Goal: Task Accomplishment & Management: Use online tool/utility

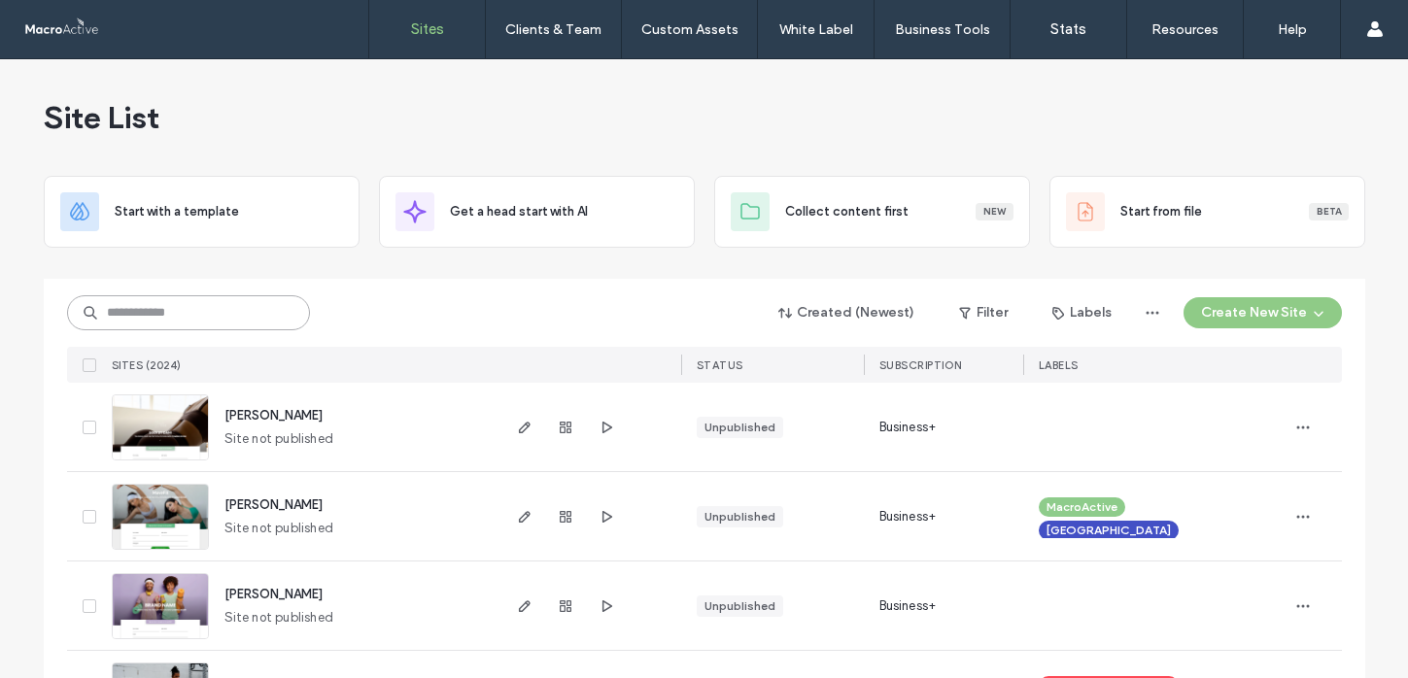
click at [176, 304] on input at bounding box center [188, 312] width 243 height 35
type input "*****"
click at [215, 322] on input at bounding box center [188, 312] width 243 height 35
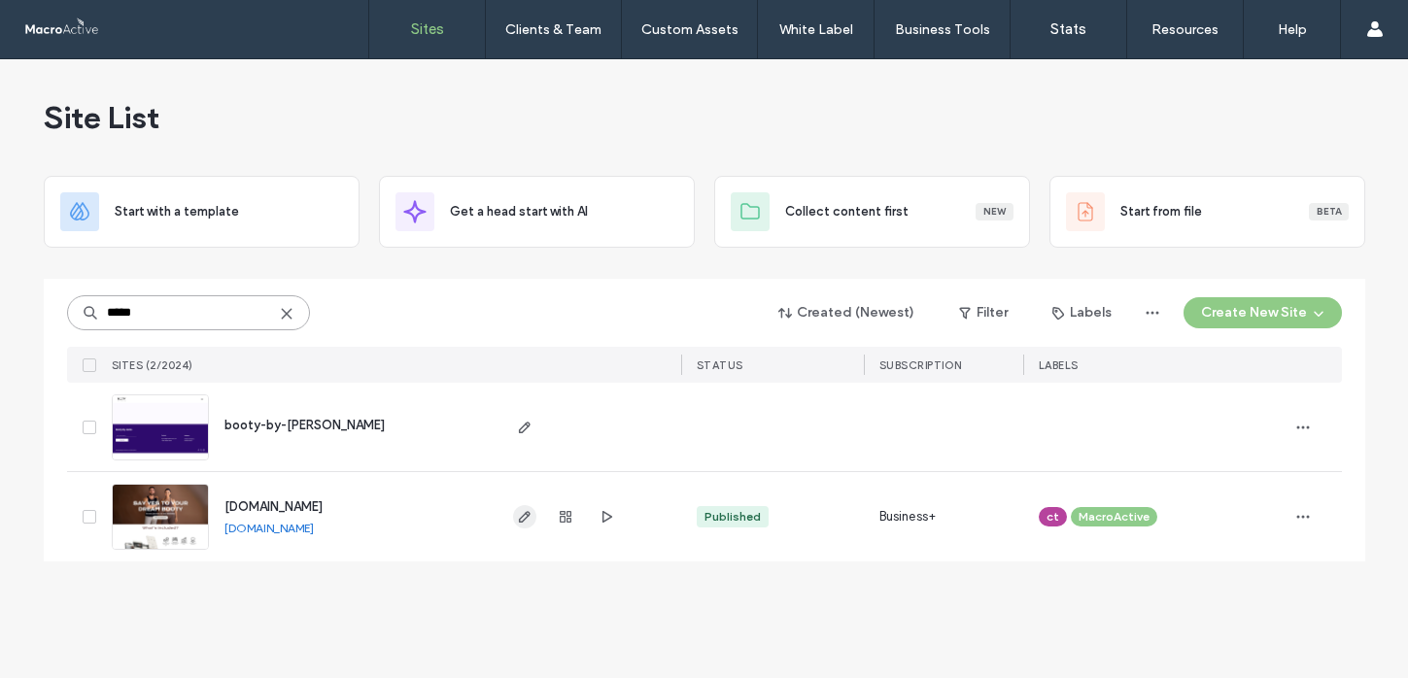
type input "*****"
click at [520, 517] on use "button" at bounding box center [524, 517] width 12 height 12
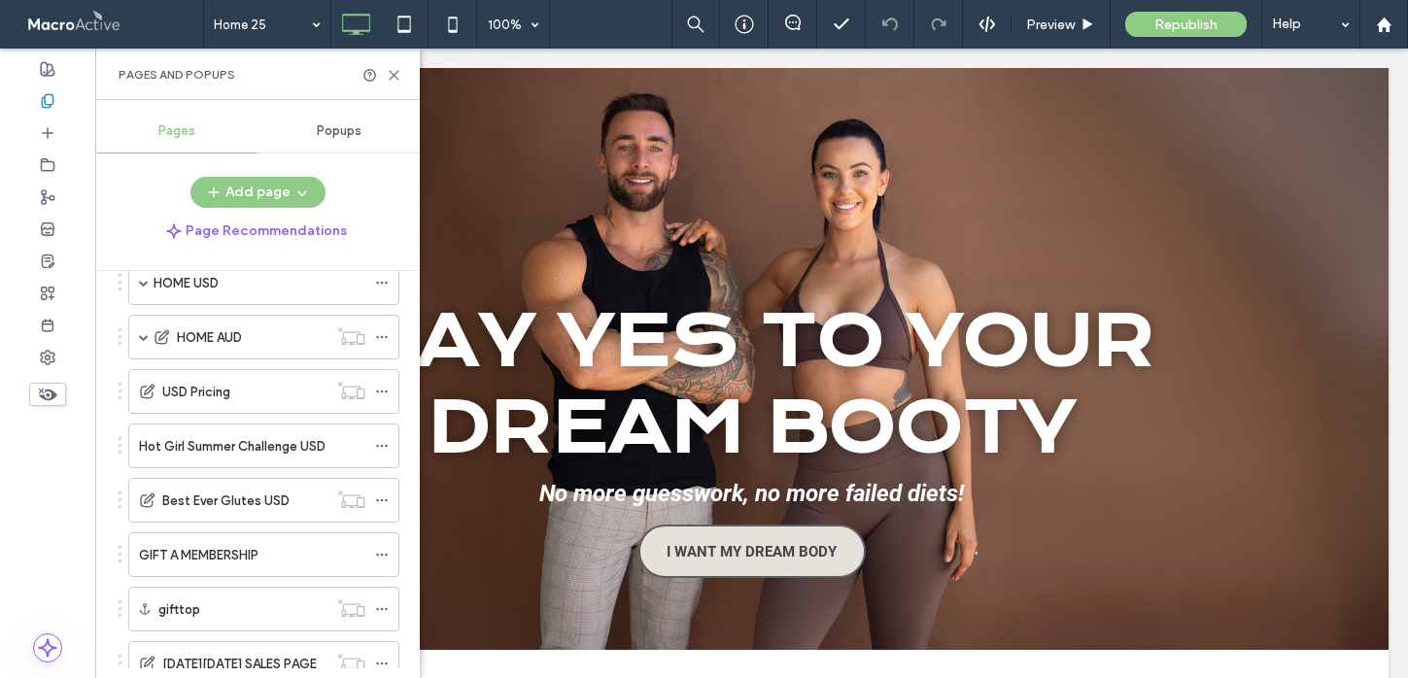
scroll to position [1481, 0]
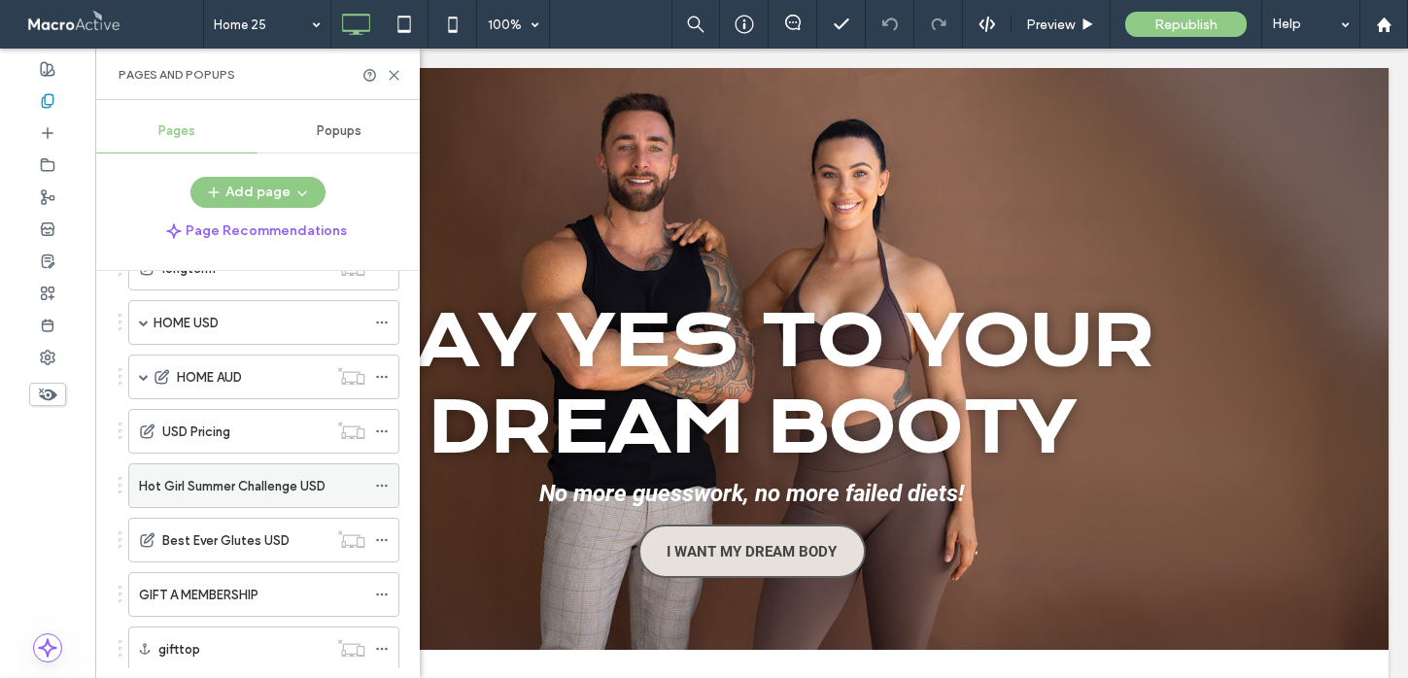
click at [251, 480] on label "Hot Girl Summer Challenge USD" at bounding box center [232, 486] width 187 height 34
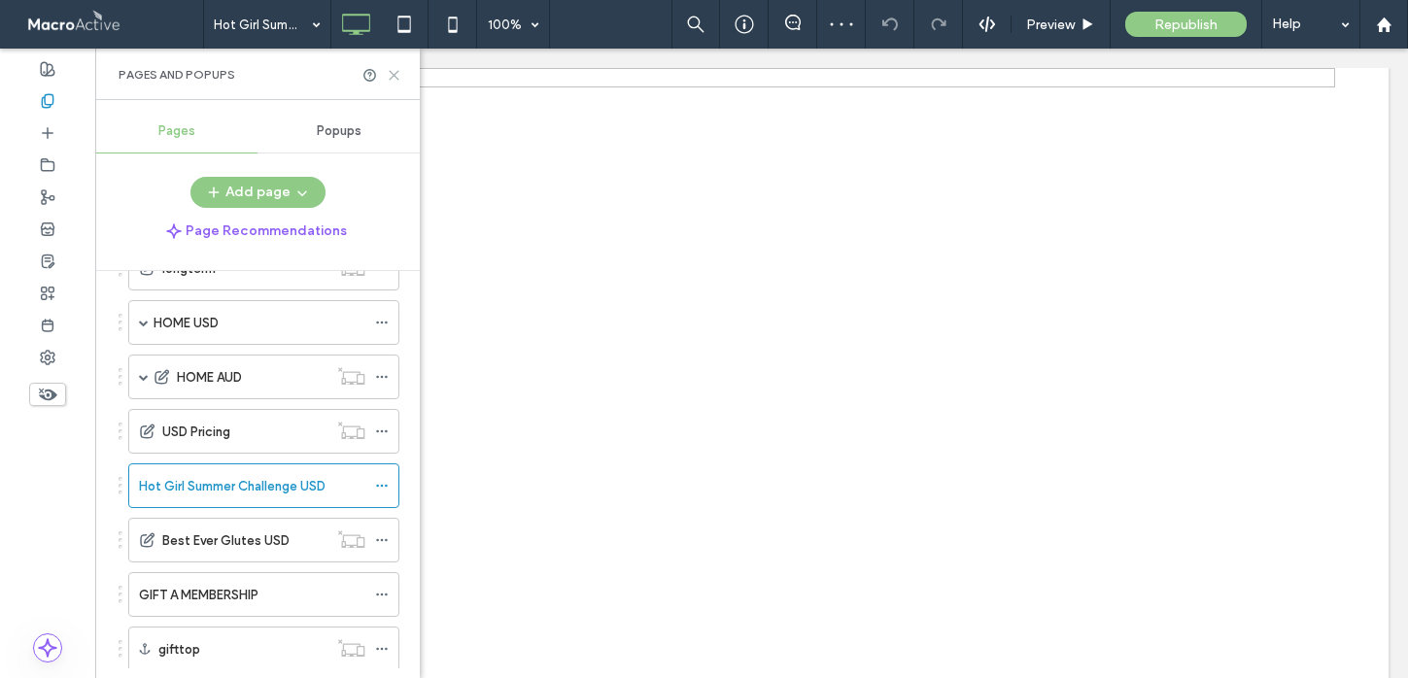
click at [392, 72] on use at bounding box center [394, 75] width 9 height 9
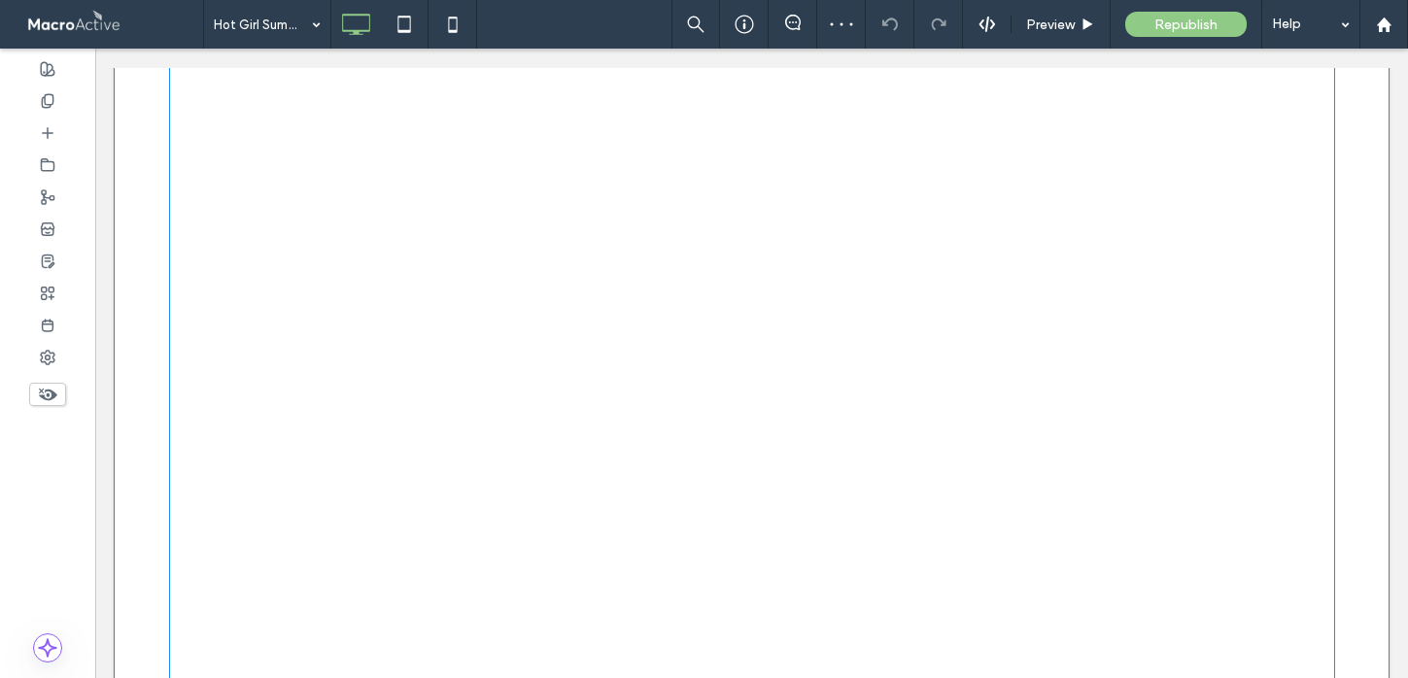
scroll to position [625, 0]
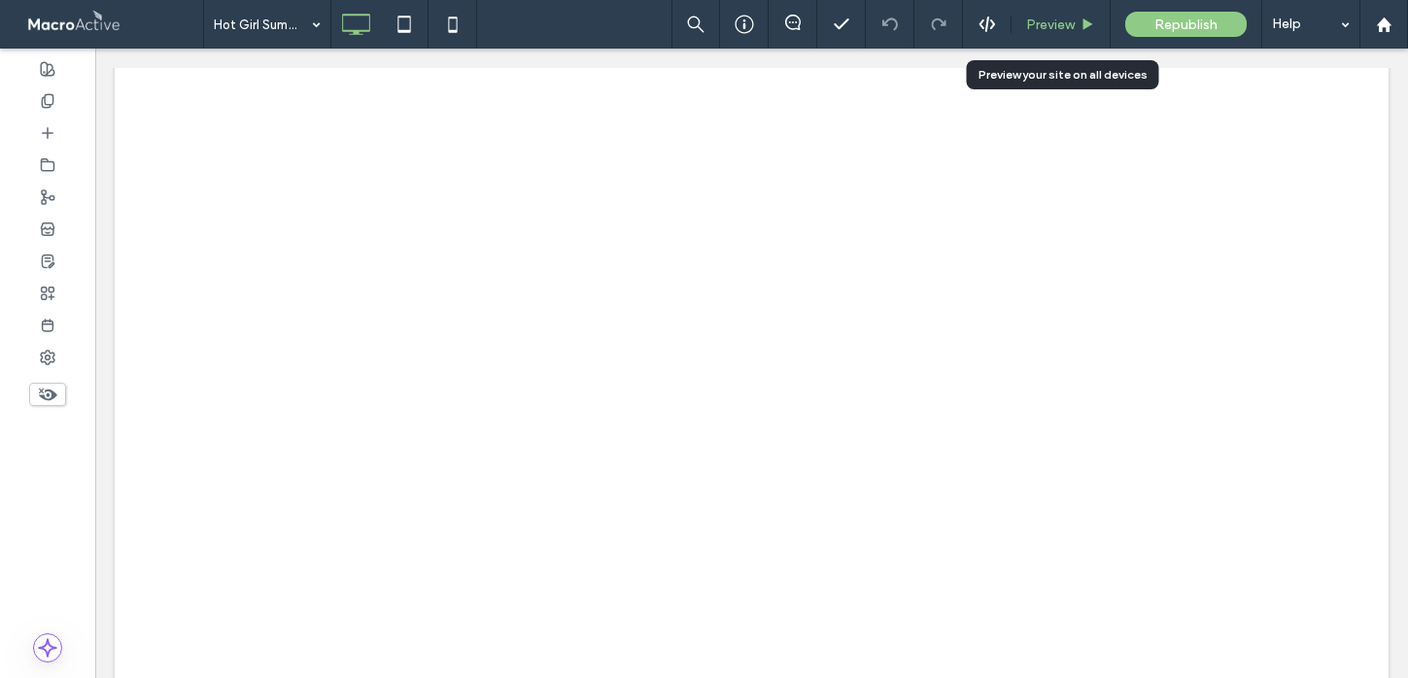
click at [1052, 13] on div "Preview" at bounding box center [1061, 24] width 99 height 49
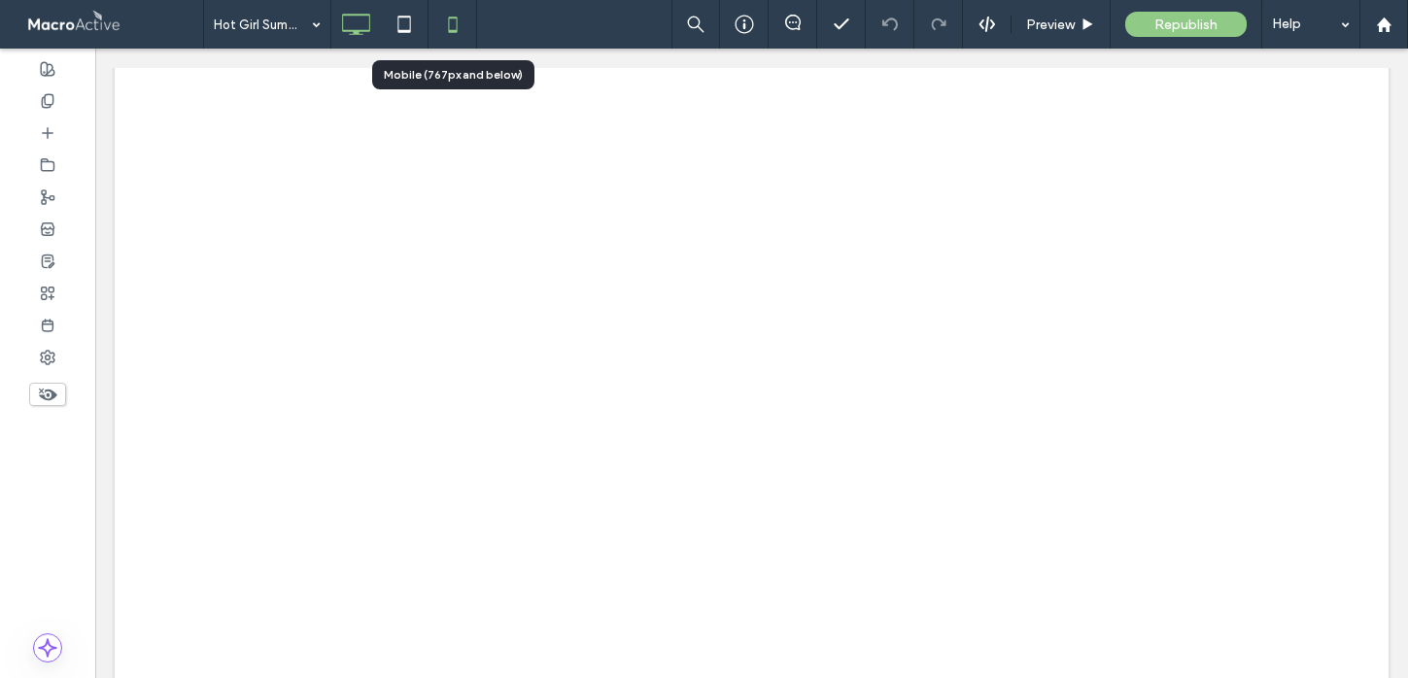
click at [457, 35] on icon at bounding box center [452, 24] width 39 height 39
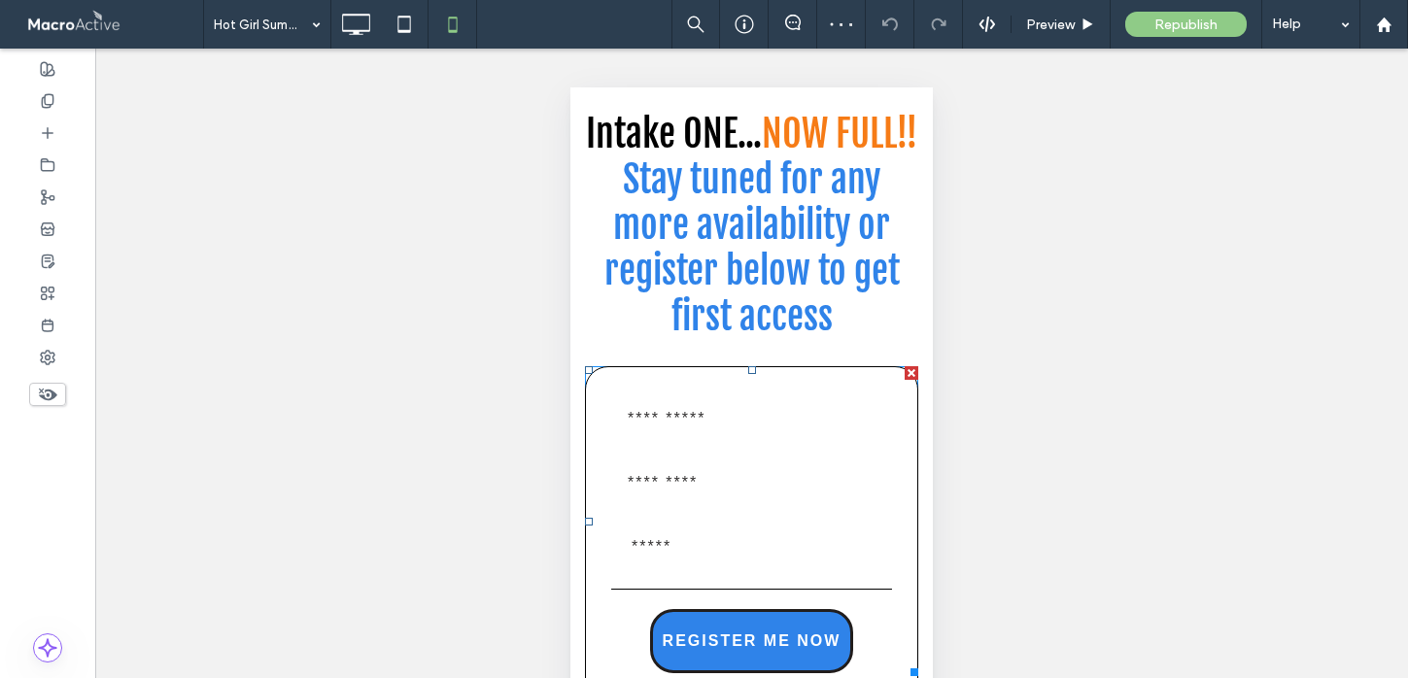
scroll to position [1324, 0]
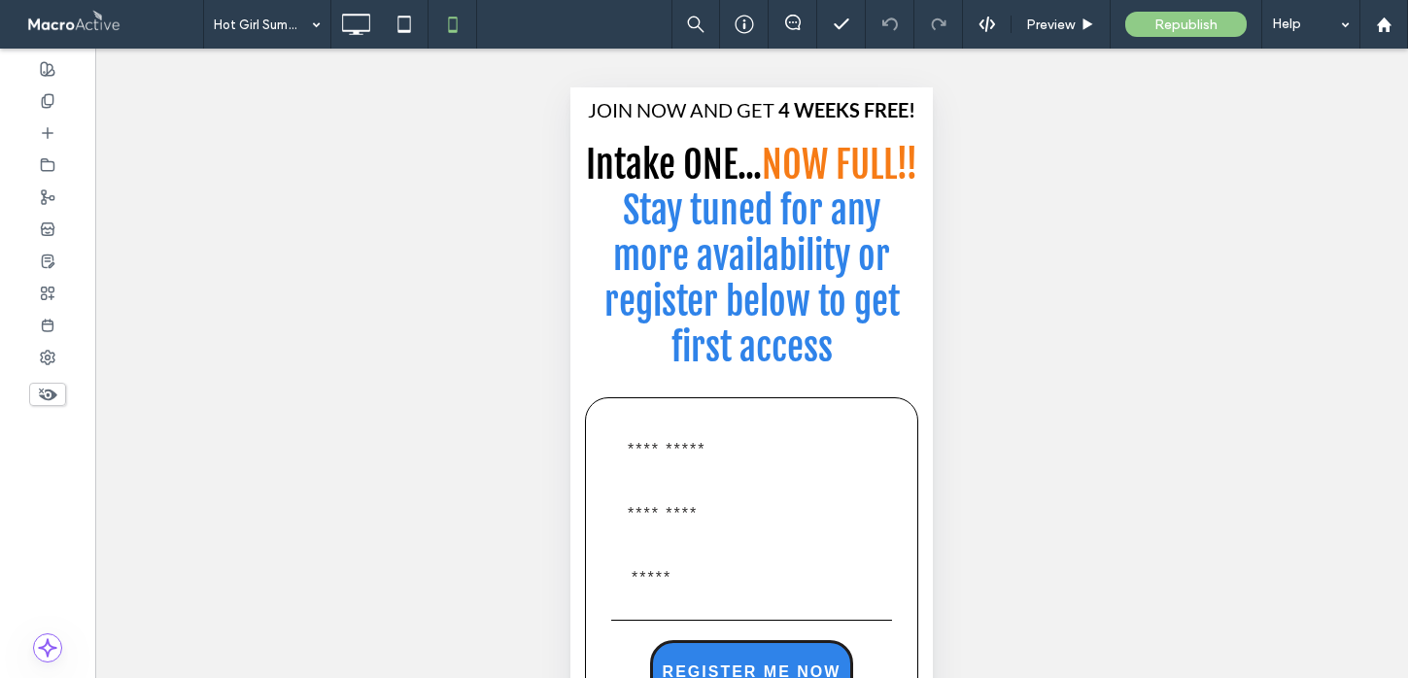
click at [48, 399] on use at bounding box center [48, 395] width 18 height 13
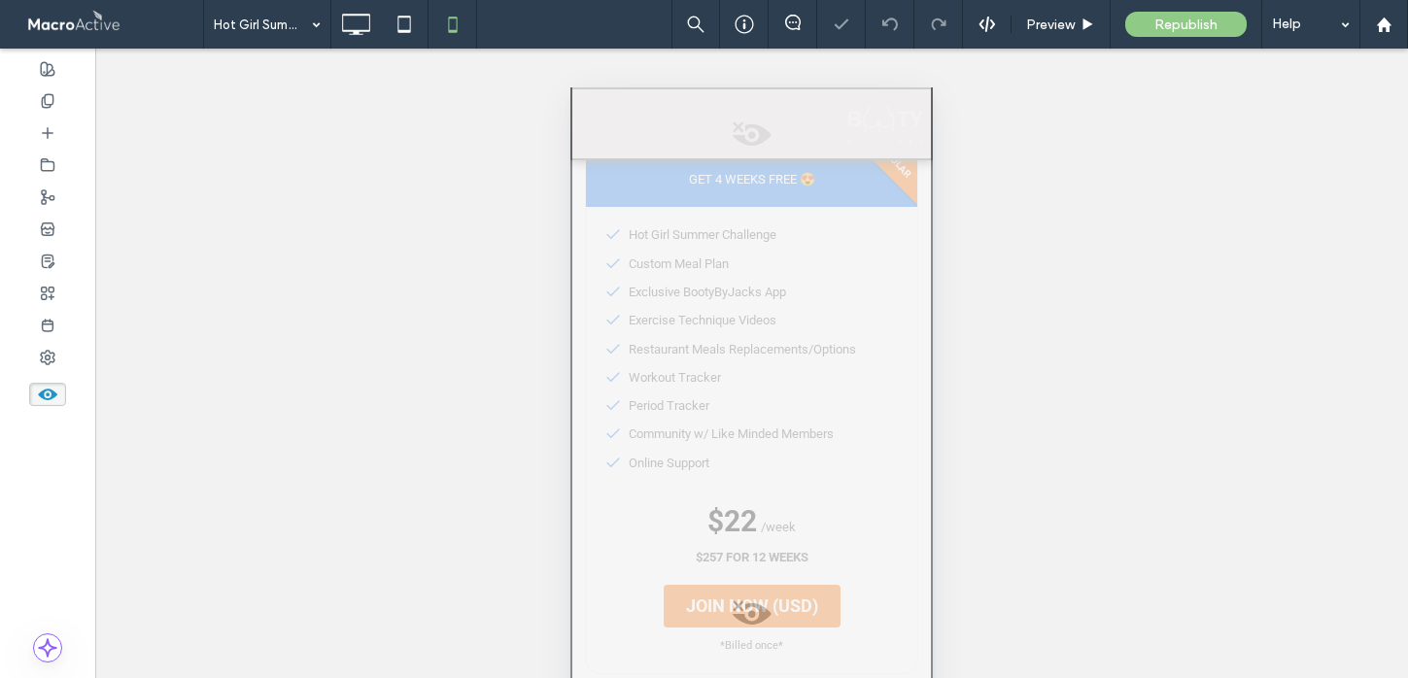
scroll to position [2359, 0]
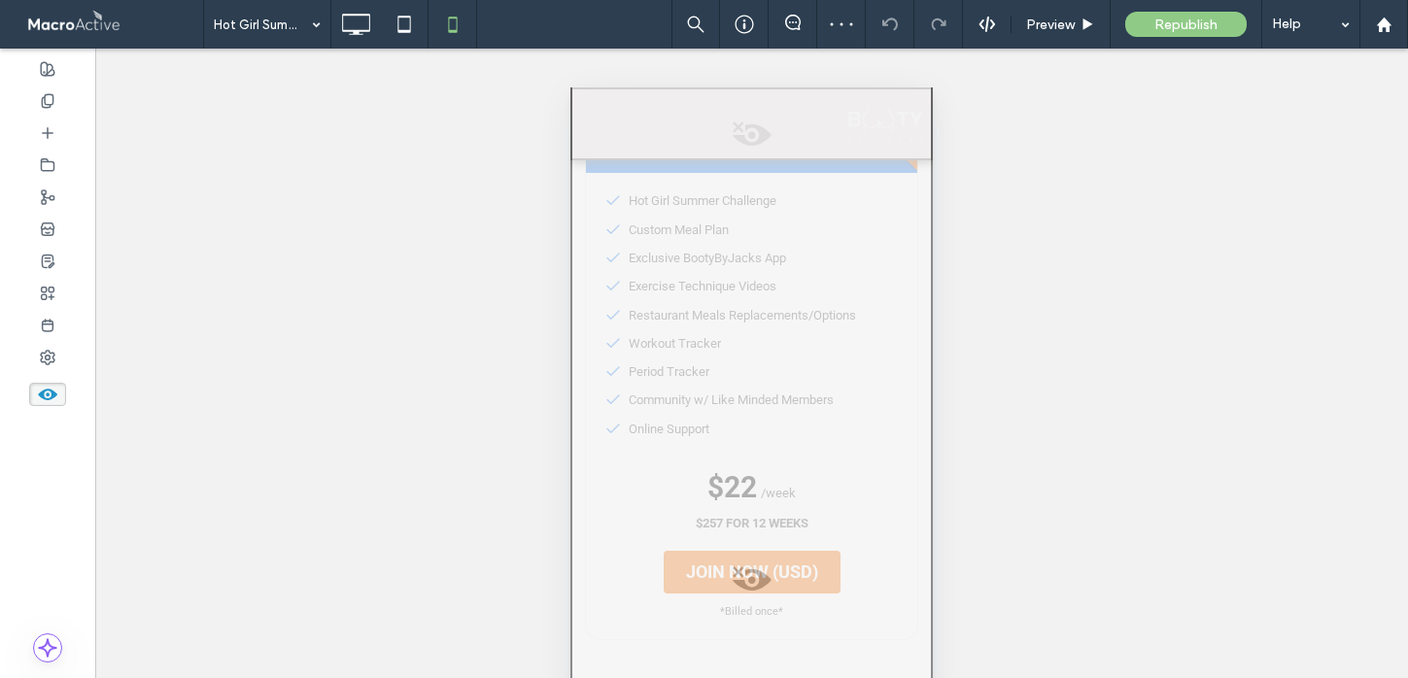
click at [764, 507] on div at bounding box center [751, 627] width 362 height 1220
click at [797, 532] on button "Yes" at bounding box center [791, 532] width 60 height 24
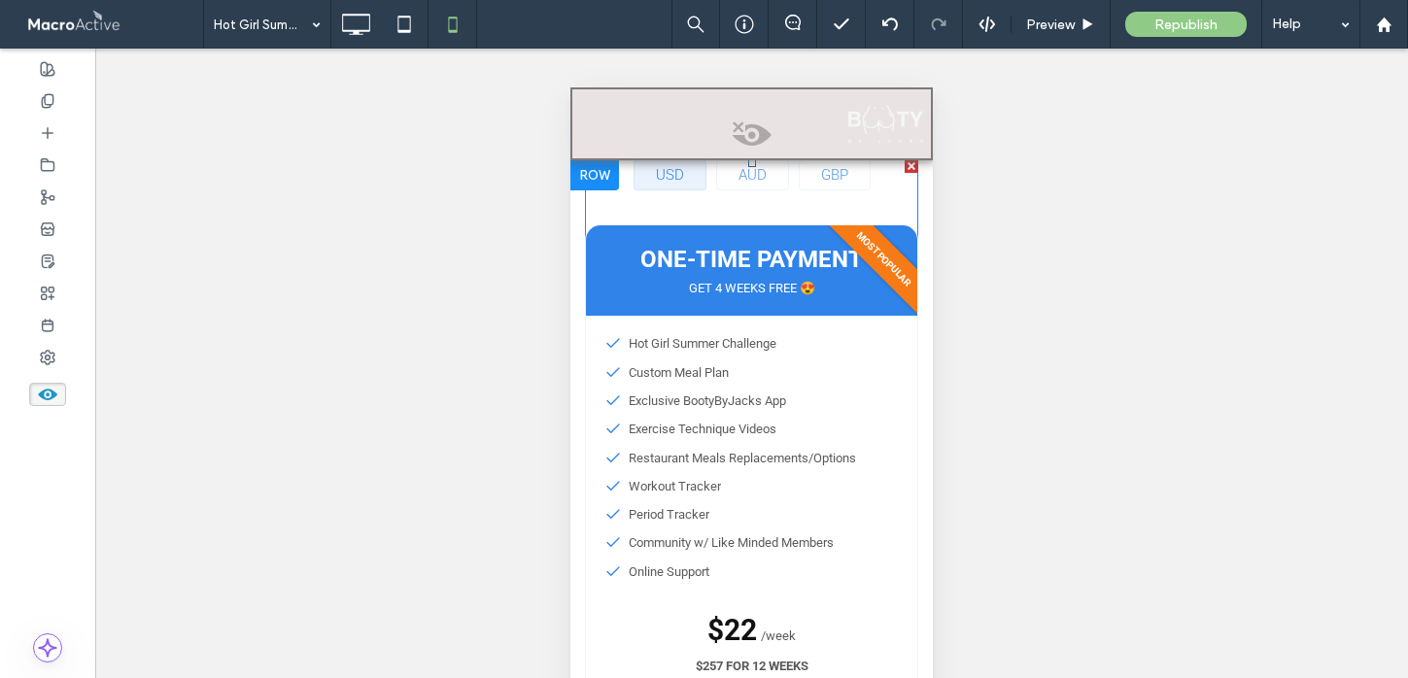
scroll to position [2146, 0]
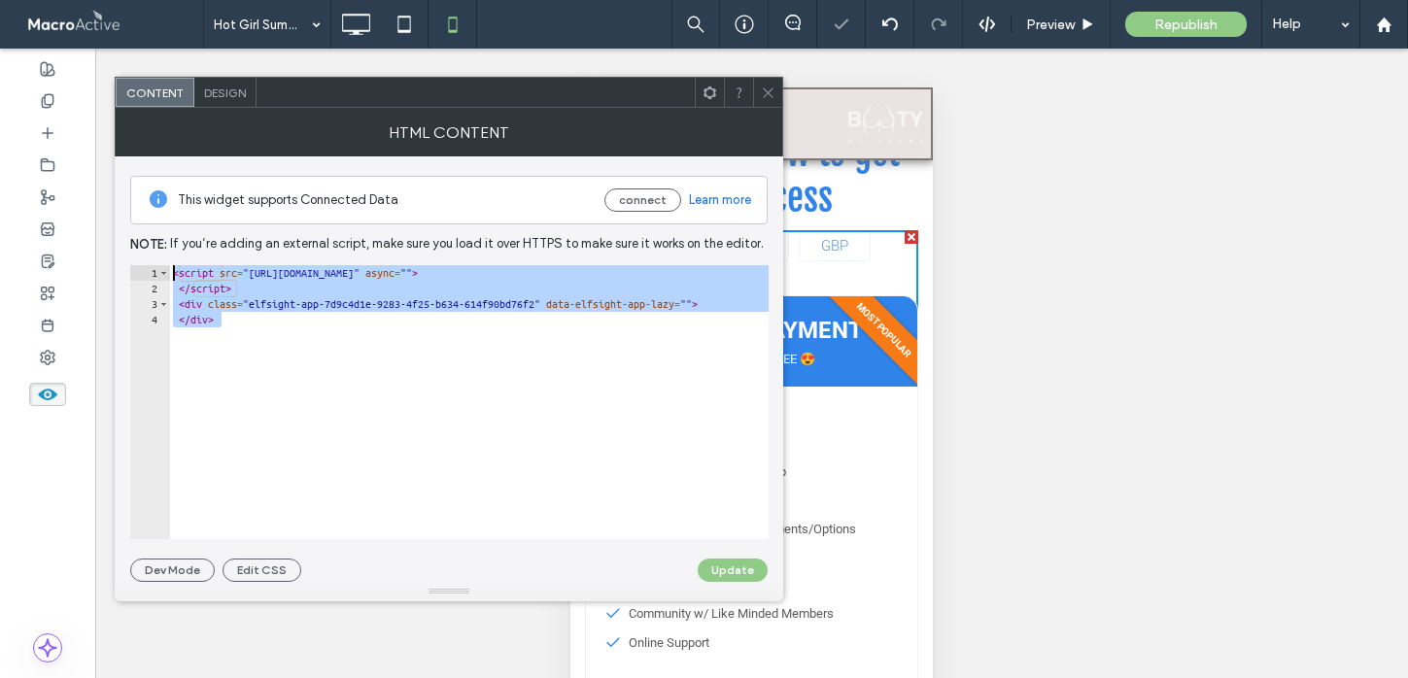
drag, startPoint x: 246, startPoint y: 330, endPoint x: 152, endPoint y: 253, distance: 122.2
click at [152, 253] on div "This widget supports Connected Data connect Learn more Note: If you’re adding a…" at bounding box center [448, 369] width 637 height 426
type textarea "**********"
drag, startPoint x: 763, startPoint y: 93, endPoint x: 175, endPoint y: 67, distance: 588.5
click at [763, 93] on icon at bounding box center [768, 93] width 15 height 15
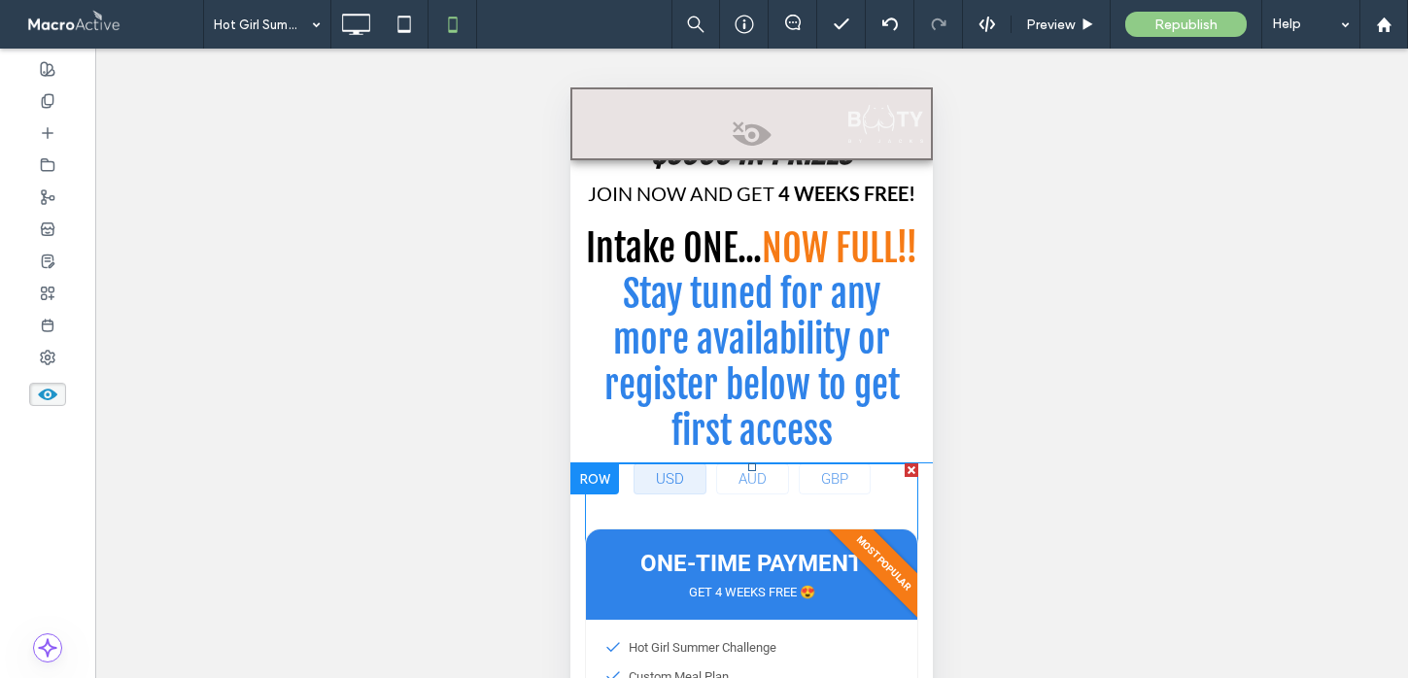
scroll to position [1900, 0]
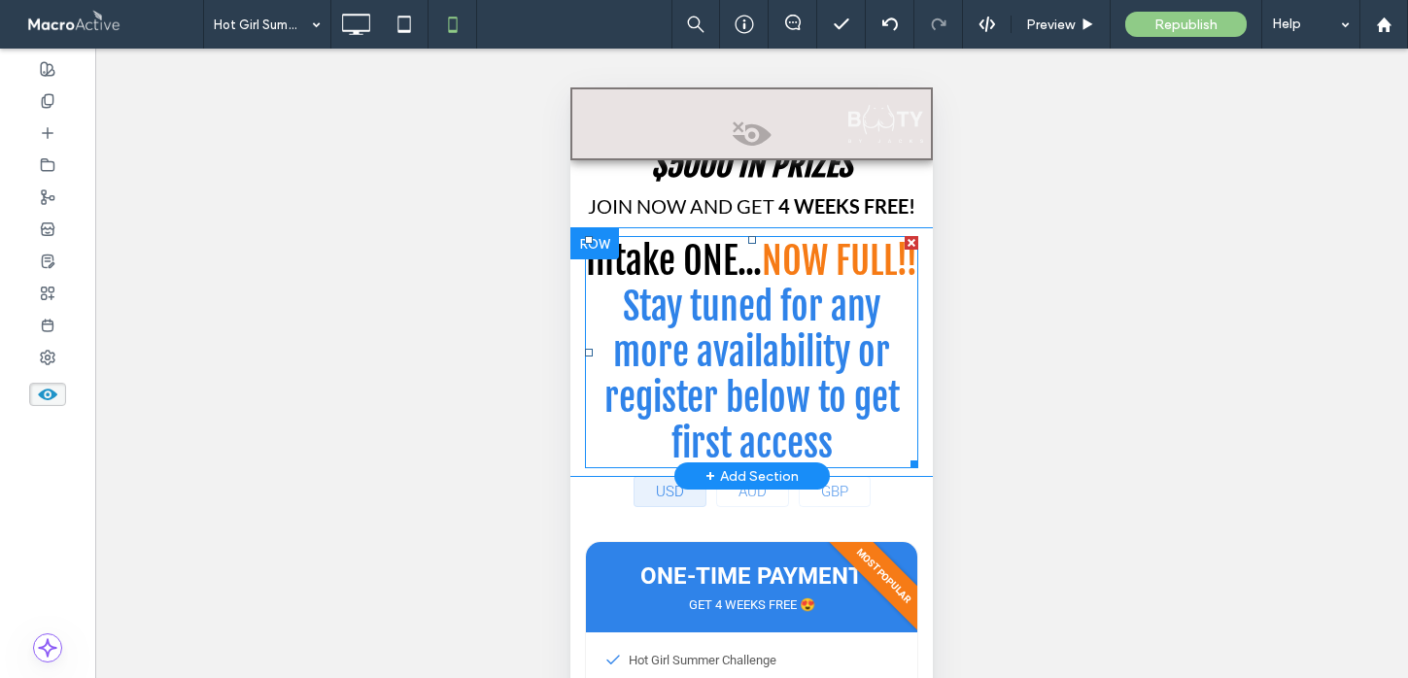
click at [731, 367] on span "Stay tuned for any more availability or register below to get first access" at bounding box center [751, 375] width 295 height 183
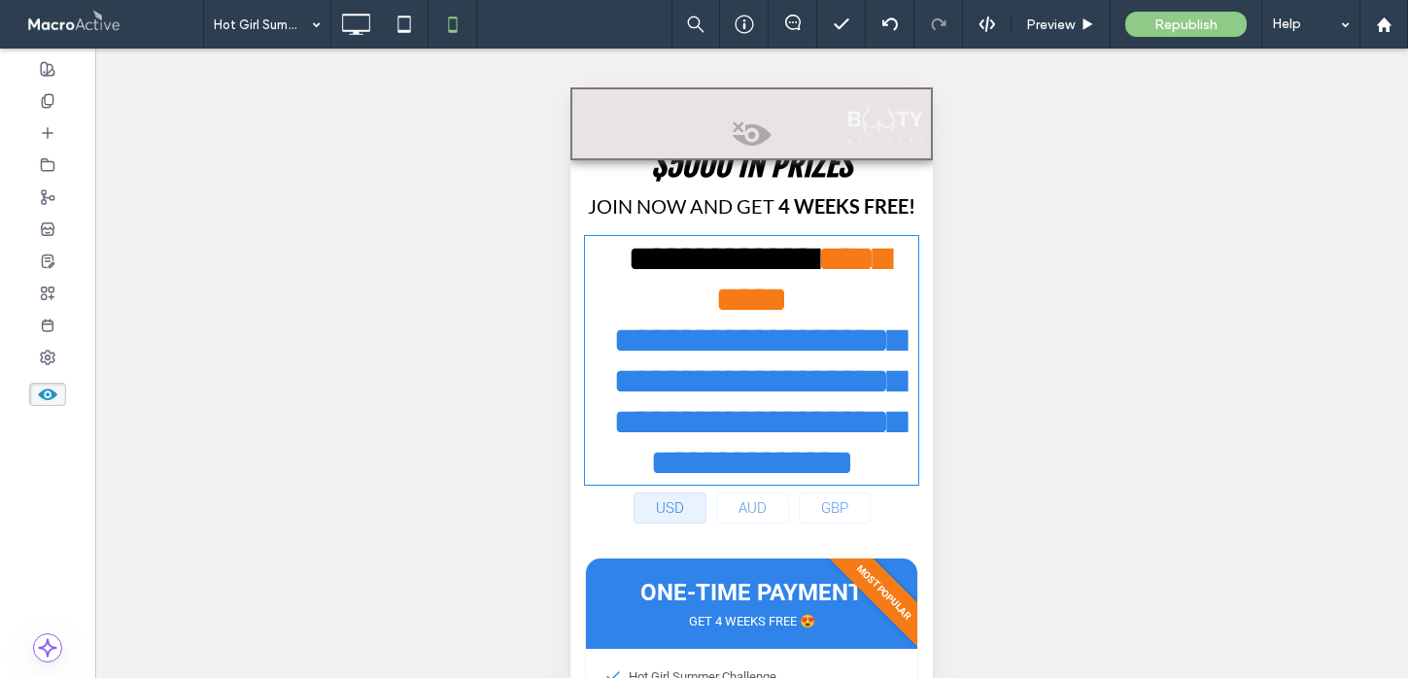
type input "**********"
type input "**"
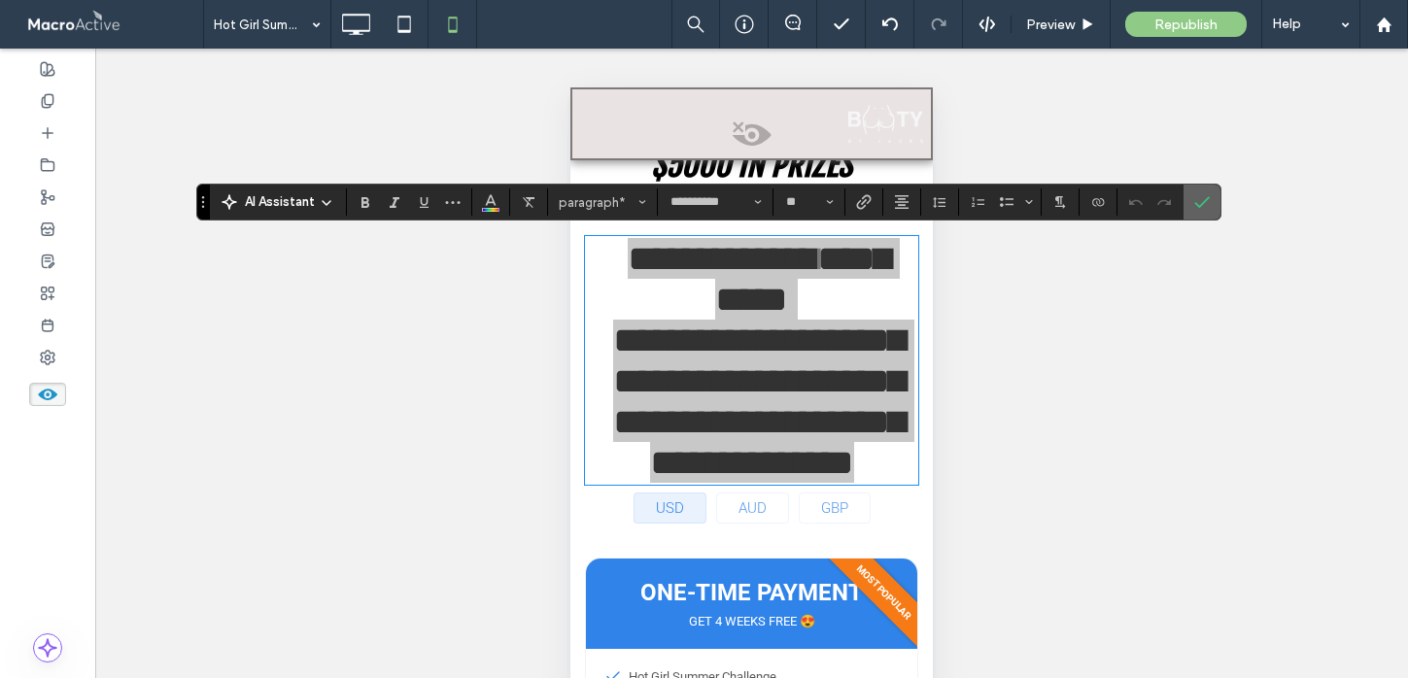
click at [1199, 195] on icon "Confirm" at bounding box center [1202, 202] width 16 height 16
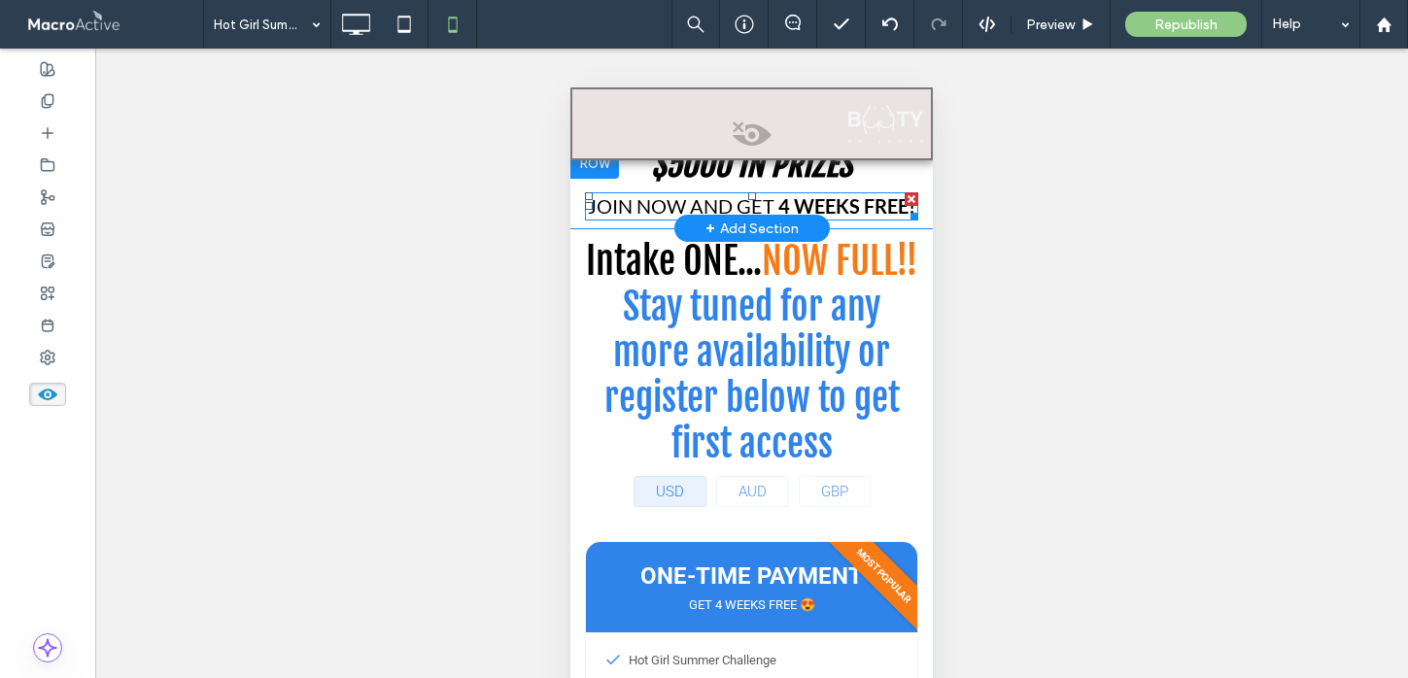
scroll to position [1874, 0]
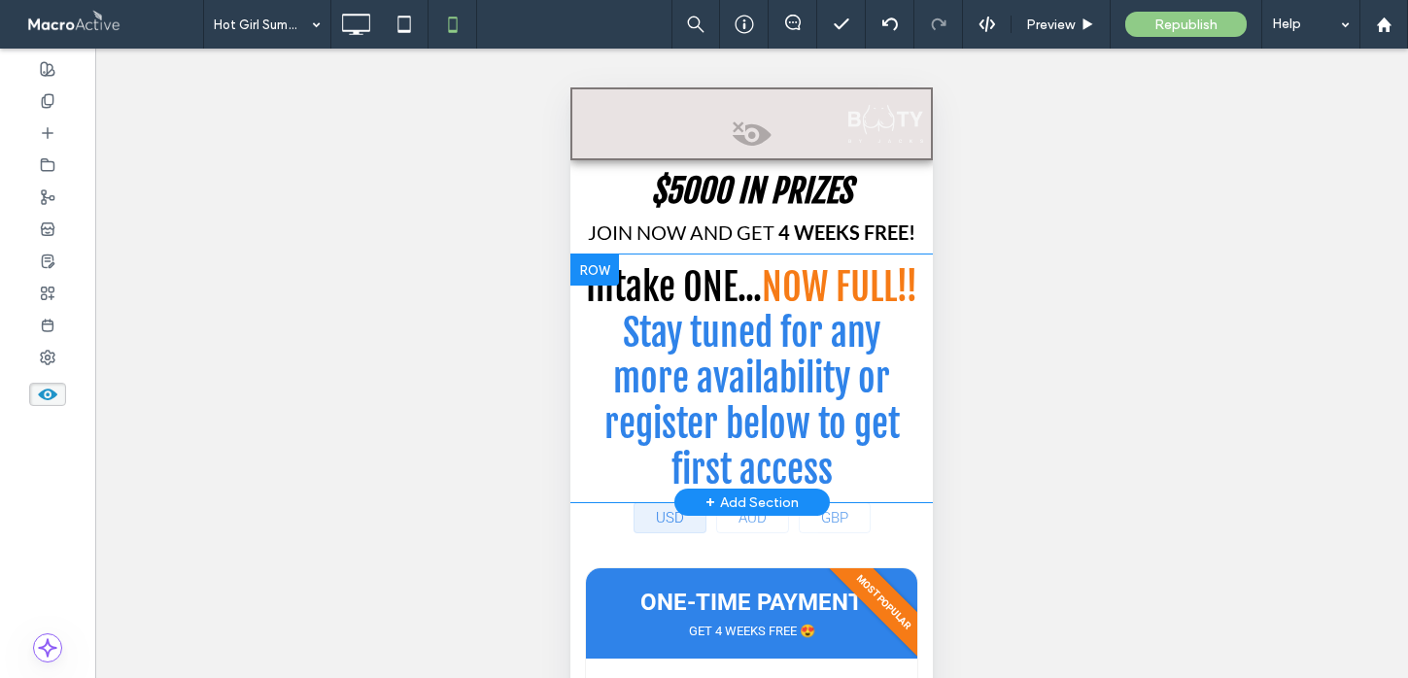
click at [588, 265] on div at bounding box center [594, 270] width 49 height 31
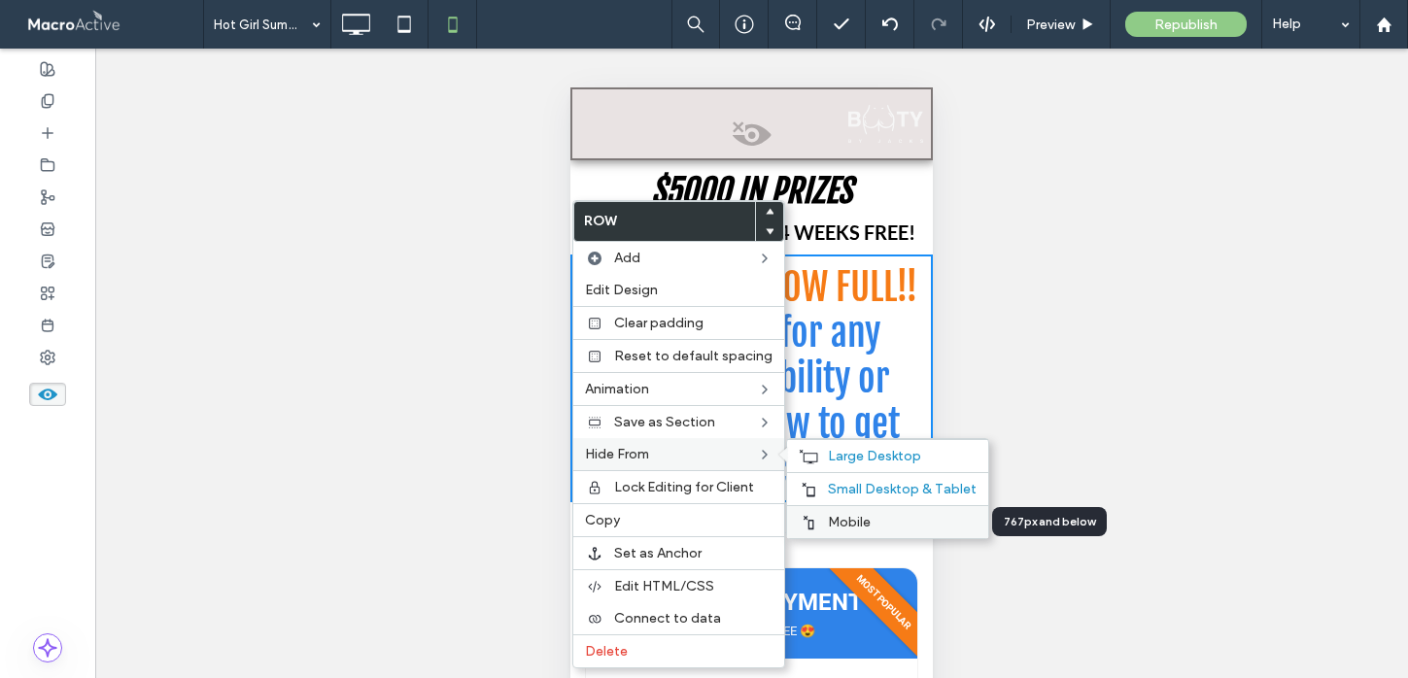
click at [828, 523] on span "Mobile" at bounding box center [849, 522] width 43 height 17
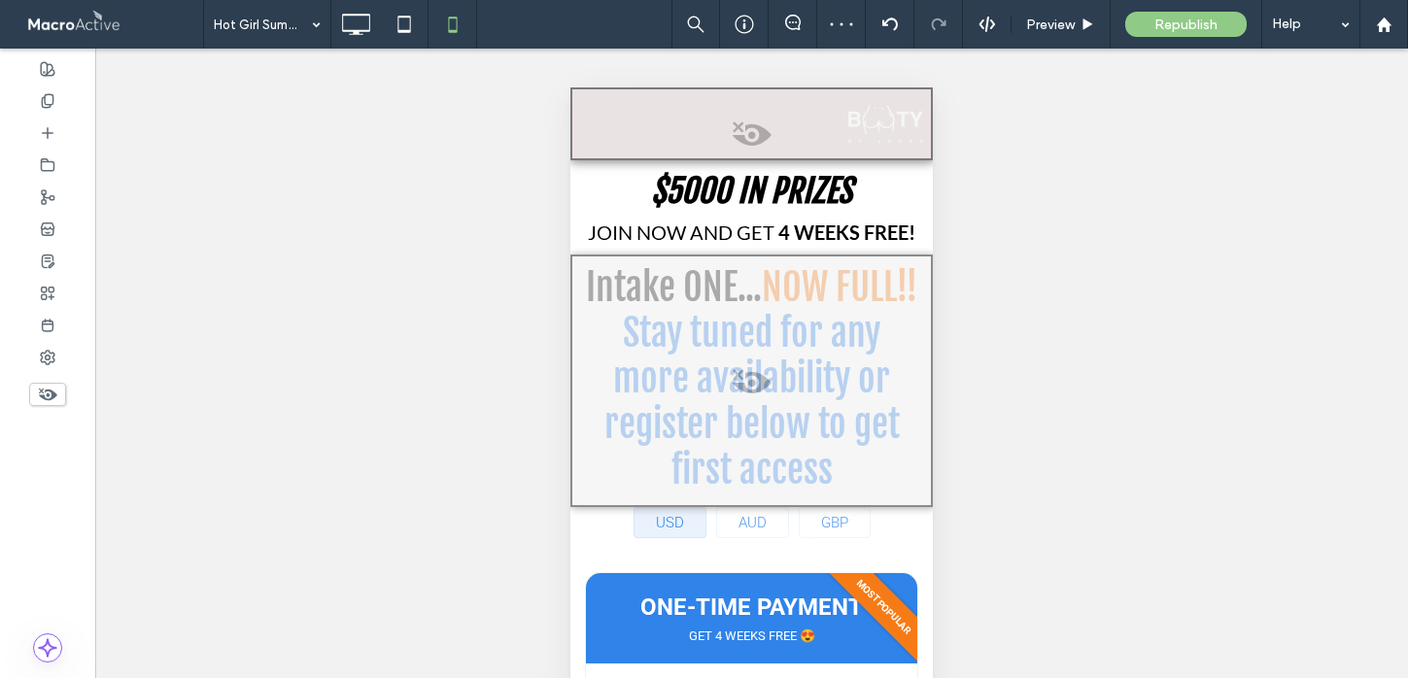
click at [57, 393] on icon at bounding box center [47, 394] width 21 height 21
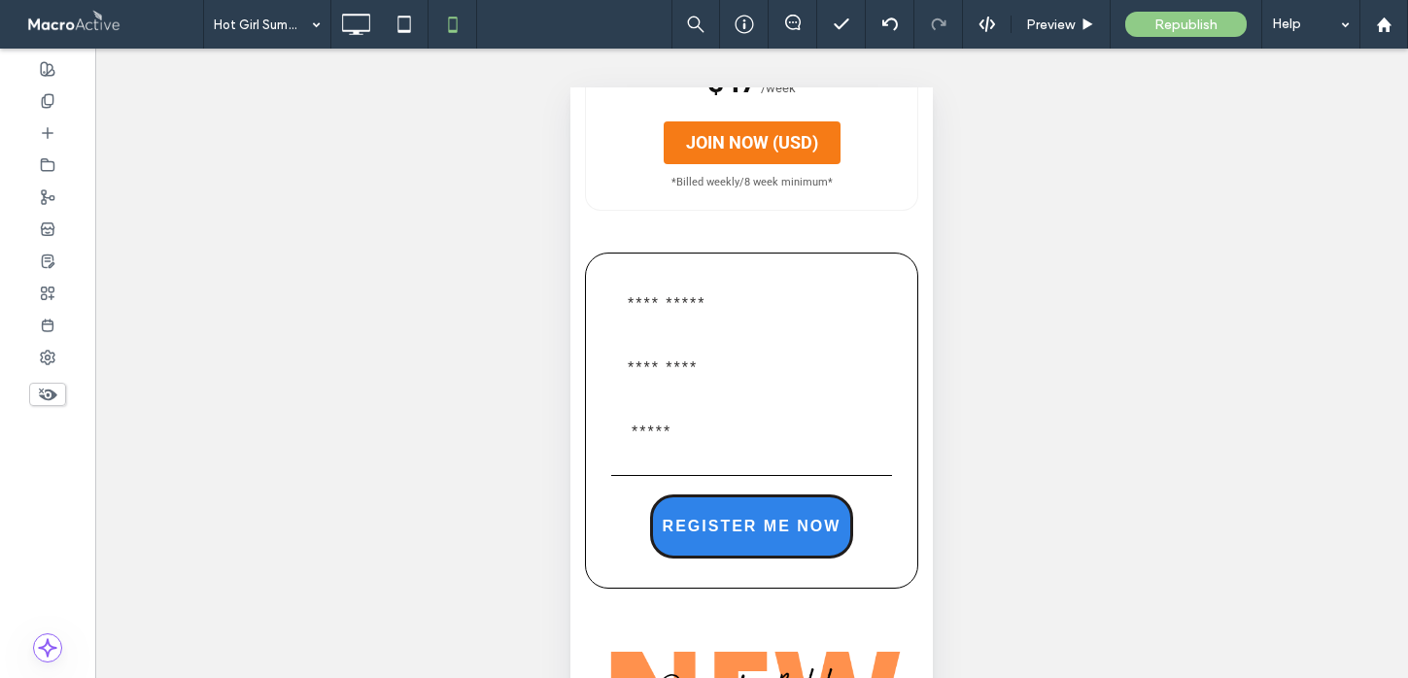
scroll to position [2412, 0]
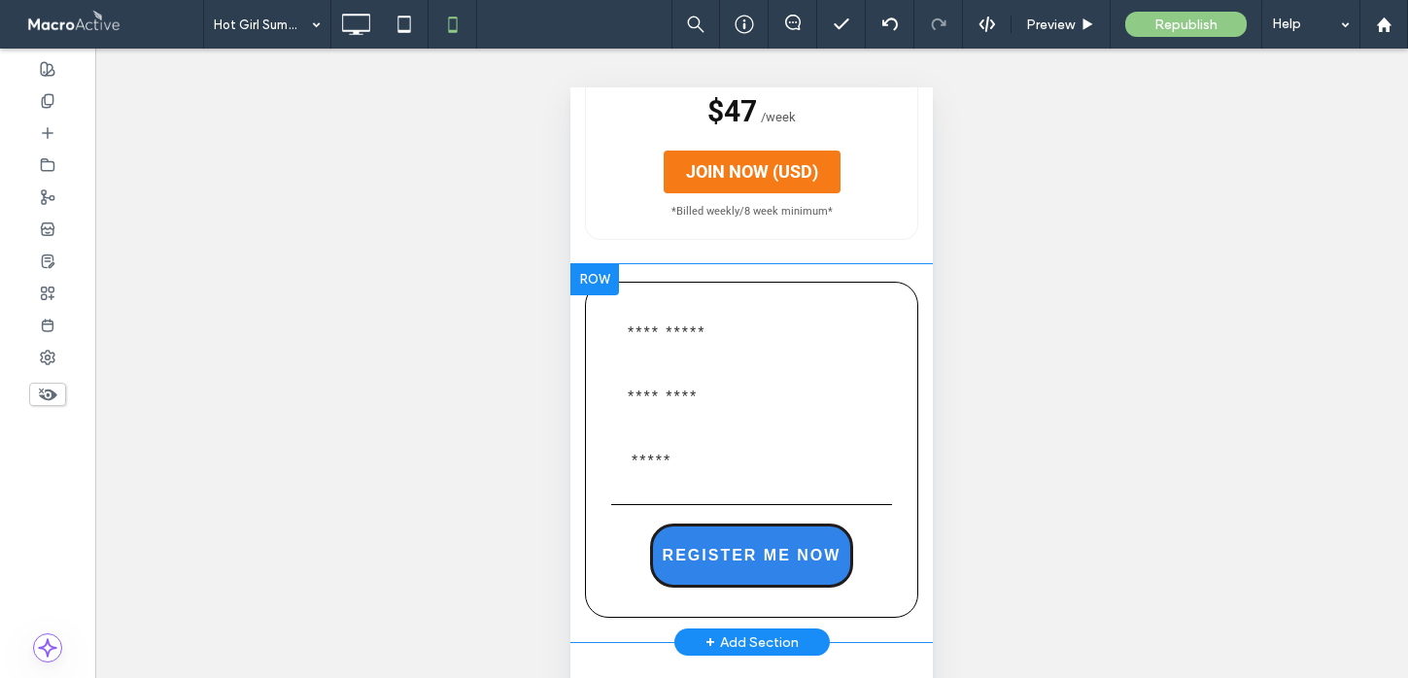
click at [579, 281] on div at bounding box center [594, 279] width 49 height 31
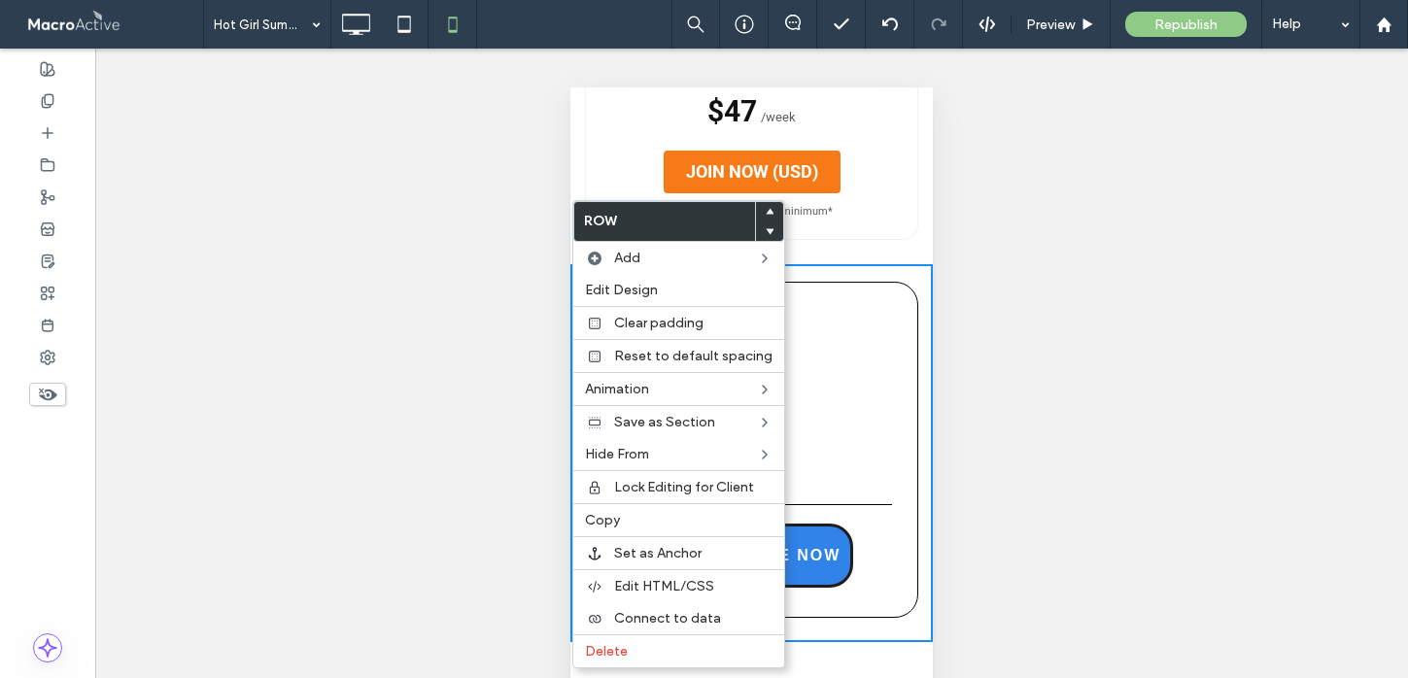
click at [492, 140] on div "Unhide? Yes Unhide? Yes Unhide? Yes Unhide? Yes Unhide? Yes Unhide? Yes Unhide?…" at bounding box center [751, 388] width 1313 height 678
click at [1028, 277] on div "Unhide? Yes Unhide? Yes Unhide? Yes Unhide? Yes Unhide? Yes Unhide? Yes Unhide?…" at bounding box center [751, 388] width 1313 height 678
click at [48, 396] on use at bounding box center [48, 395] width 18 height 13
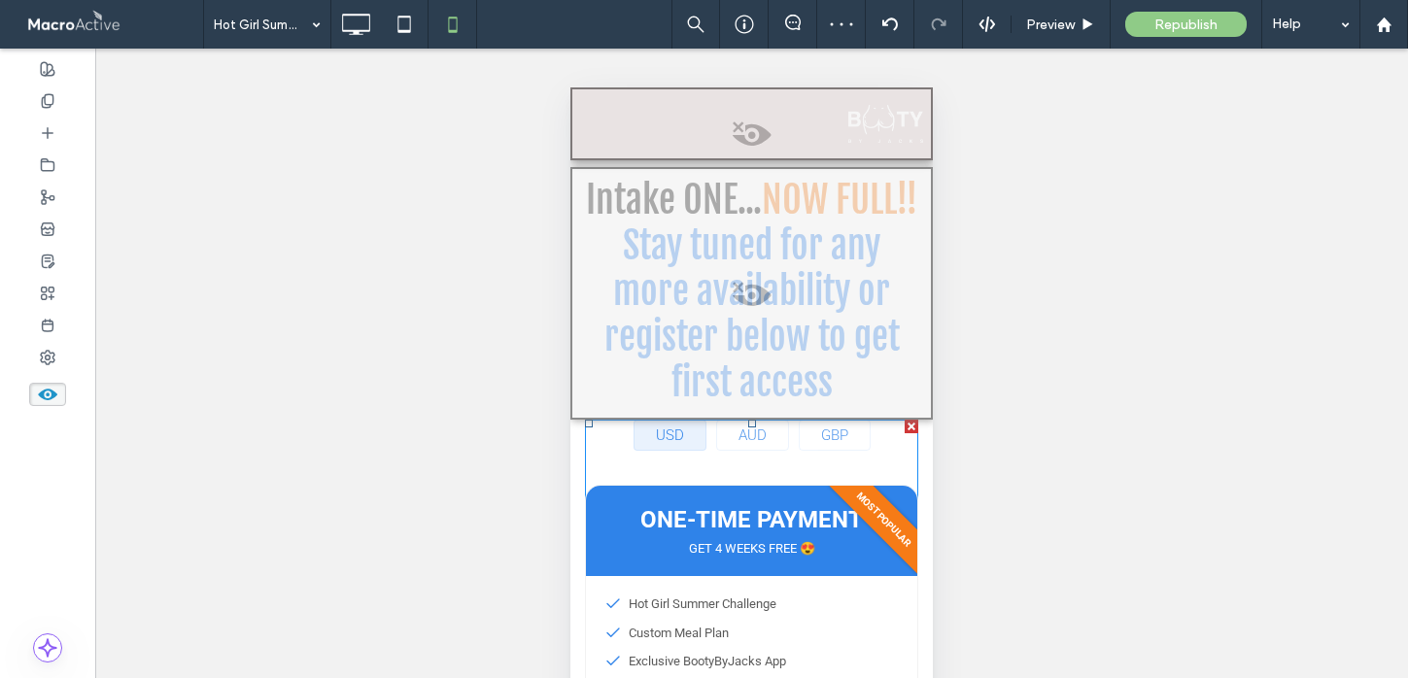
scroll to position [1947, 0]
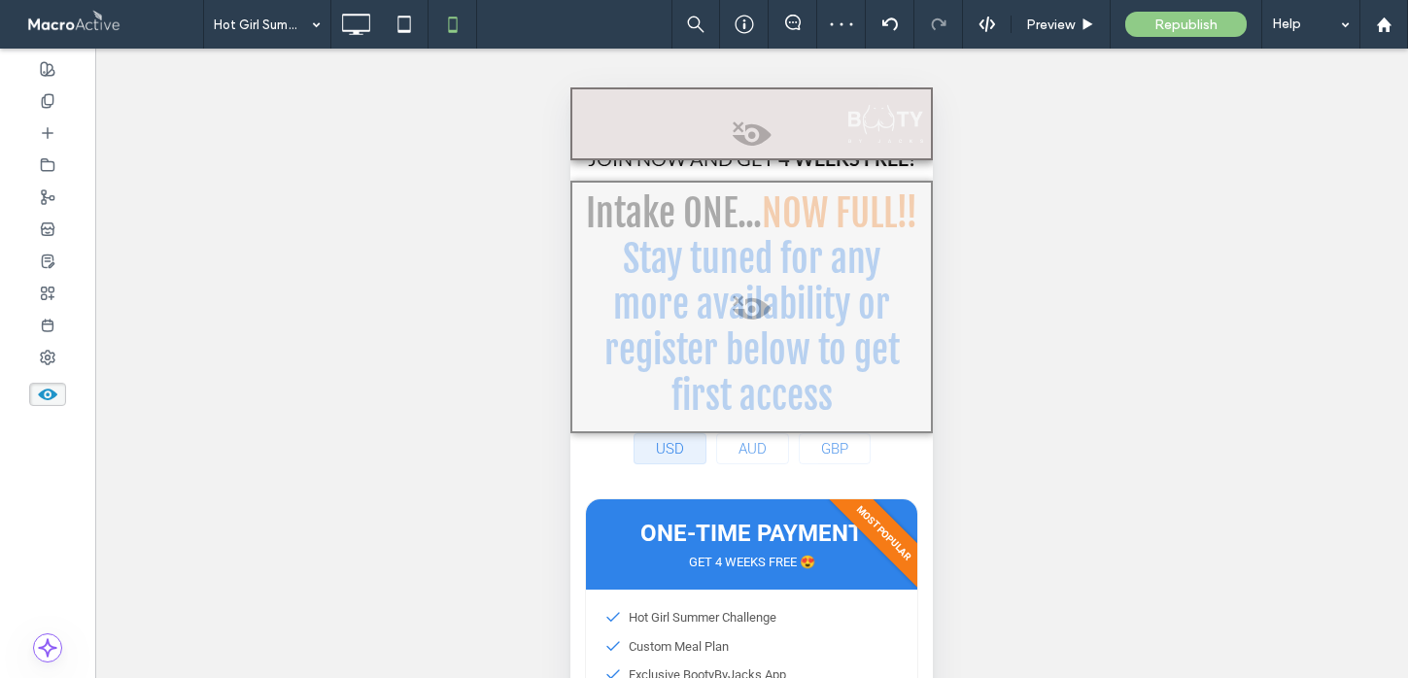
click at [757, 306] on span at bounding box center [751, 313] width 359 height 39
click at [784, 333] on button "Yes" at bounding box center [784, 331] width 60 height 24
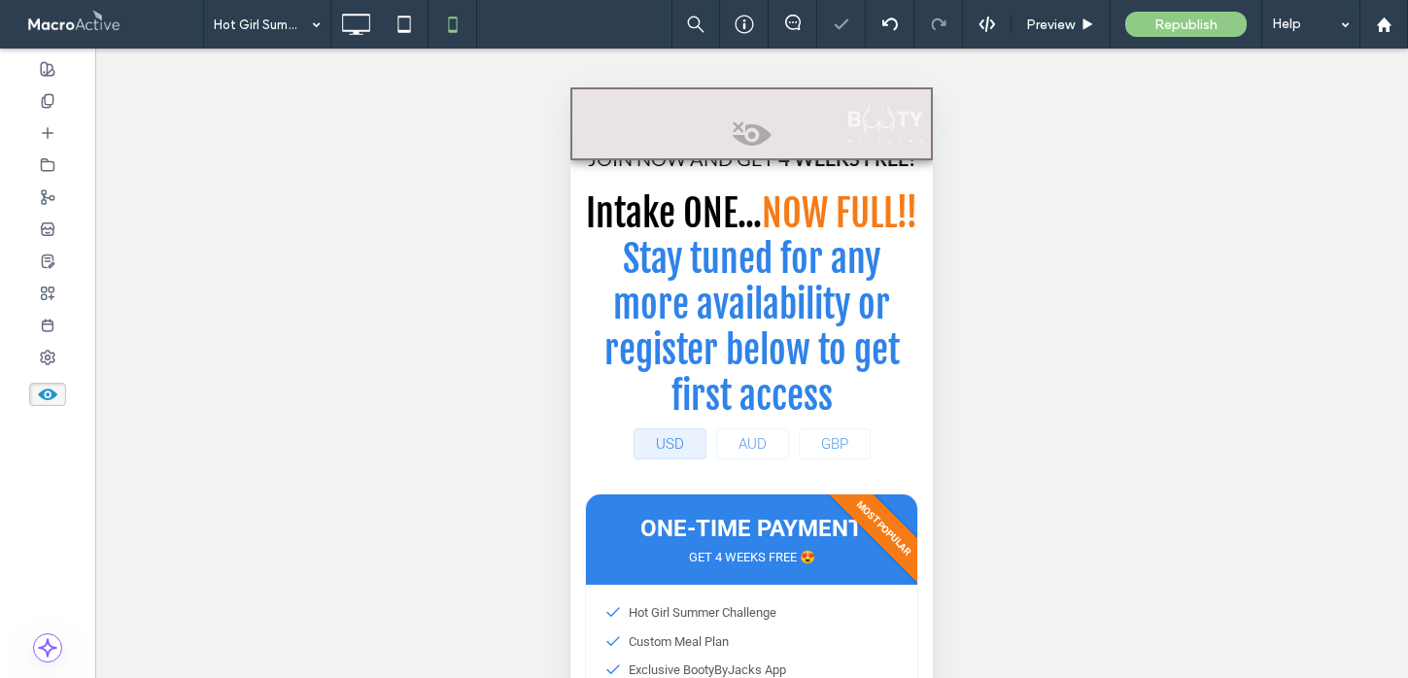
click at [36, 394] on span at bounding box center [47, 394] width 37 height 23
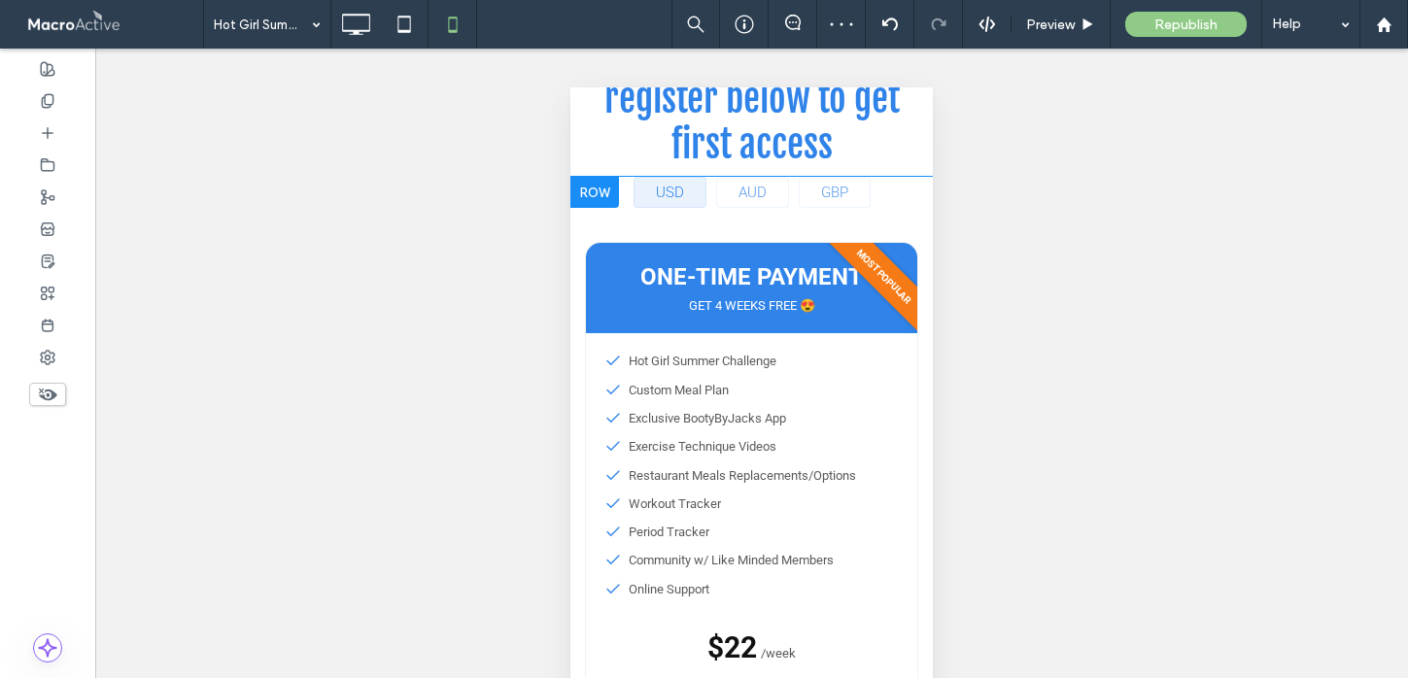
scroll to position [1559, 0]
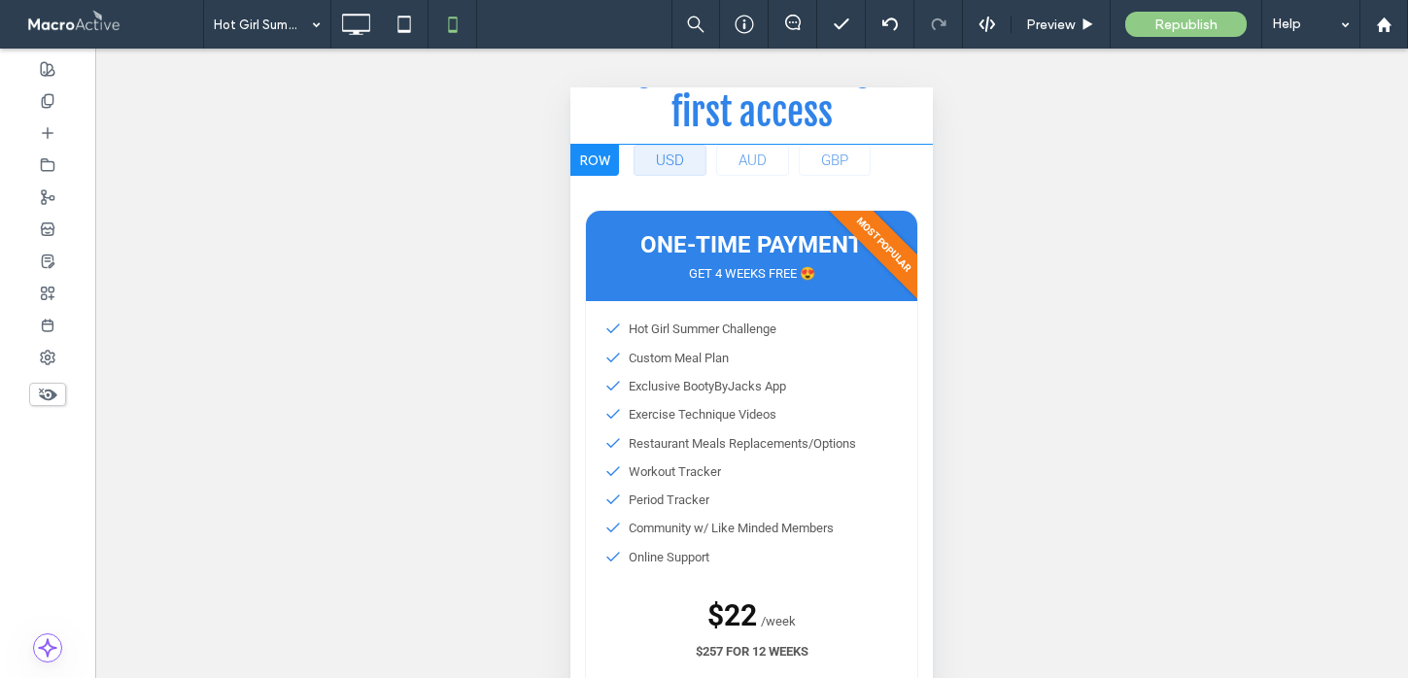
click at [577, 164] on div at bounding box center [594, 160] width 49 height 31
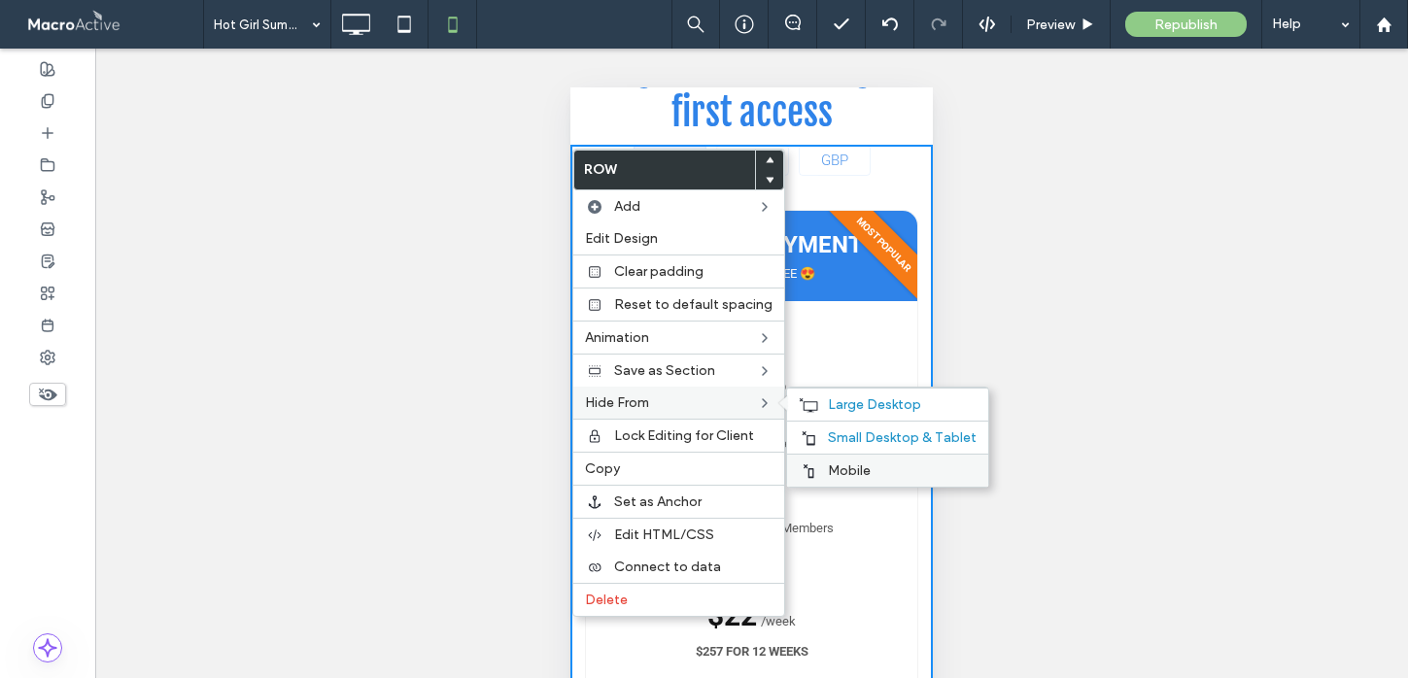
click at [816, 470] on div "Mobile" at bounding box center [887, 470] width 201 height 33
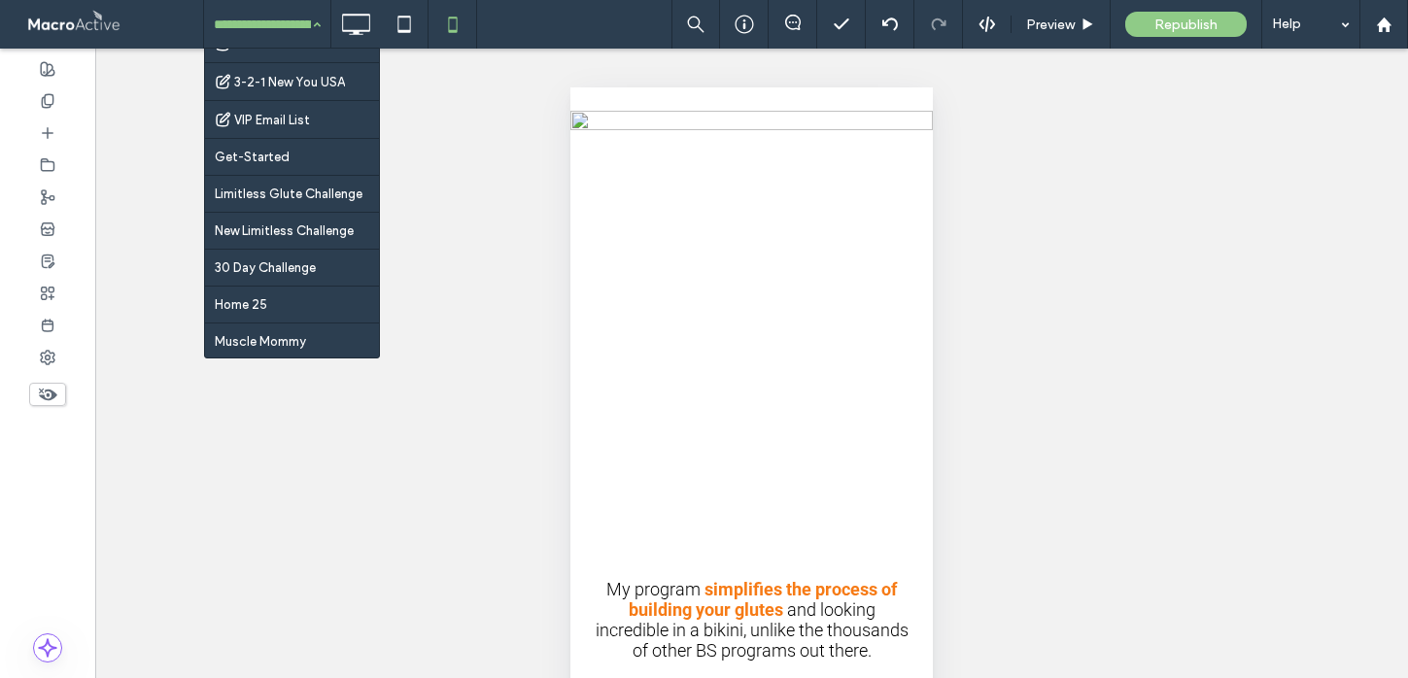
scroll to position [2151, 0]
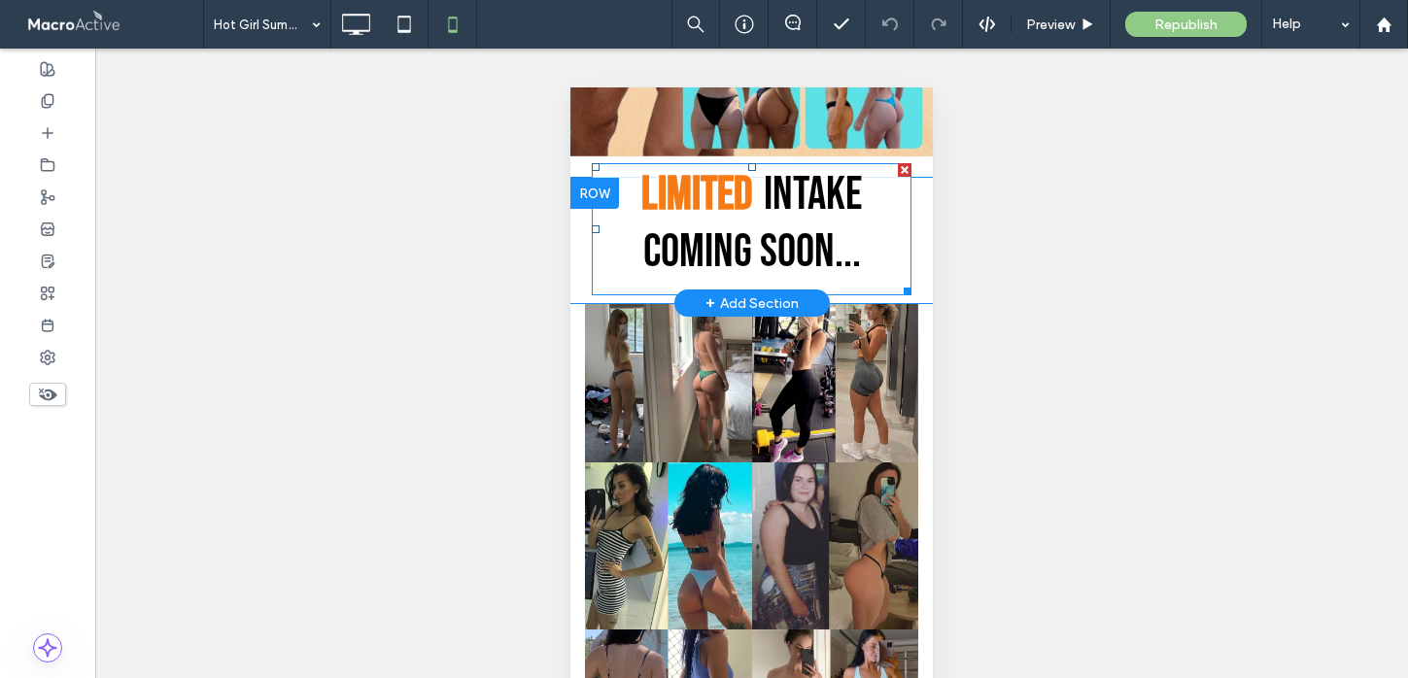
scroll to position [567, 0]
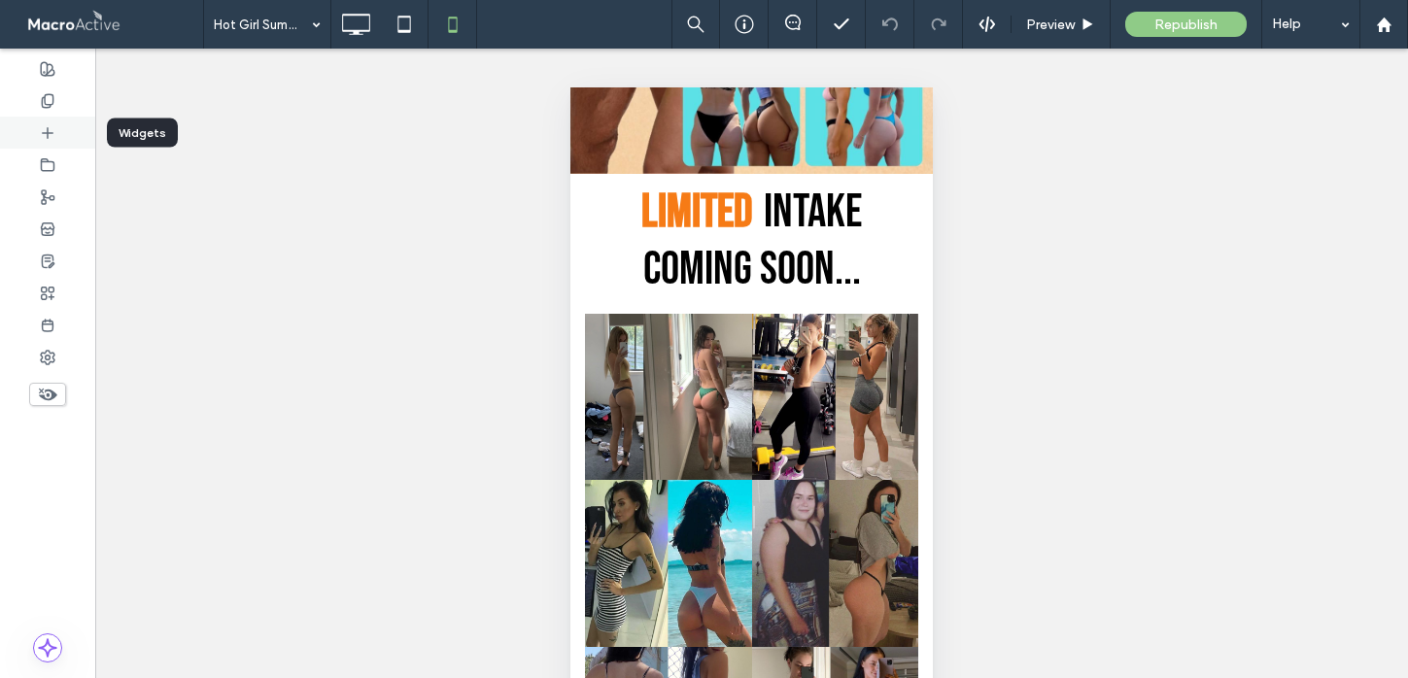
click at [52, 147] on div at bounding box center [47, 133] width 95 height 32
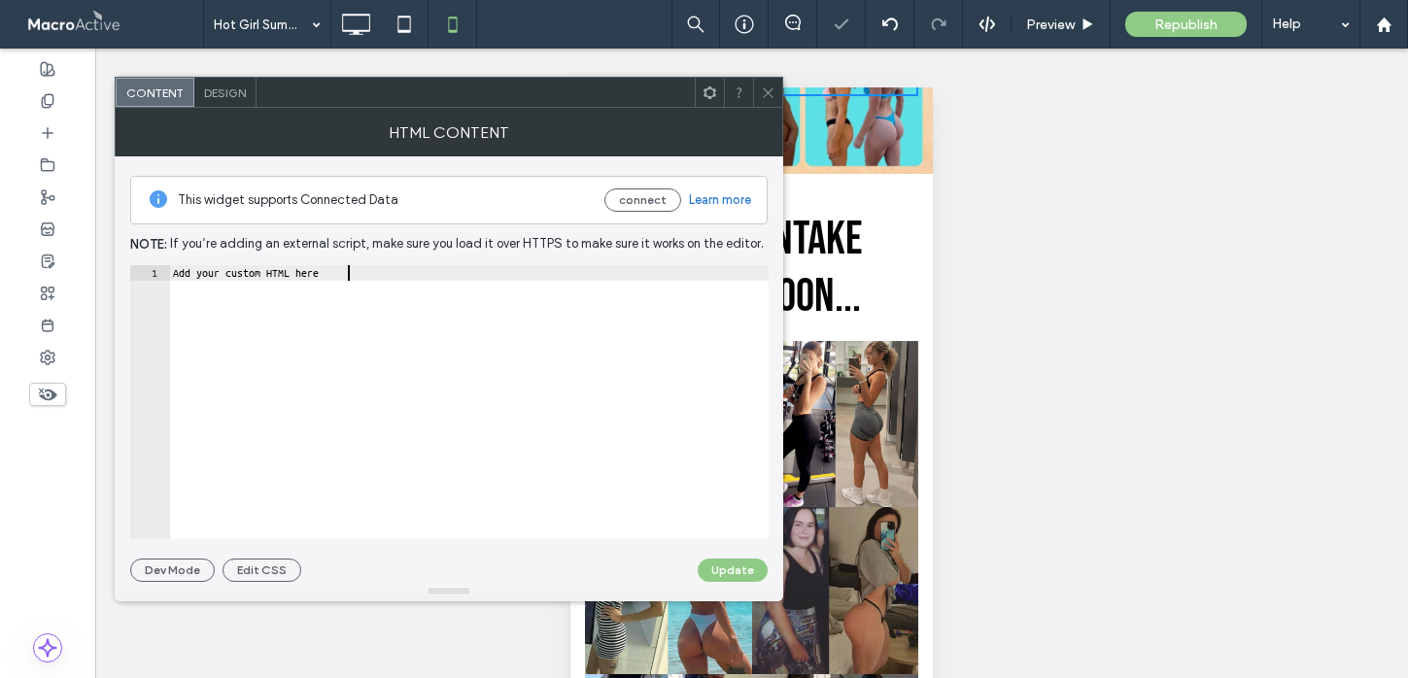
drag, startPoint x: 369, startPoint y: 280, endPoint x: 119, endPoint y: 272, distance: 250.8
click at [119, 272] on div "**********" at bounding box center [449, 369] width 669 height 426
paste textarea "Cursor at row 1"
type textarea "******"
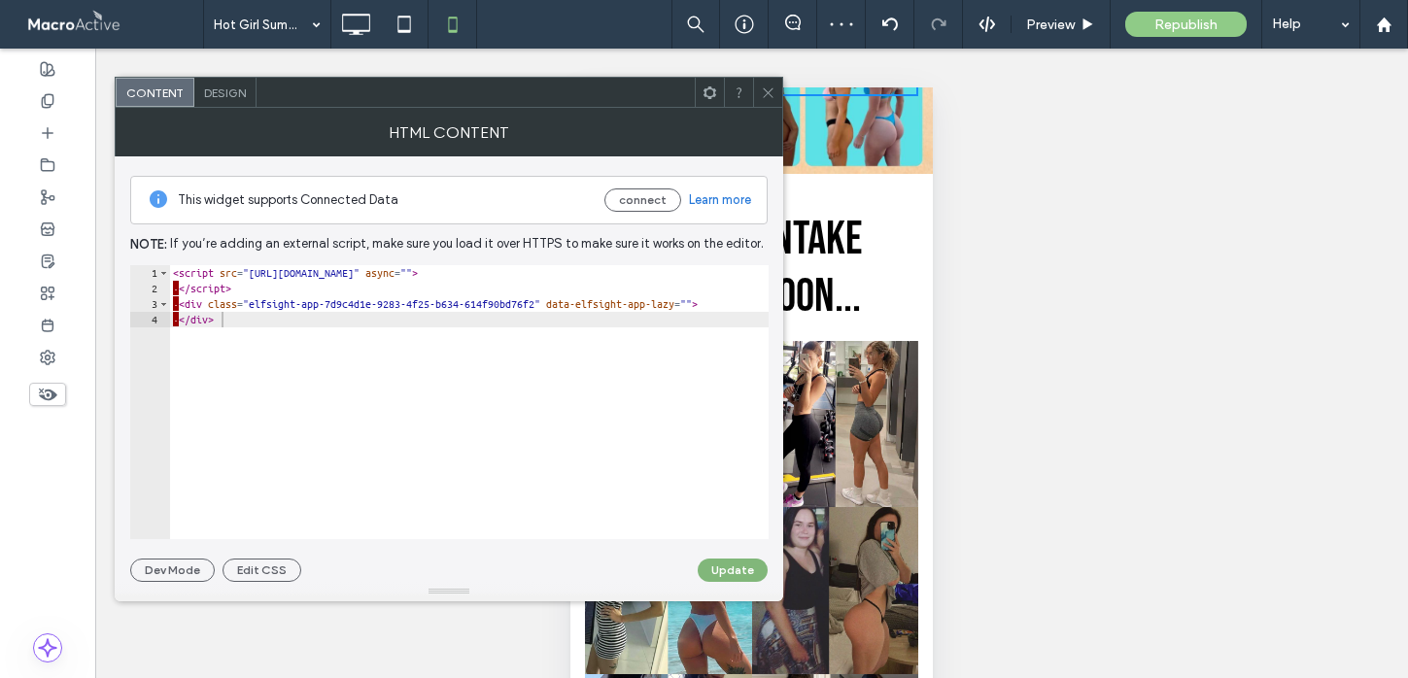
click at [741, 568] on button "Update" at bounding box center [733, 570] width 70 height 23
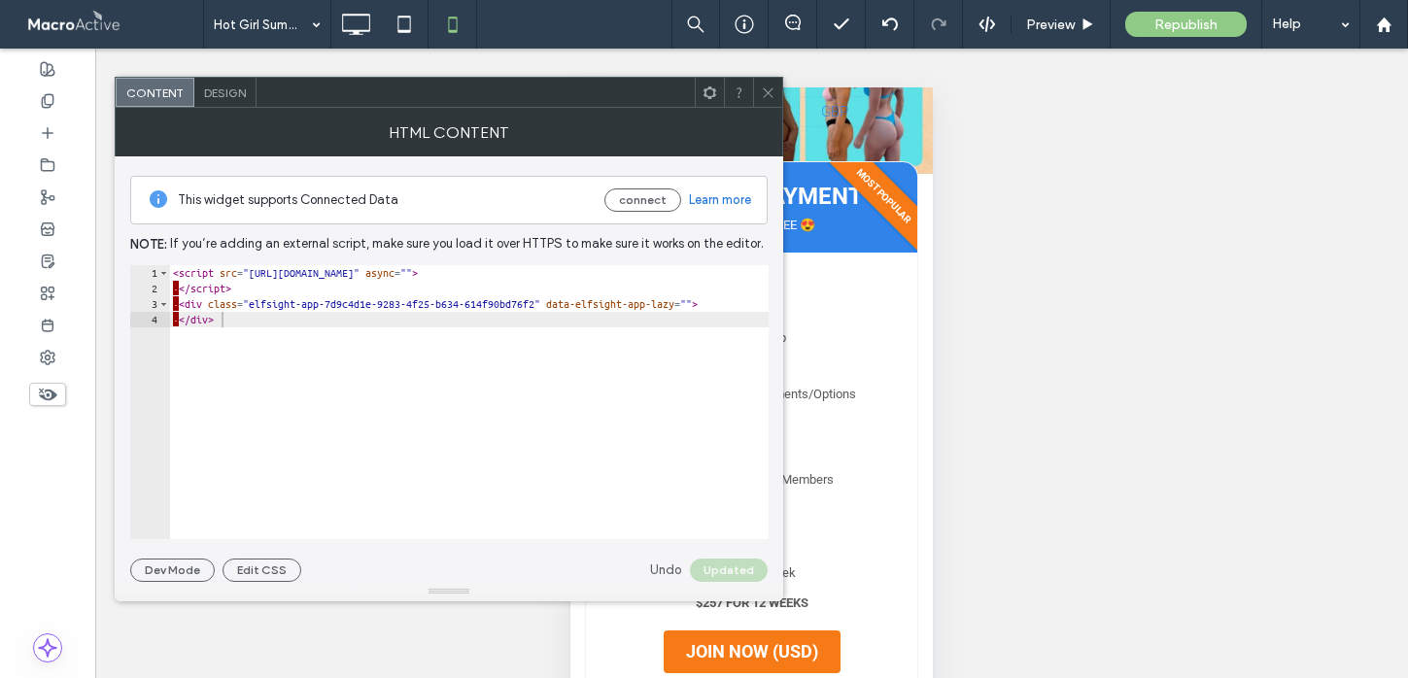
click at [773, 82] on span at bounding box center [768, 92] width 15 height 29
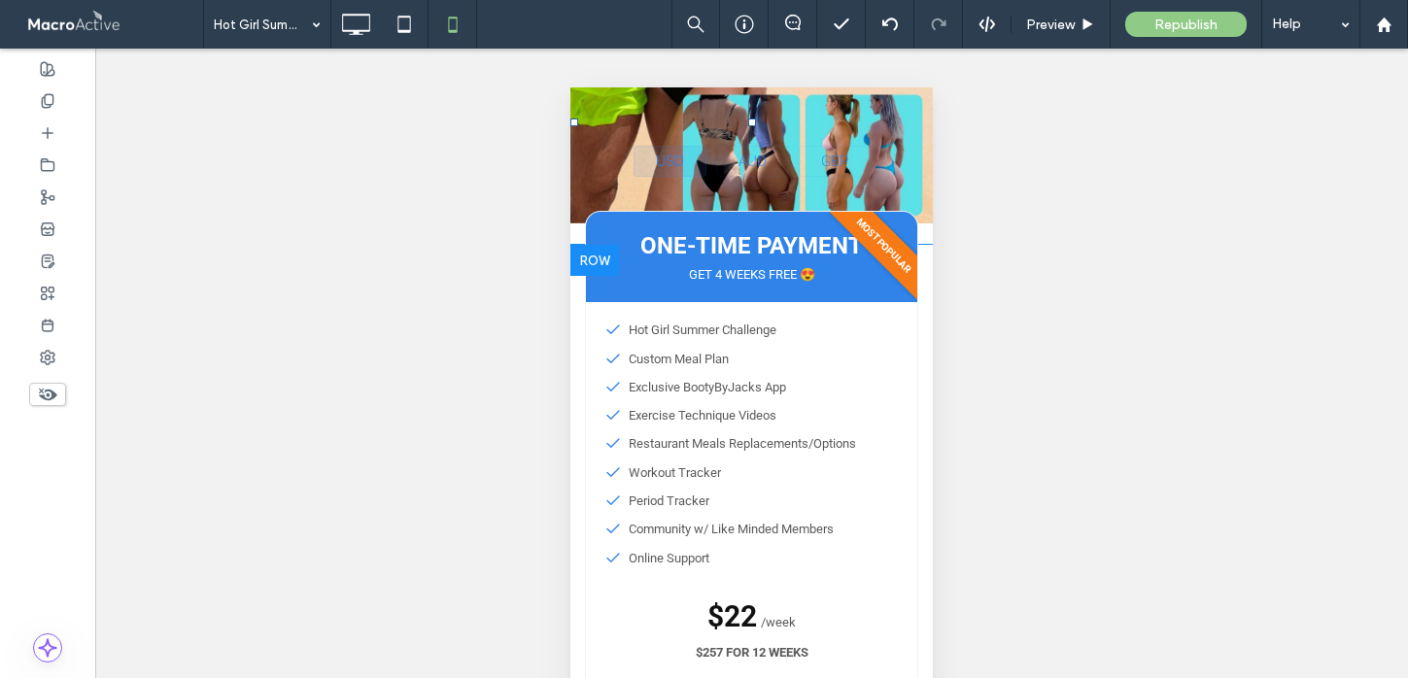
scroll to position [468, 0]
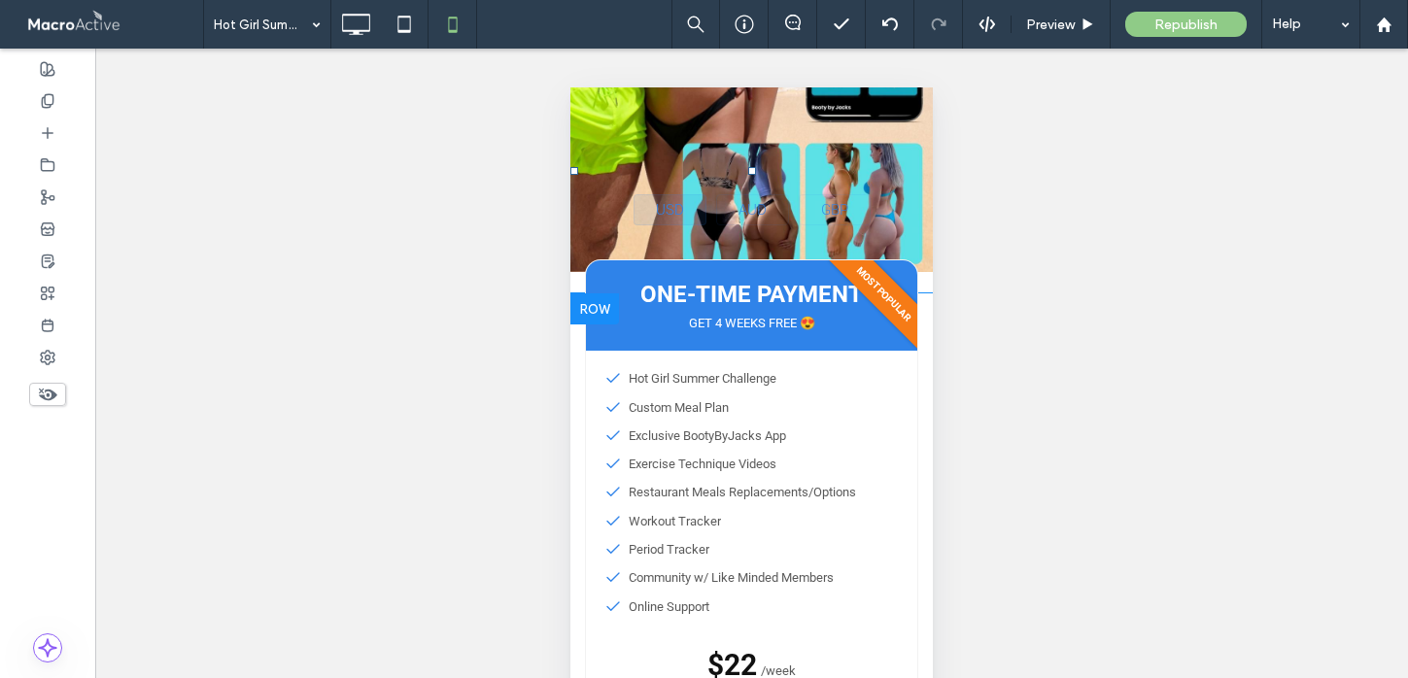
click at [584, 305] on div at bounding box center [594, 308] width 49 height 31
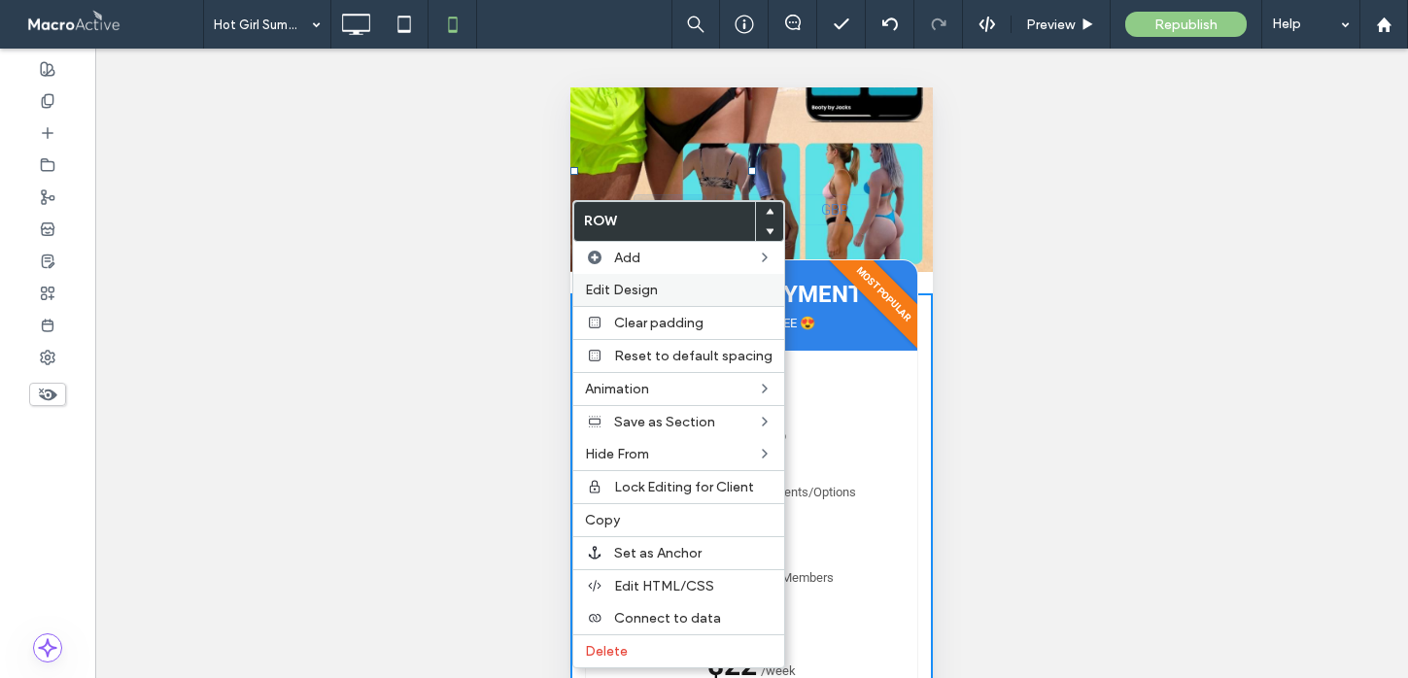
click at [702, 294] on label "Edit Design" at bounding box center [679, 290] width 188 height 17
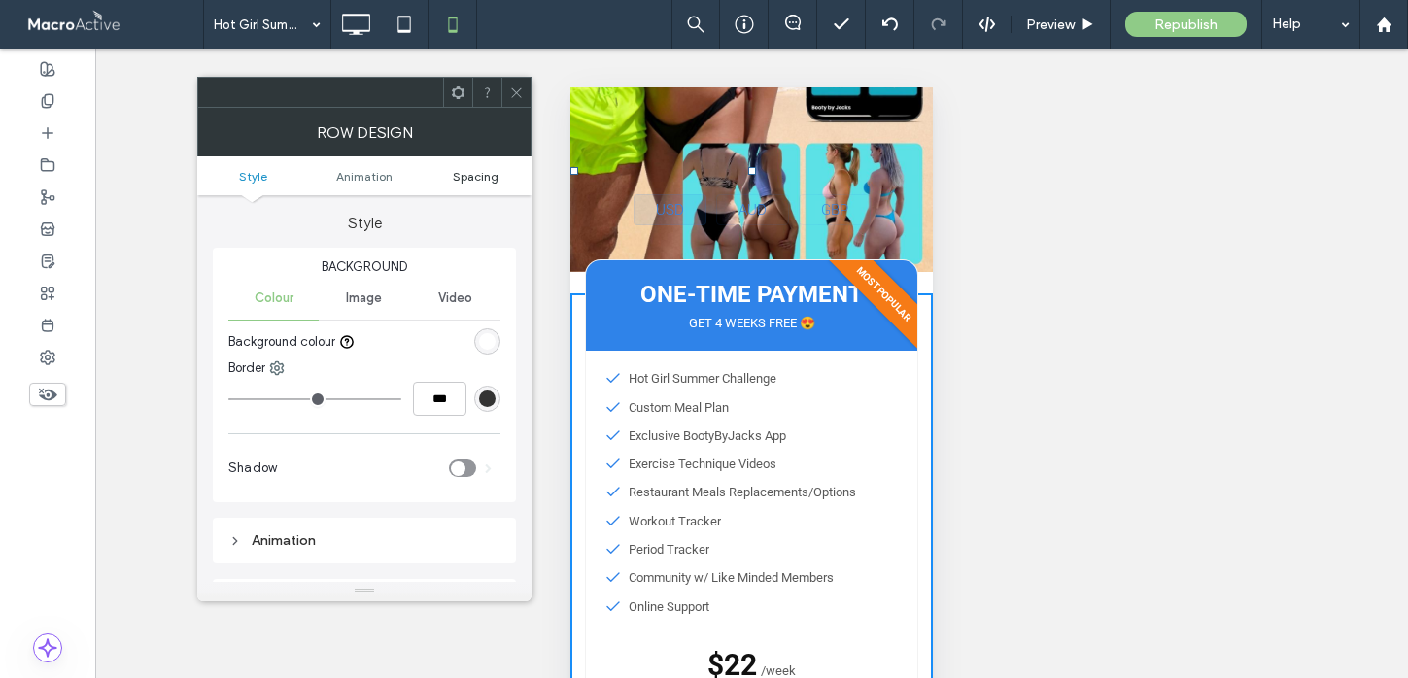
click at [471, 181] on span "Spacing" at bounding box center [476, 176] width 46 height 15
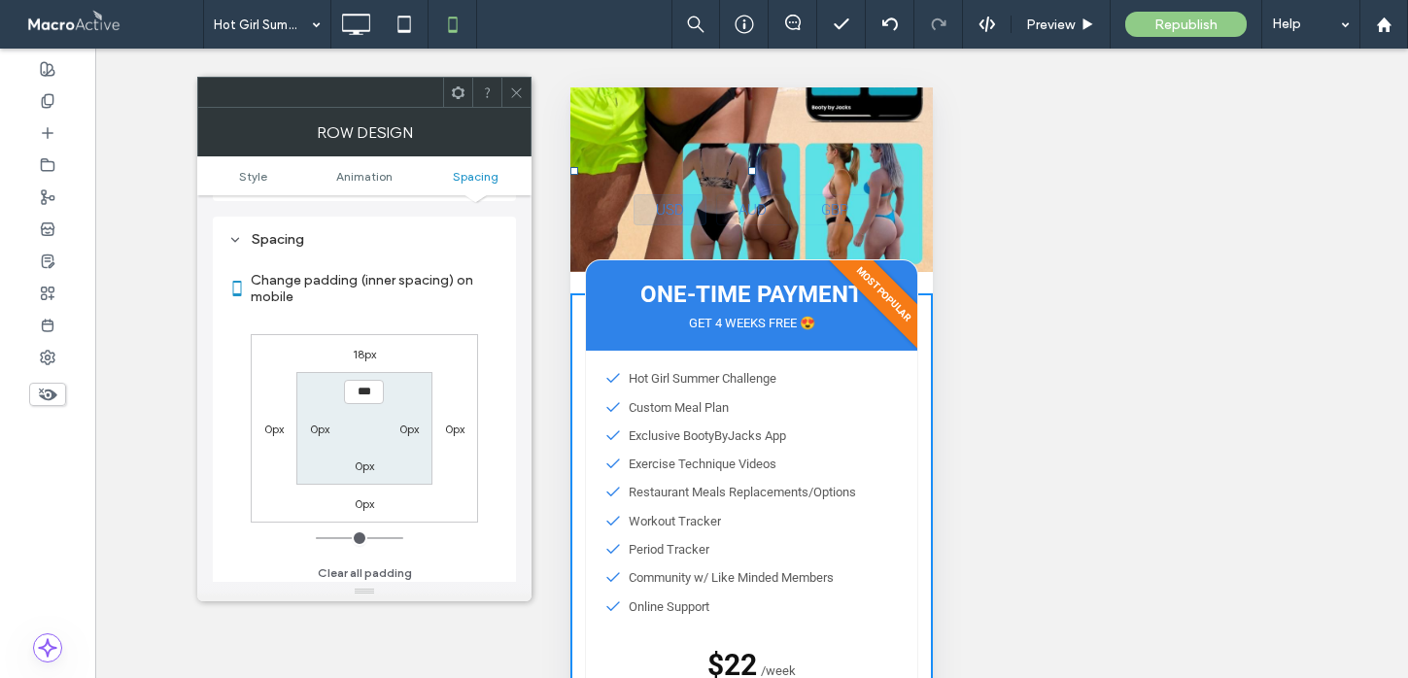
scroll to position [369, 0]
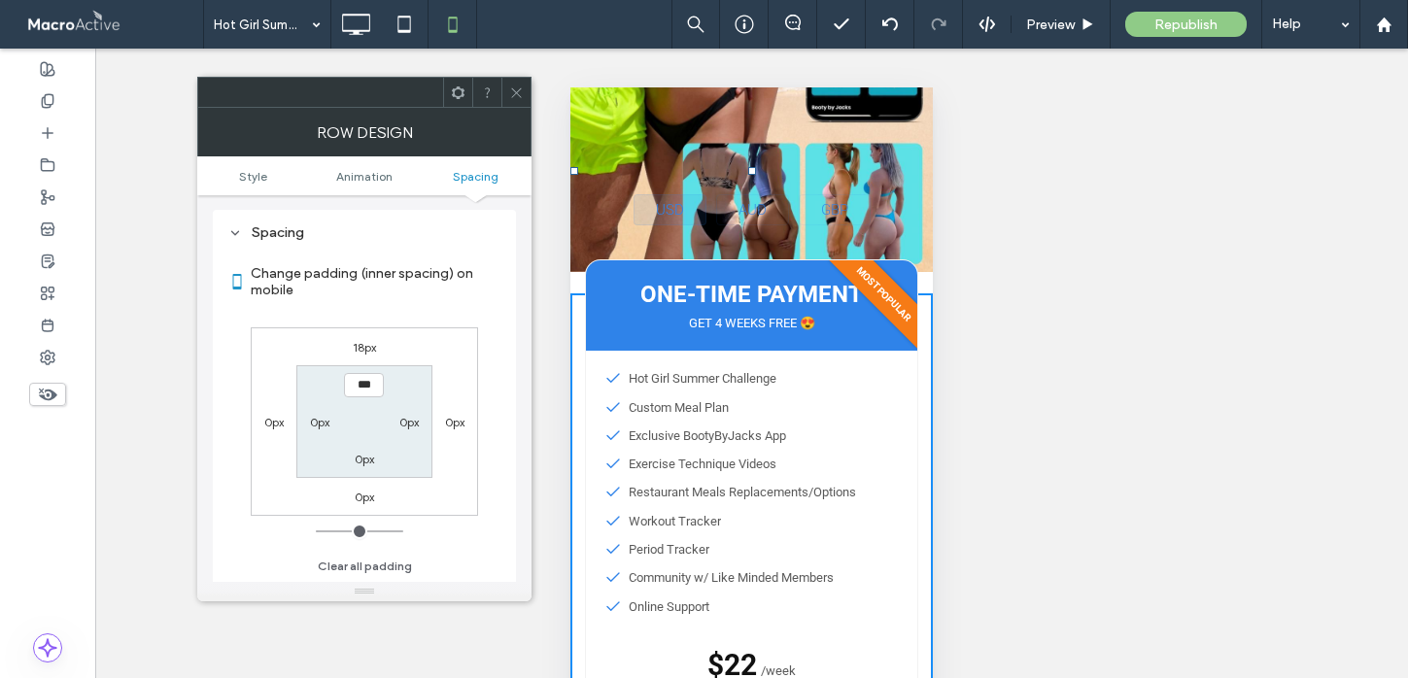
click at [370, 348] on label "18px" at bounding box center [364, 347] width 23 height 15
type input "**"
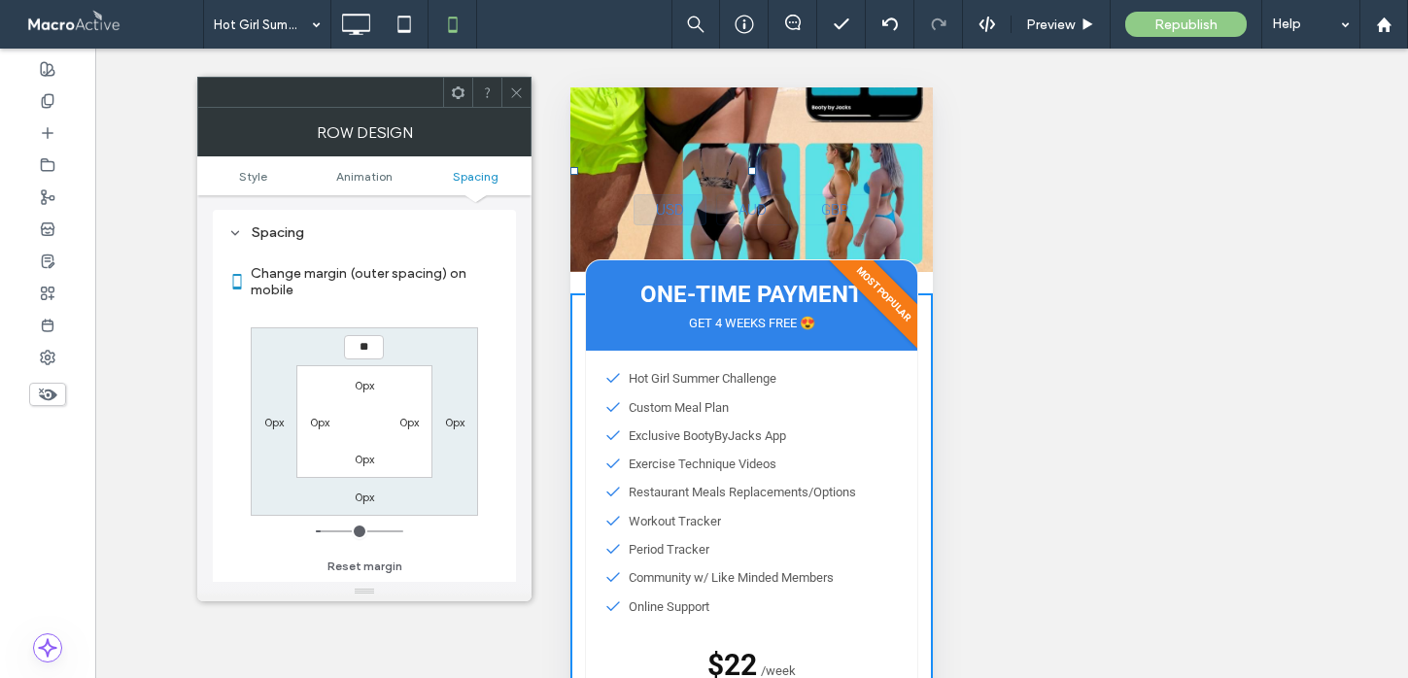
type input "**"
type input "****"
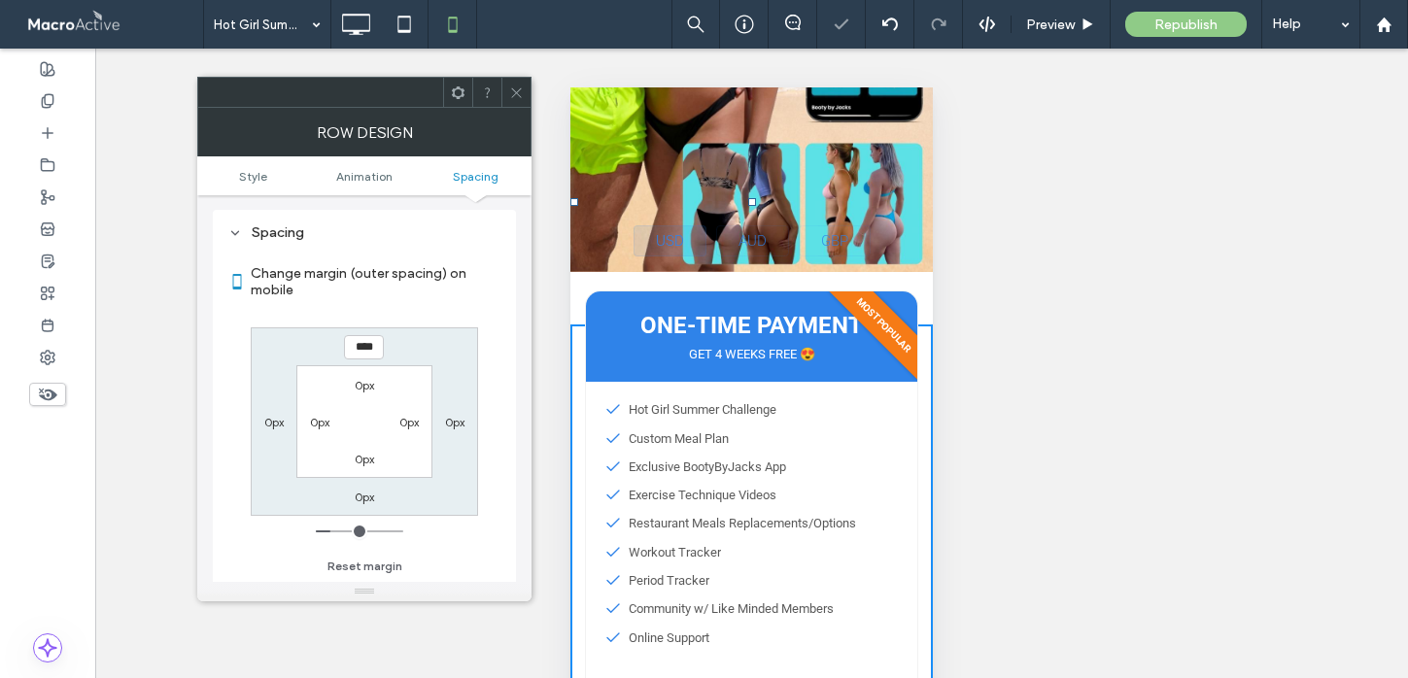
click at [517, 93] on icon at bounding box center [516, 93] width 15 height 15
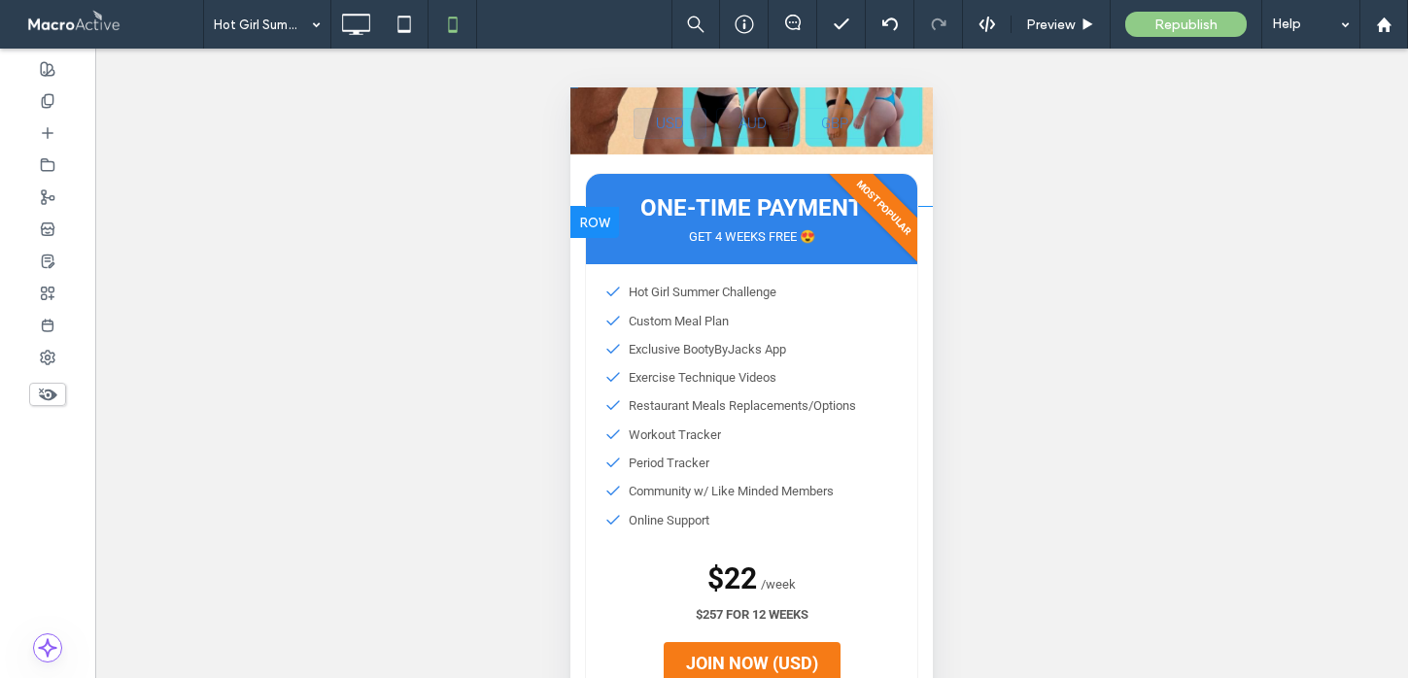
scroll to position [568, 0]
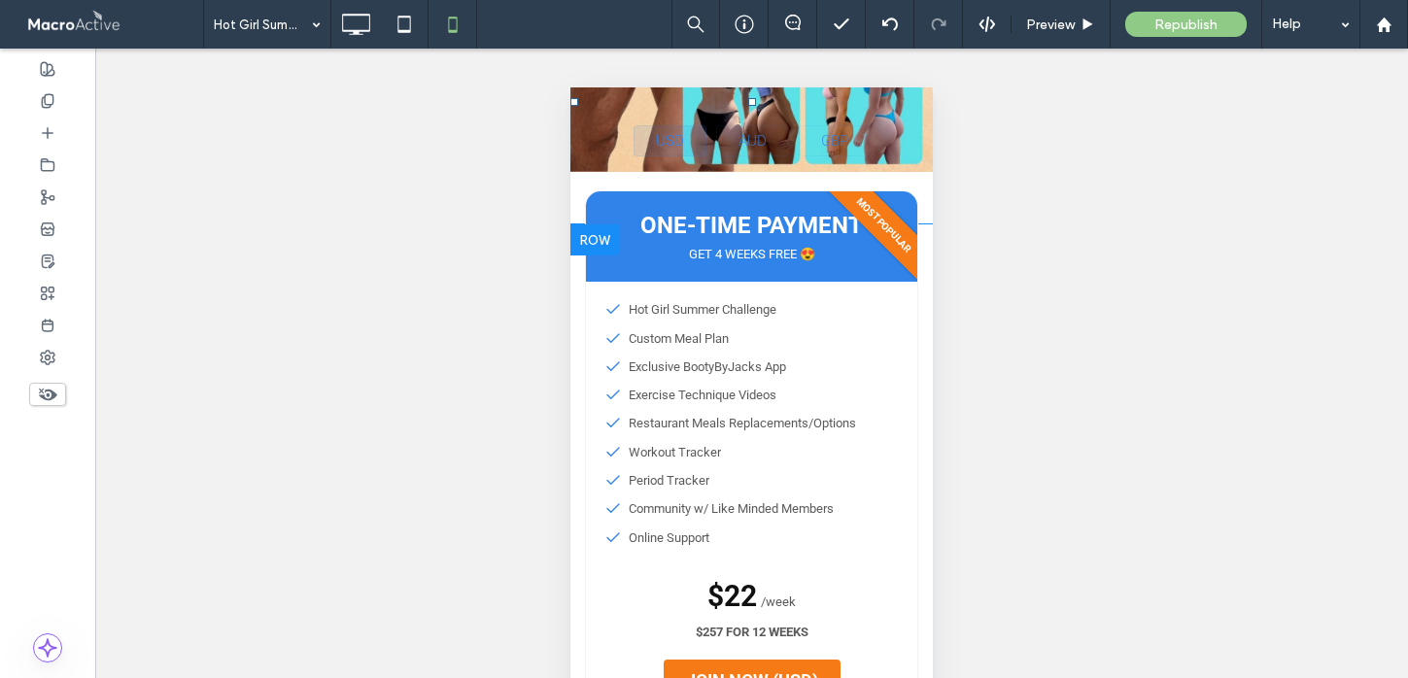
drag, startPoint x: 929, startPoint y: 224, endPoint x: 929, endPoint y: 292, distance: 69.0
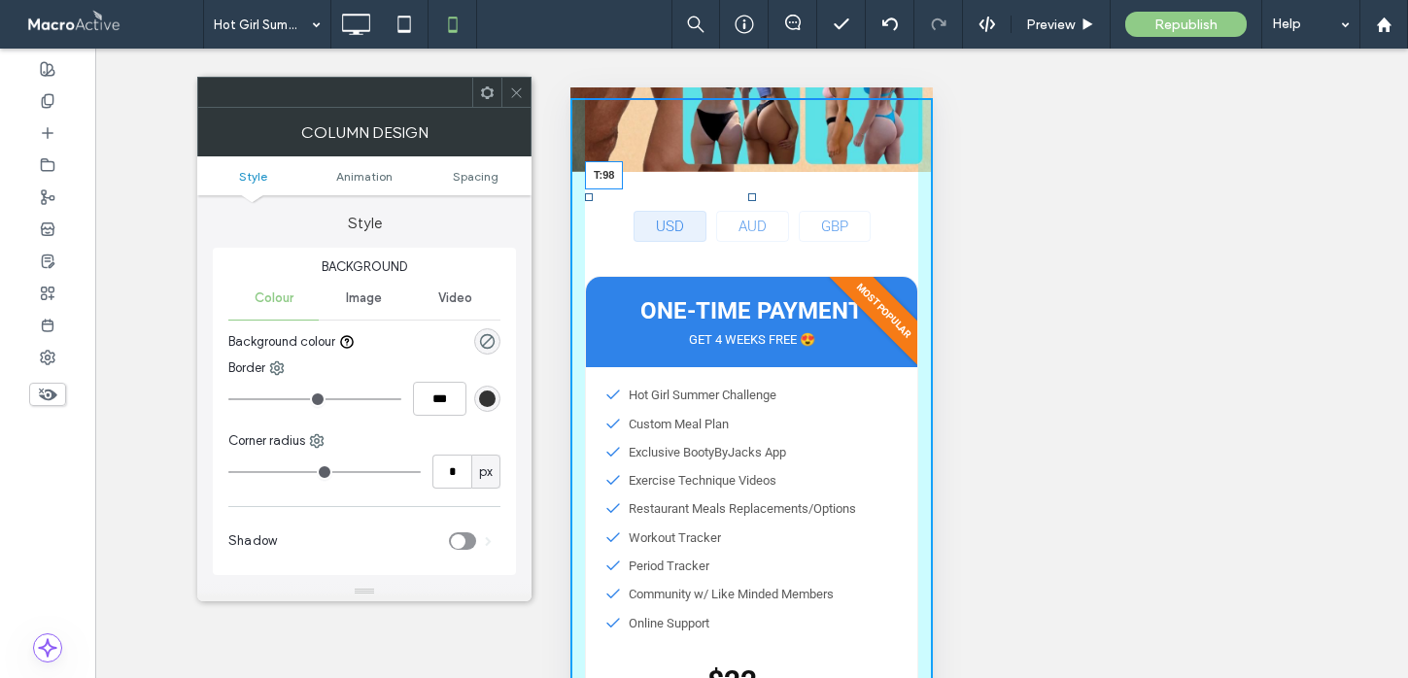
drag, startPoint x: 751, startPoint y: 102, endPoint x: 747, endPoint y: 188, distance: 85.6
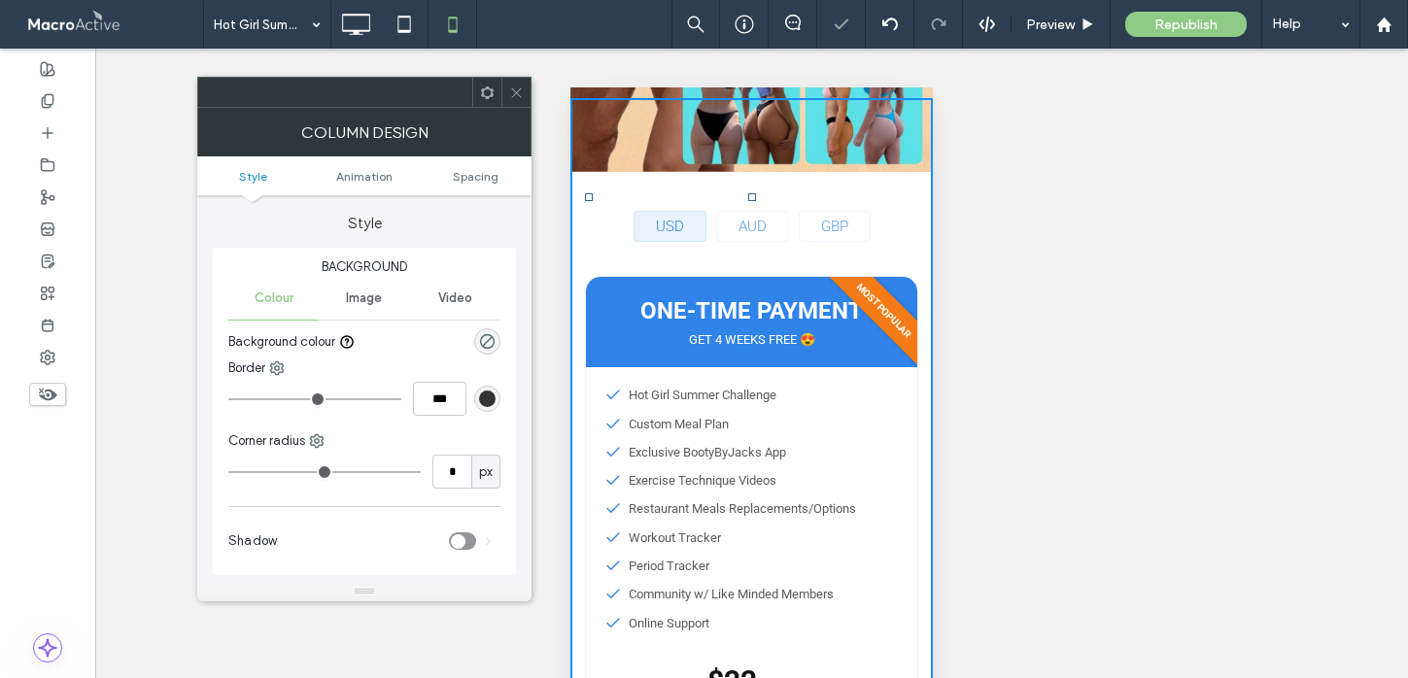
click at [1052, 239] on div at bounding box center [704, 339] width 1408 height 678
click at [516, 88] on icon at bounding box center [516, 93] width 15 height 15
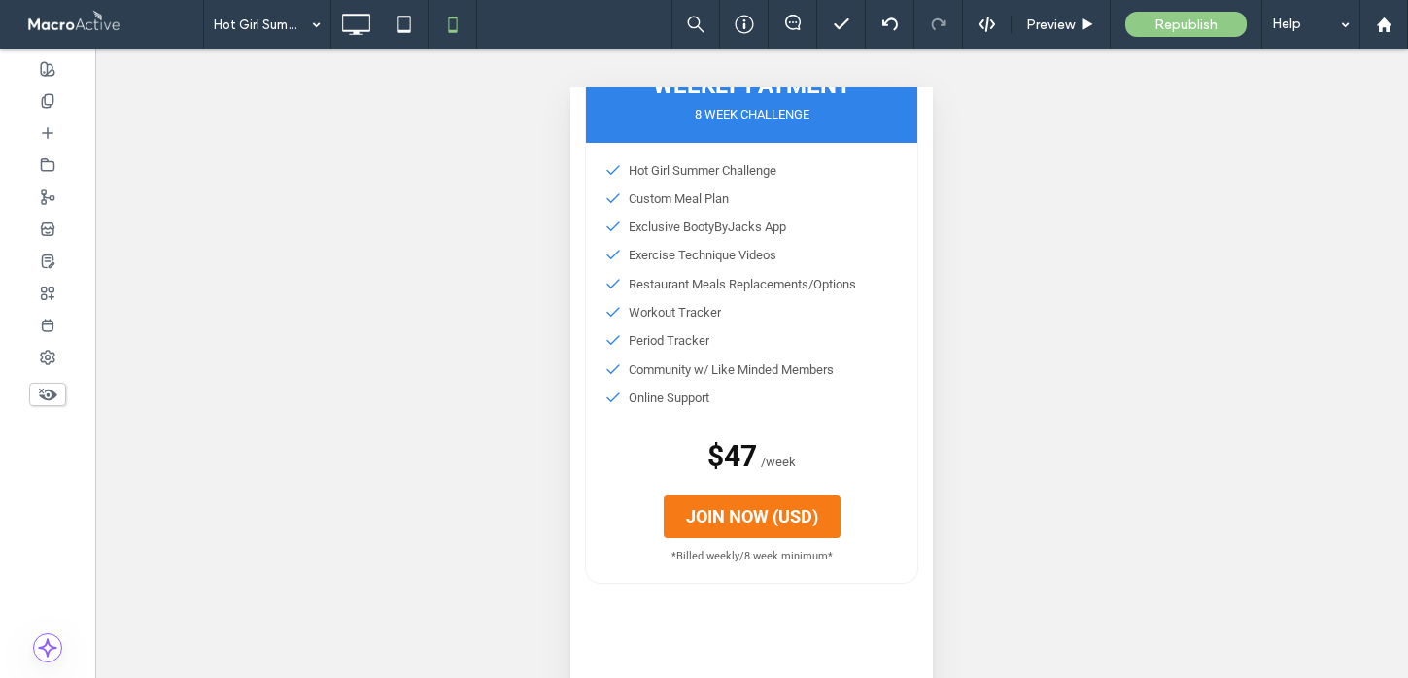
scroll to position [1350, 0]
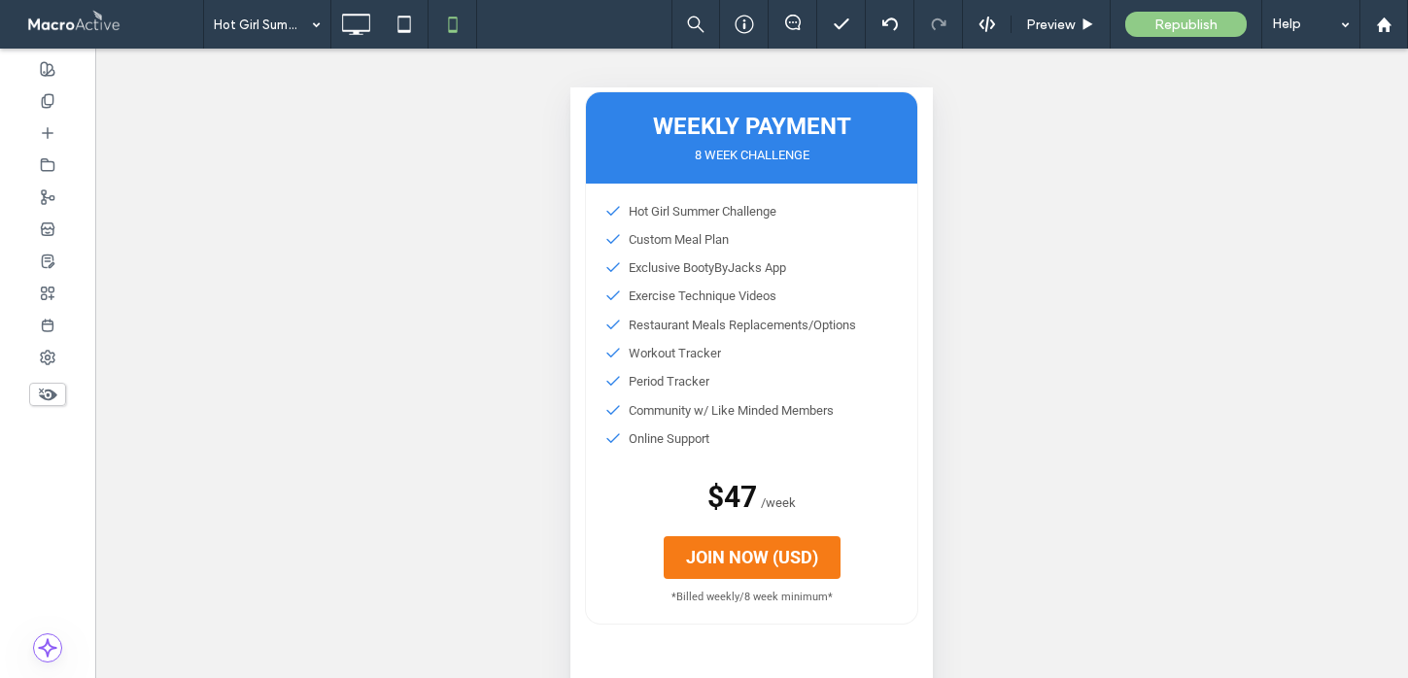
click at [804, 262] on div "Exclusive BootyByJacks App" at bounding box center [751, 268] width 331 height 28
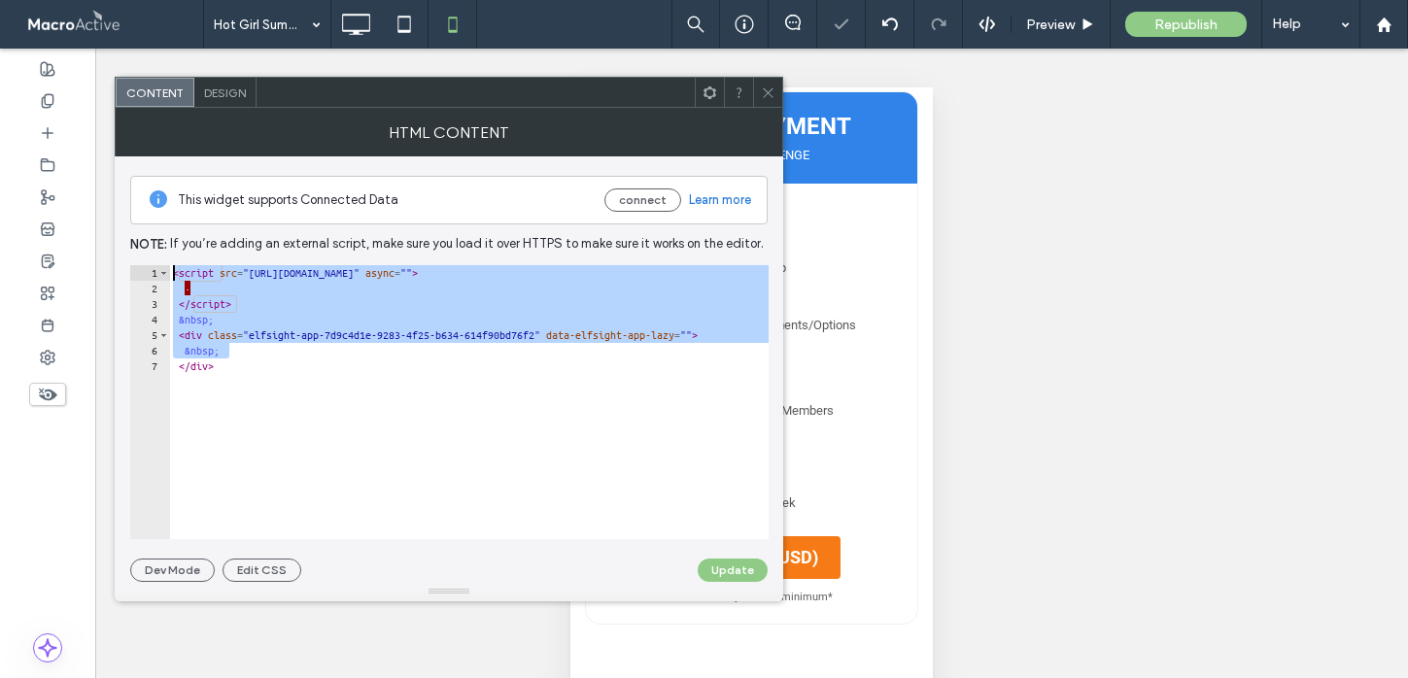
drag, startPoint x: 246, startPoint y: 354, endPoint x: 151, endPoint y: 252, distance: 139.6
click at [151, 252] on div "This widget supports Connected Data connect Learn more Note: If you’re adding a…" at bounding box center [448, 369] width 637 height 426
type textarea "**********"
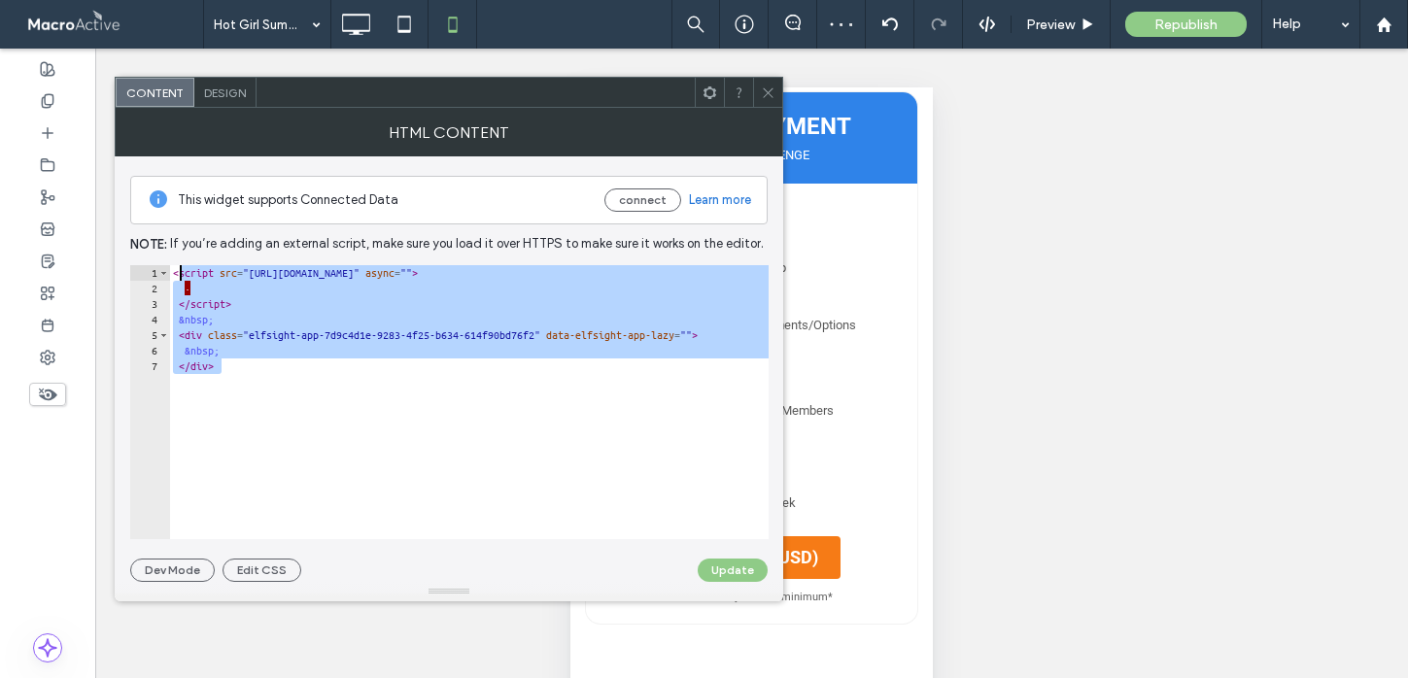
drag, startPoint x: 238, startPoint y: 368, endPoint x: 174, endPoint y: 245, distance: 139.1
click at [174, 245] on div "**********" at bounding box center [448, 369] width 637 height 426
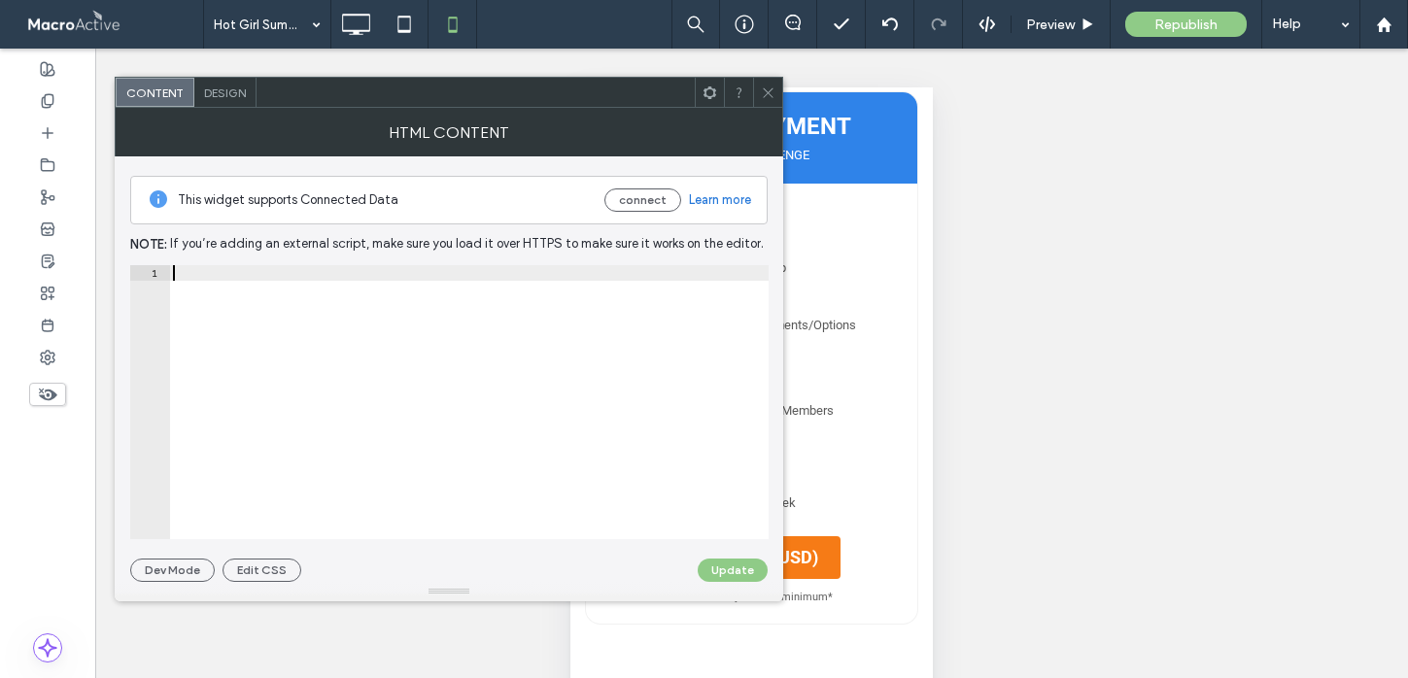
paste textarea "******"
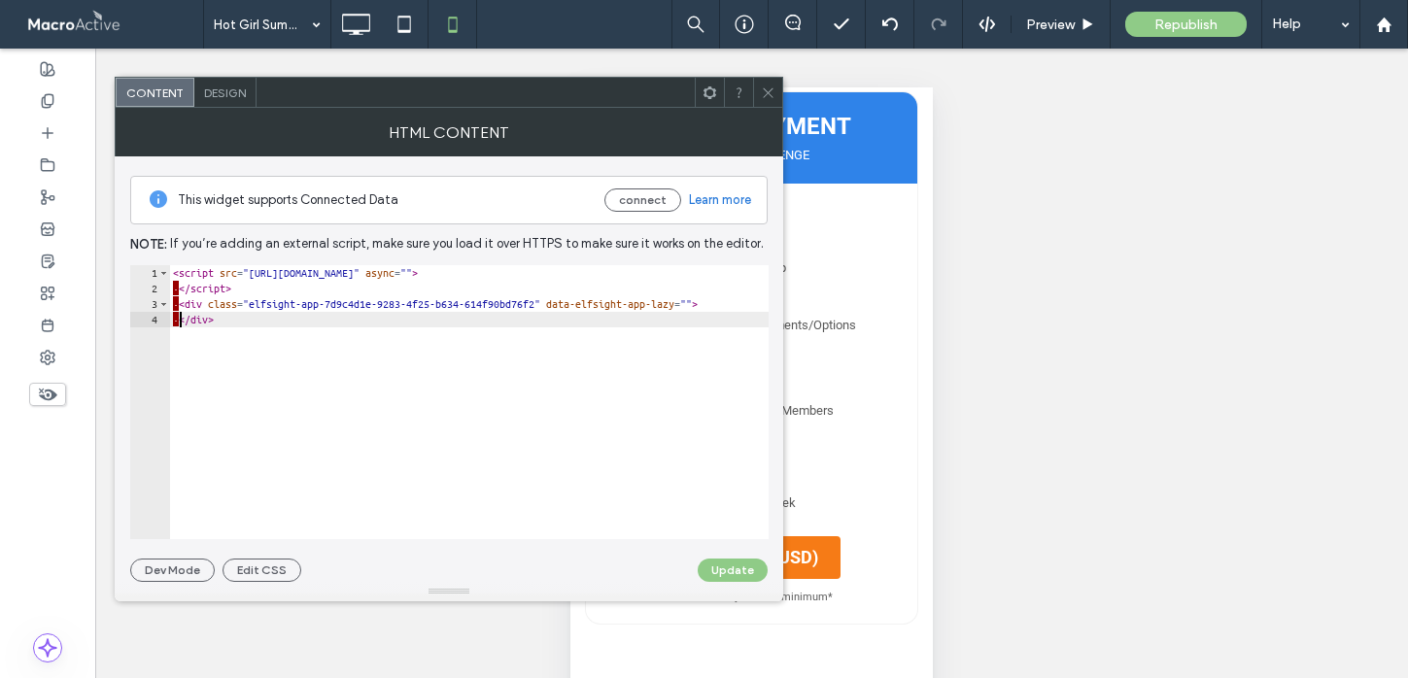
click at [181, 324] on div "< script src = "https://static.elfsight.com/platform/platform.js" async = "" > …" at bounding box center [487, 417] width 637 height 305
click at [180, 304] on div "< script src = "https://static.elfsight.com/platform/platform.js" async = "" > …" at bounding box center [487, 417] width 637 height 305
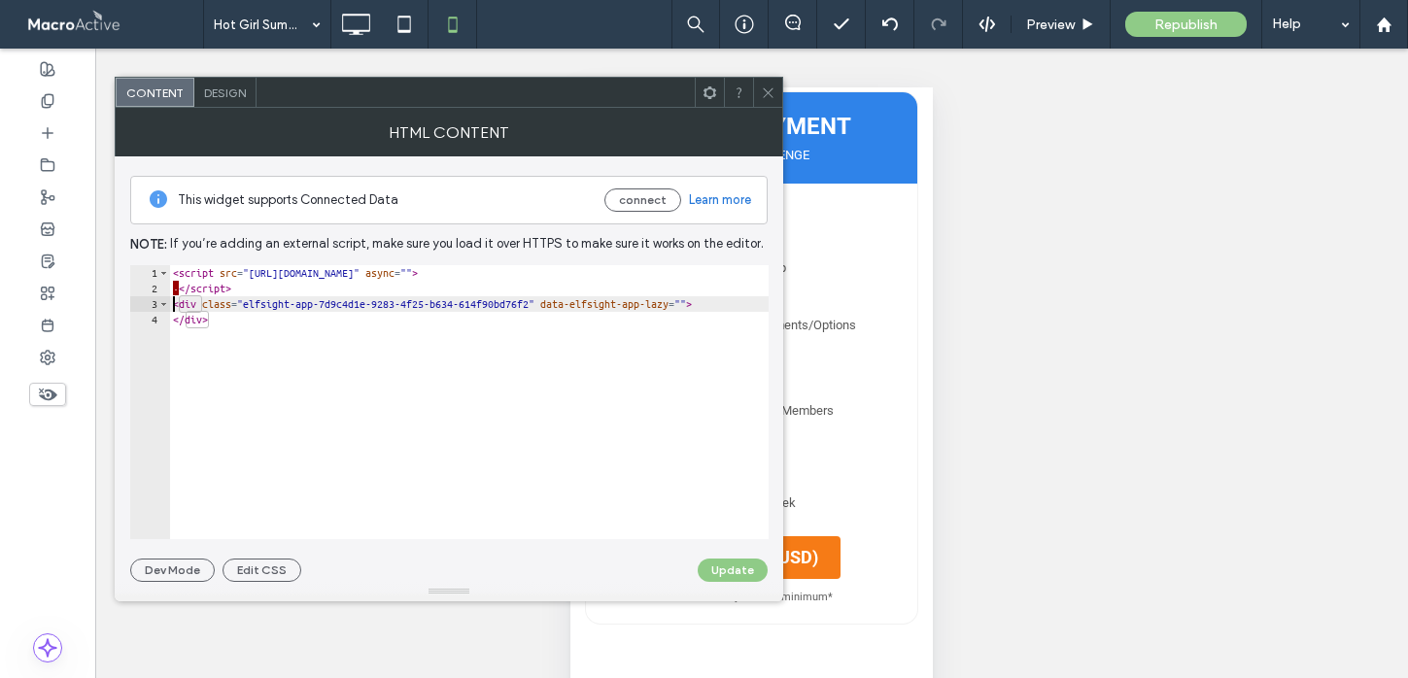
click at [179, 292] on div "< script src = "https://static.elfsight.com/platform/platform.js" async = "" > …" at bounding box center [484, 417] width 631 height 305
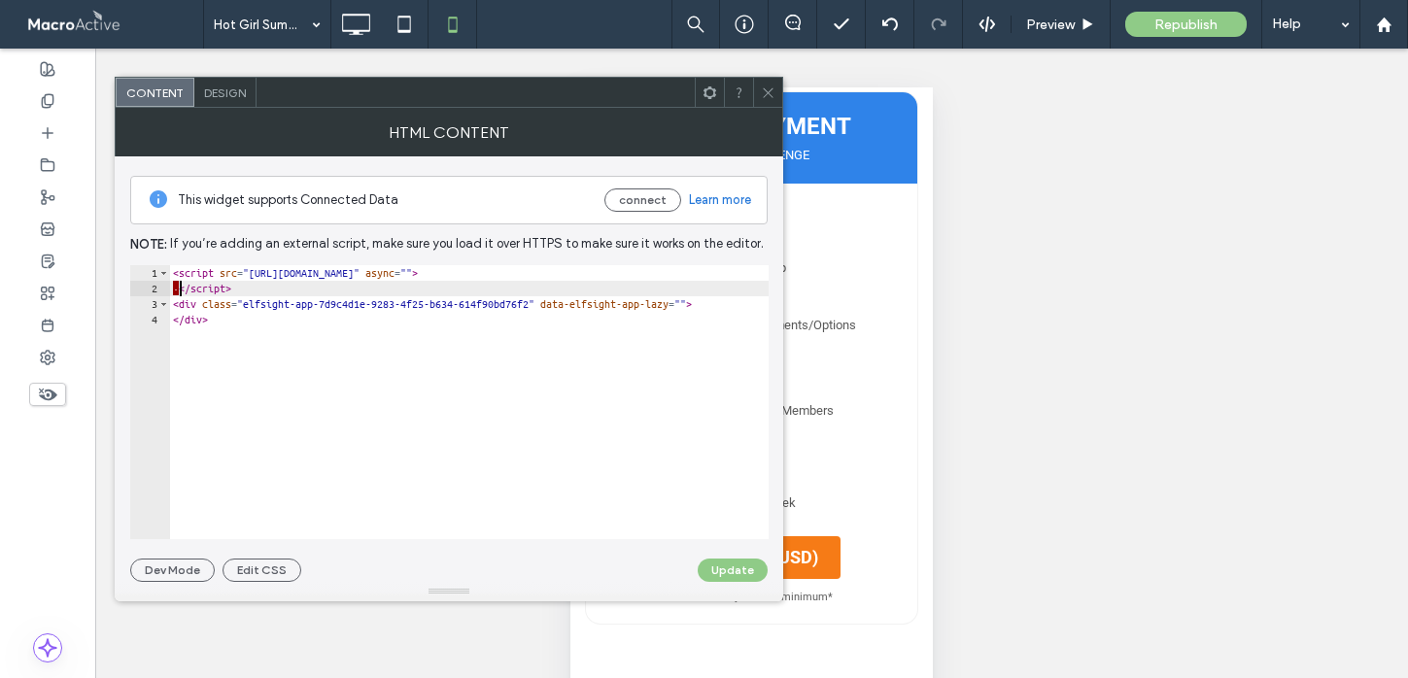
type textarea "*********"
click at [746, 568] on button "Update" at bounding box center [733, 570] width 70 height 23
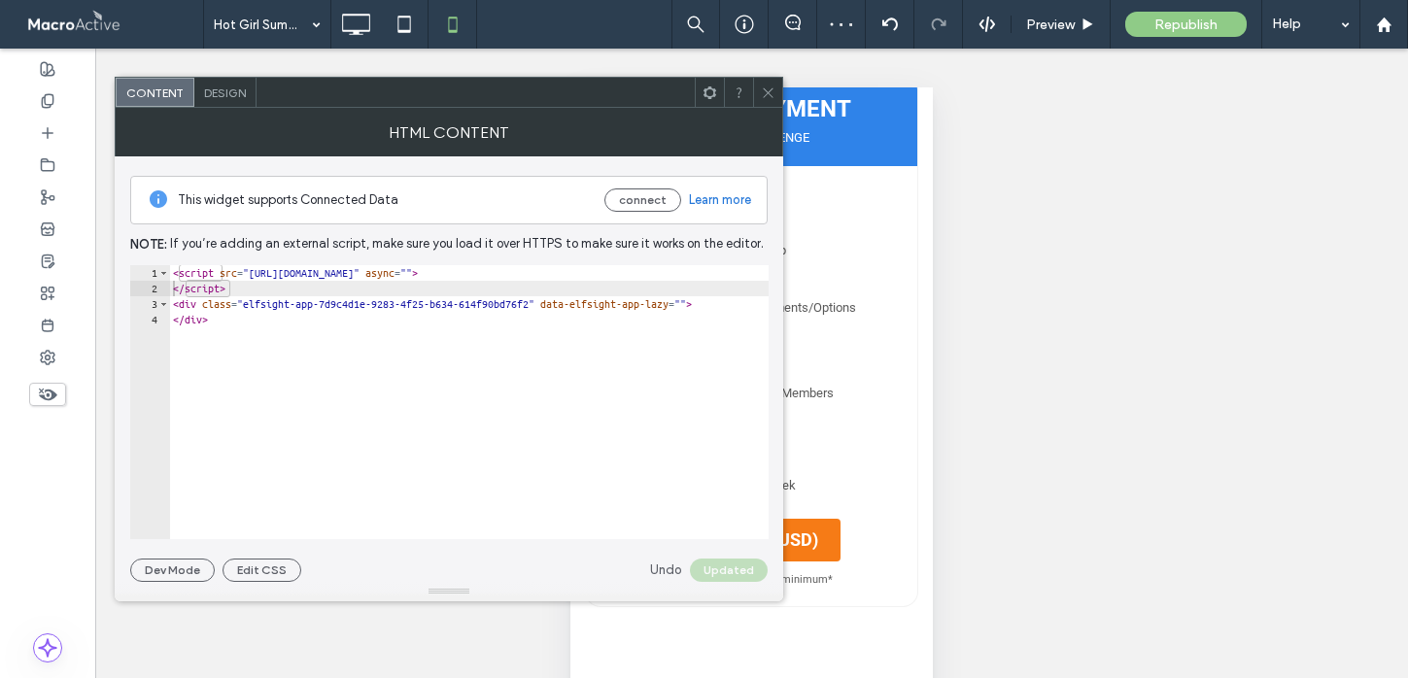
click at [772, 95] on icon at bounding box center [768, 93] width 15 height 15
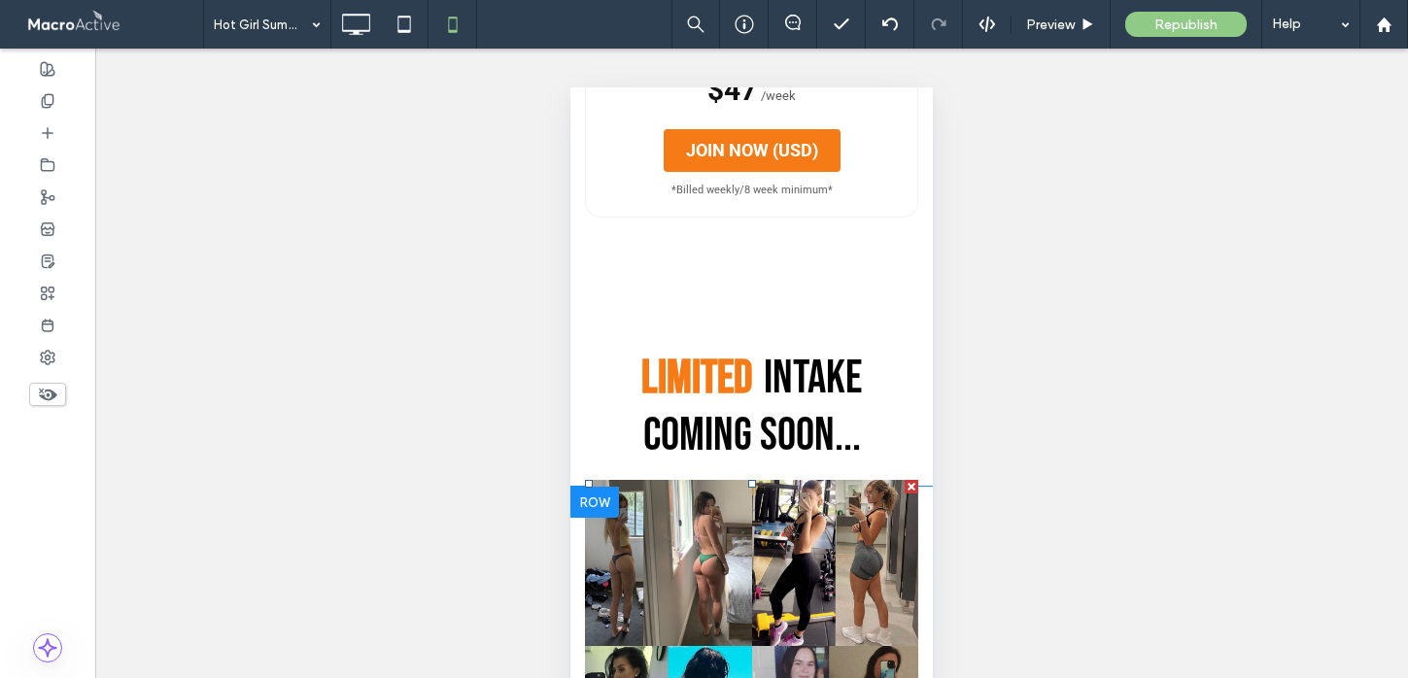
scroll to position [1748, 0]
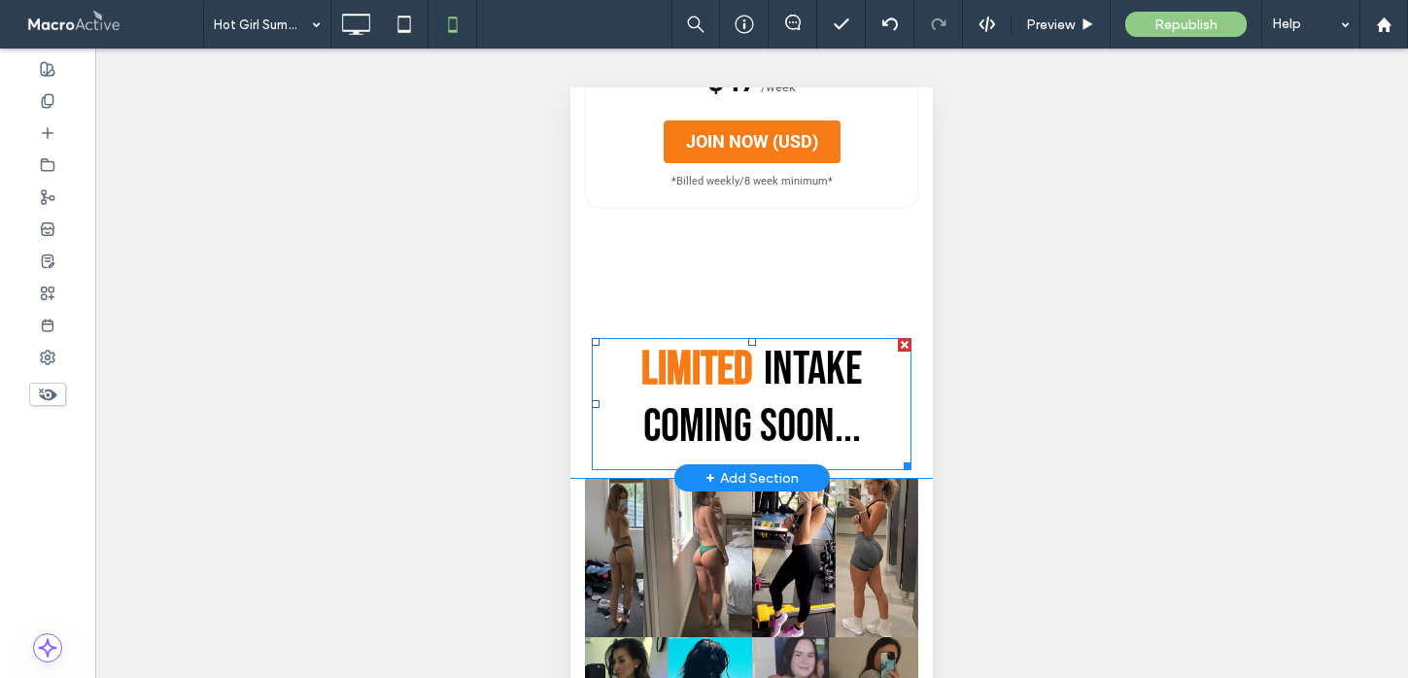
click at [904, 348] on div at bounding box center [905, 345] width 14 height 14
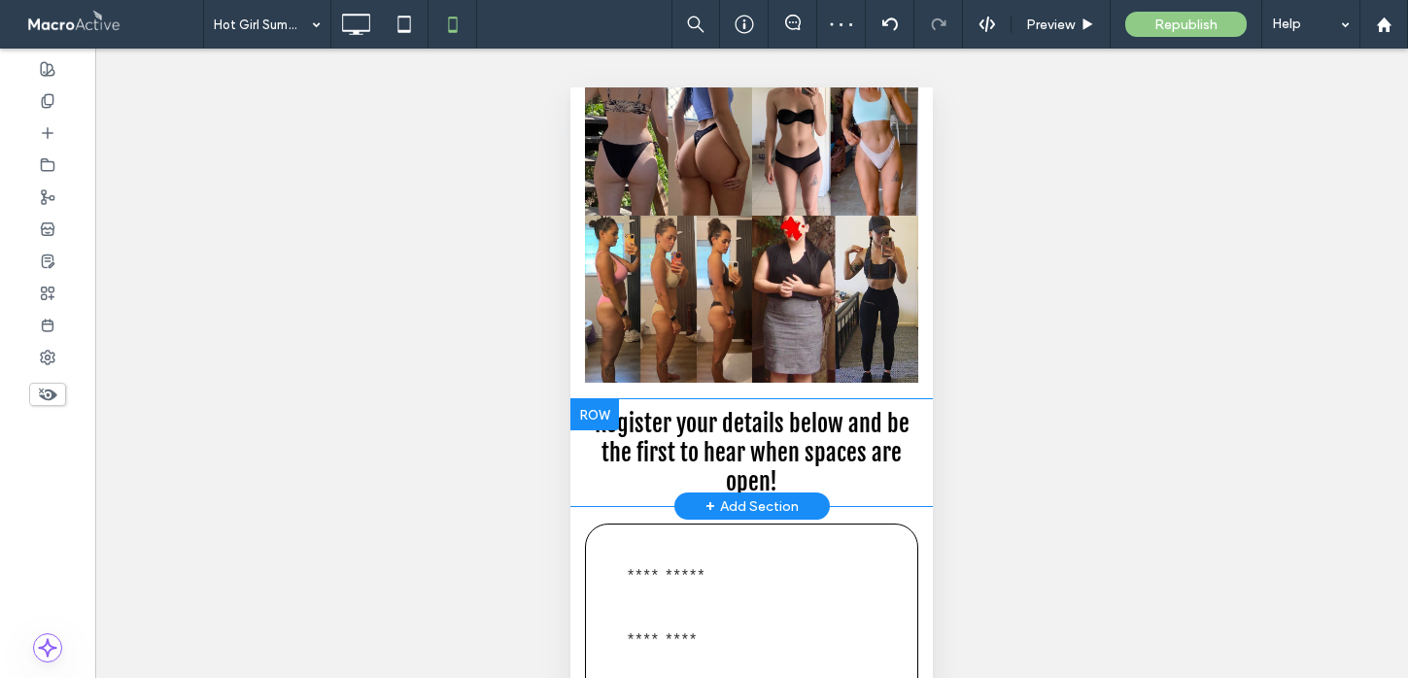
scroll to position [2323, 0]
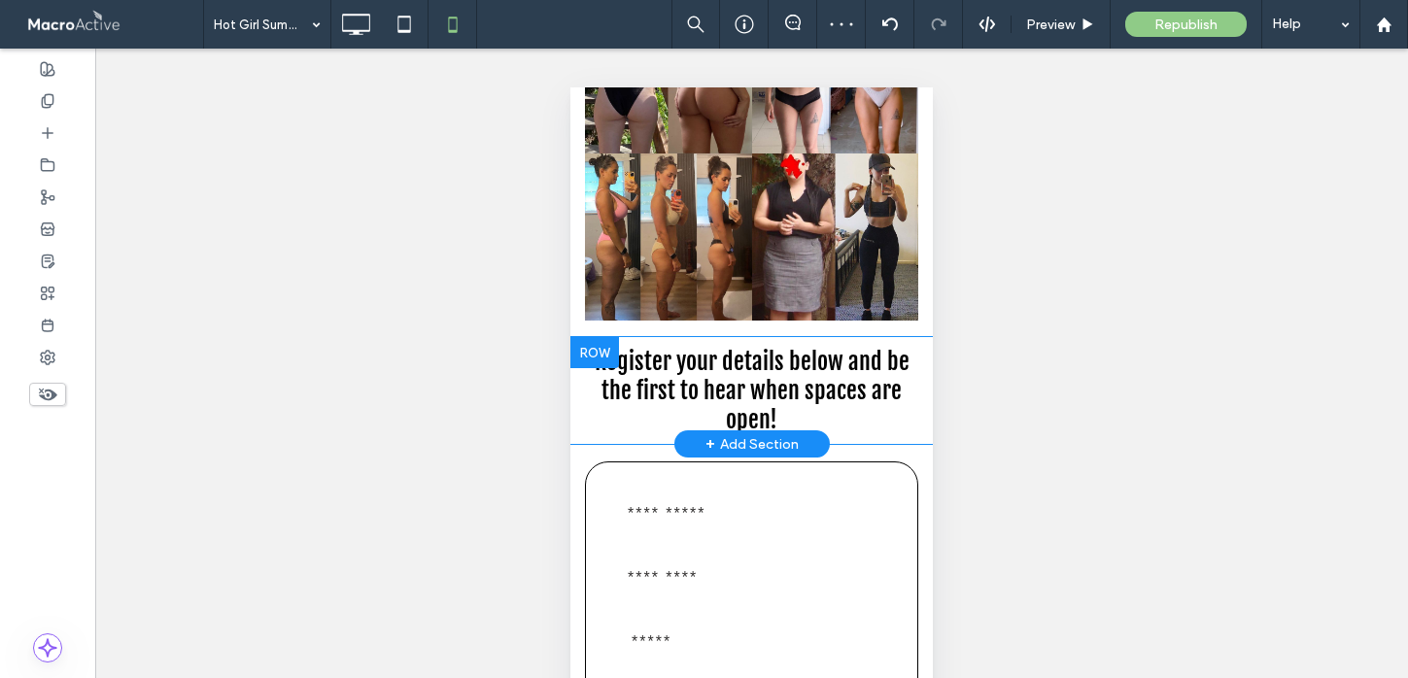
click at [582, 348] on div at bounding box center [594, 352] width 49 height 31
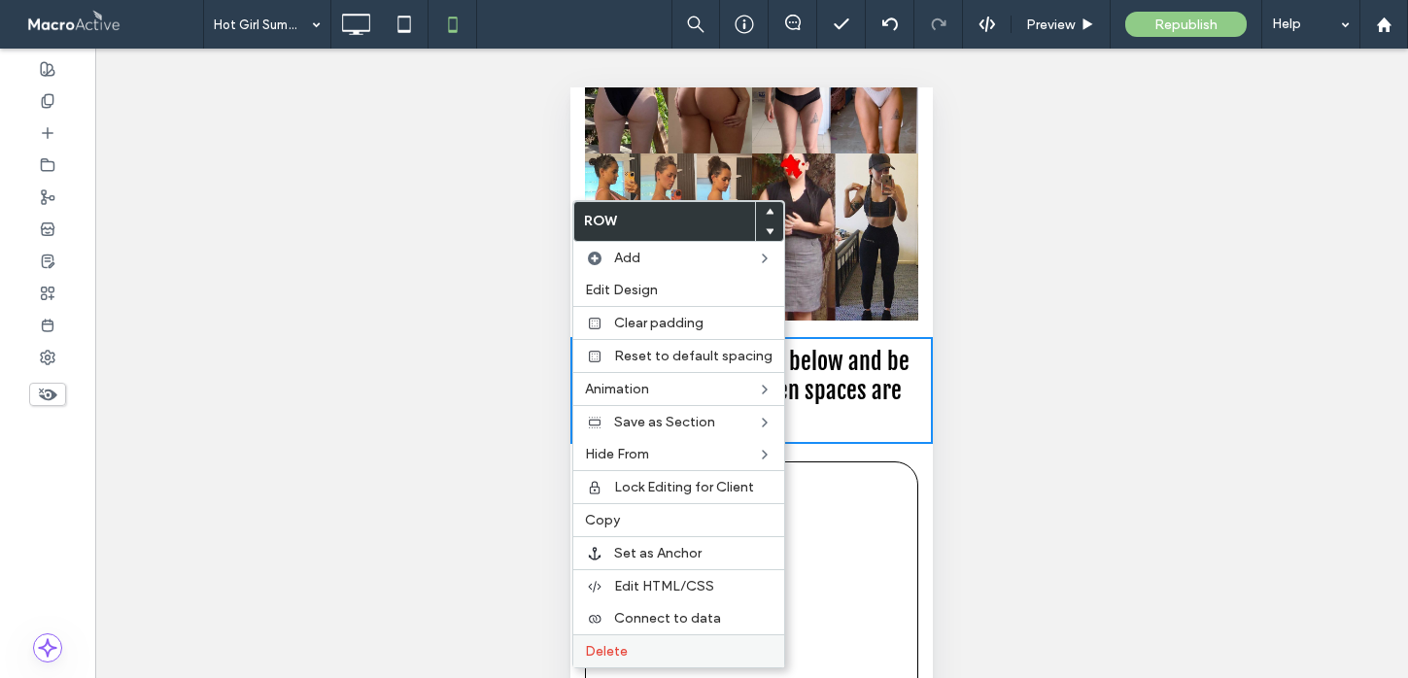
click at [624, 647] on span "Delete" at bounding box center [606, 651] width 43 height 17
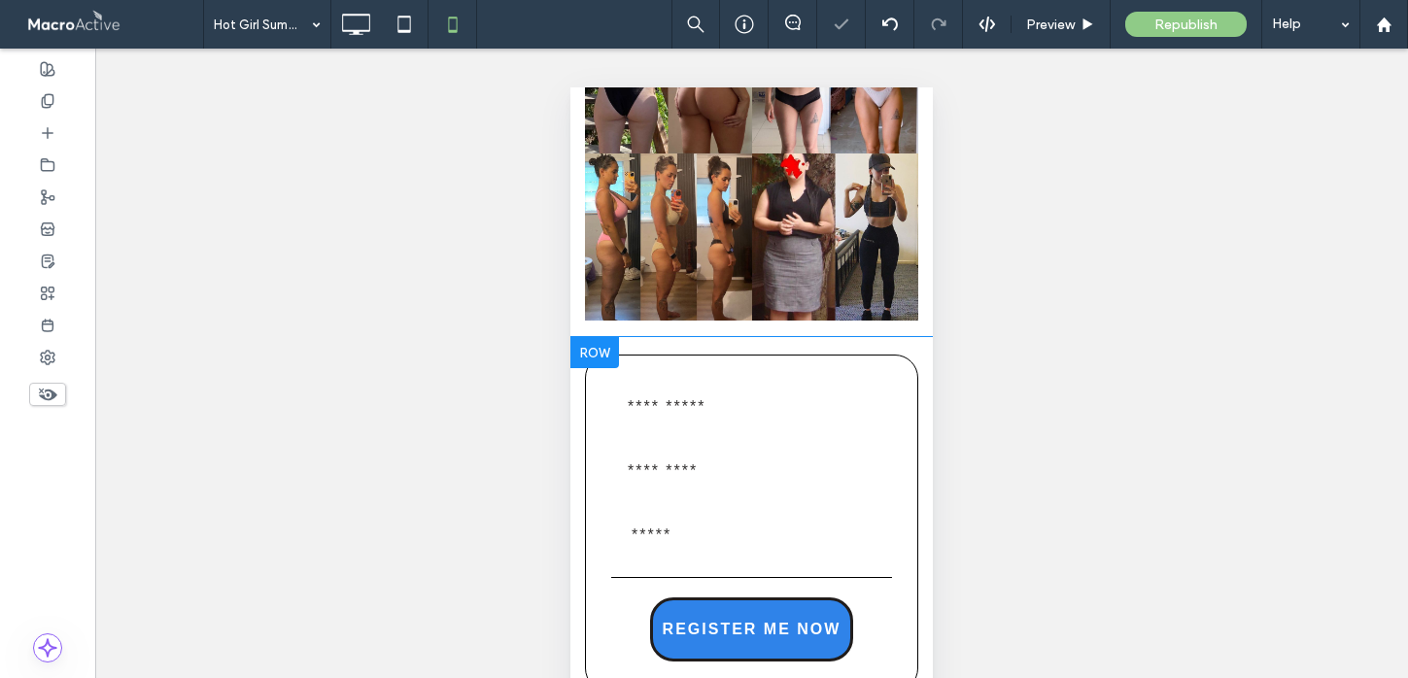
click at [593, 360] on div at bounding box center [594, 352] width 49 height 31
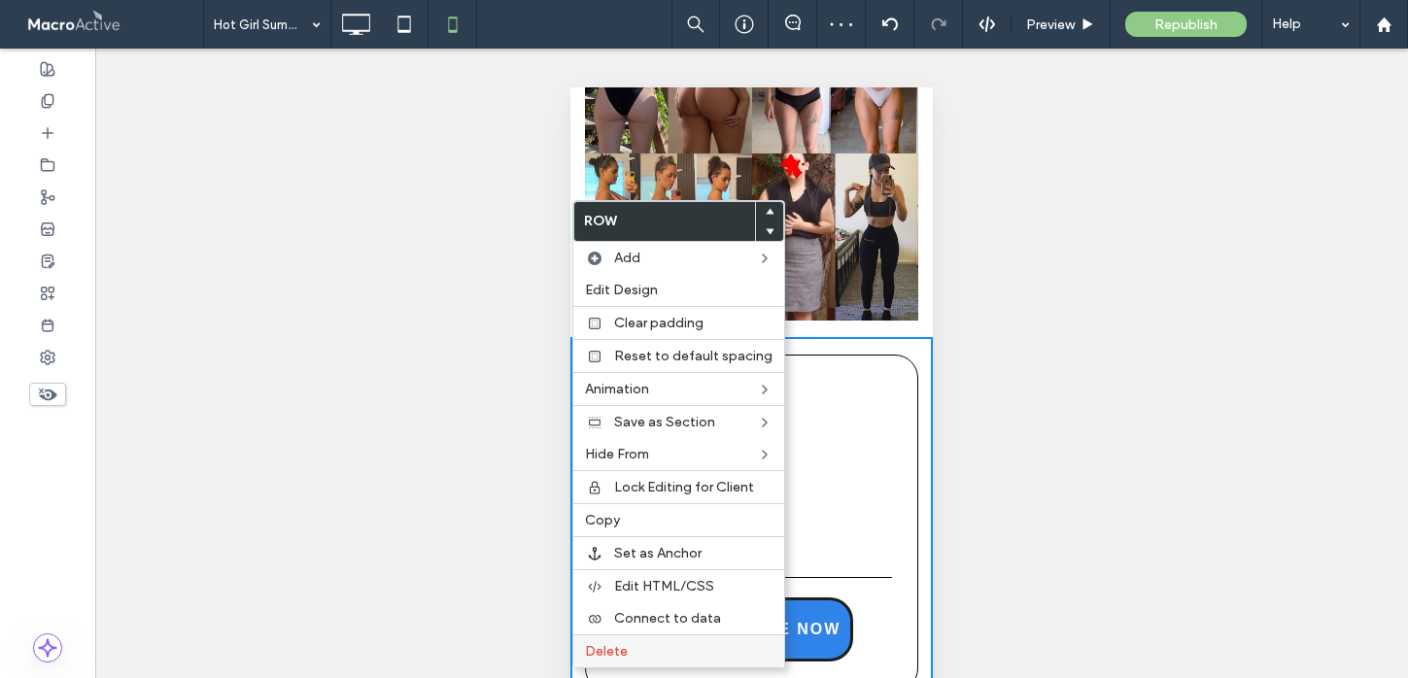
click at [626, 648] on label "Delete" at bounding box center [679, 651] width 188 height 17
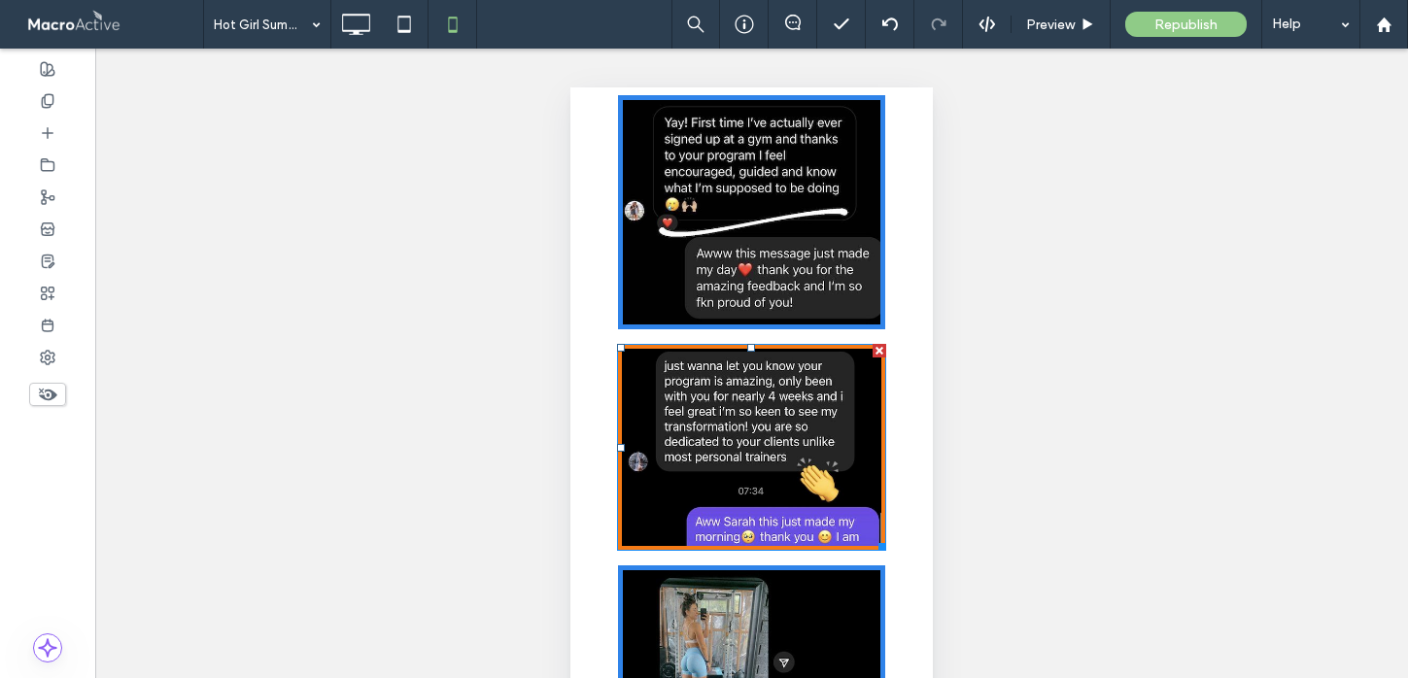
scroll to position [2671, 0]
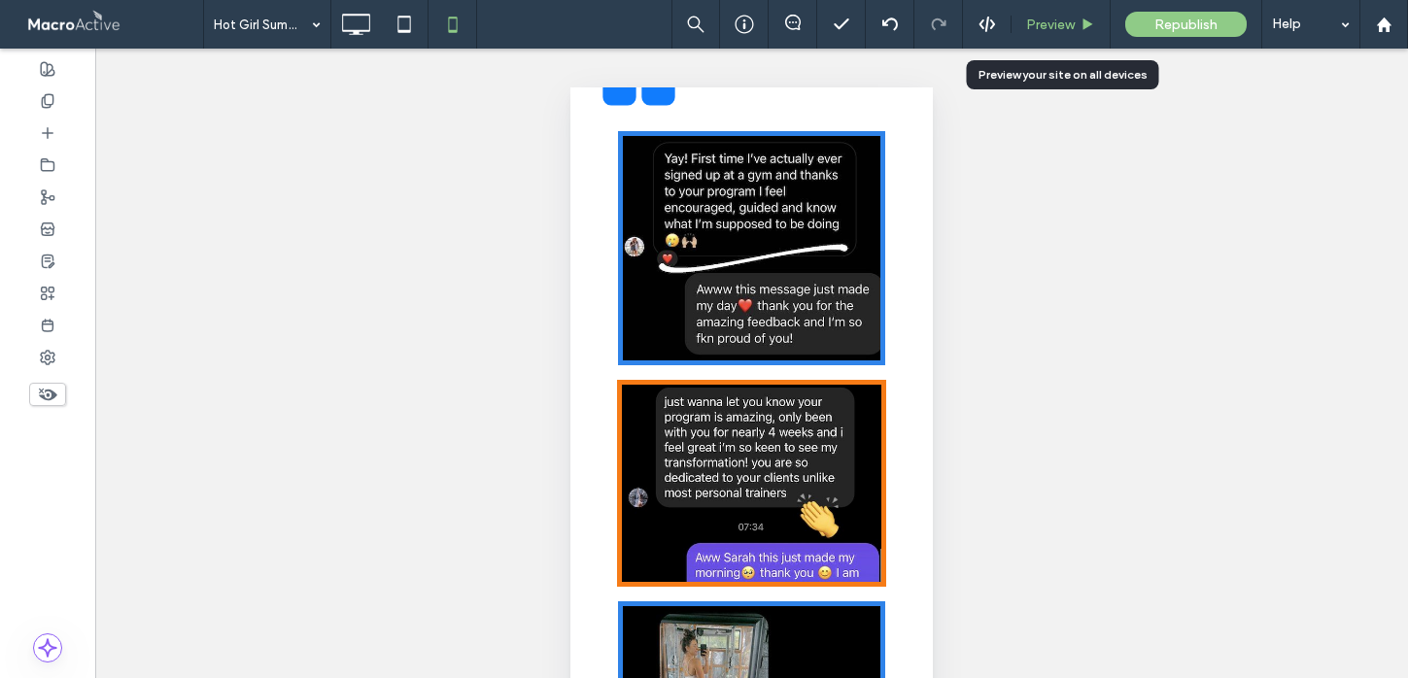
click at [1066, 24] on span "Preview" at bounding box center [1050, 25] width 49 height 17
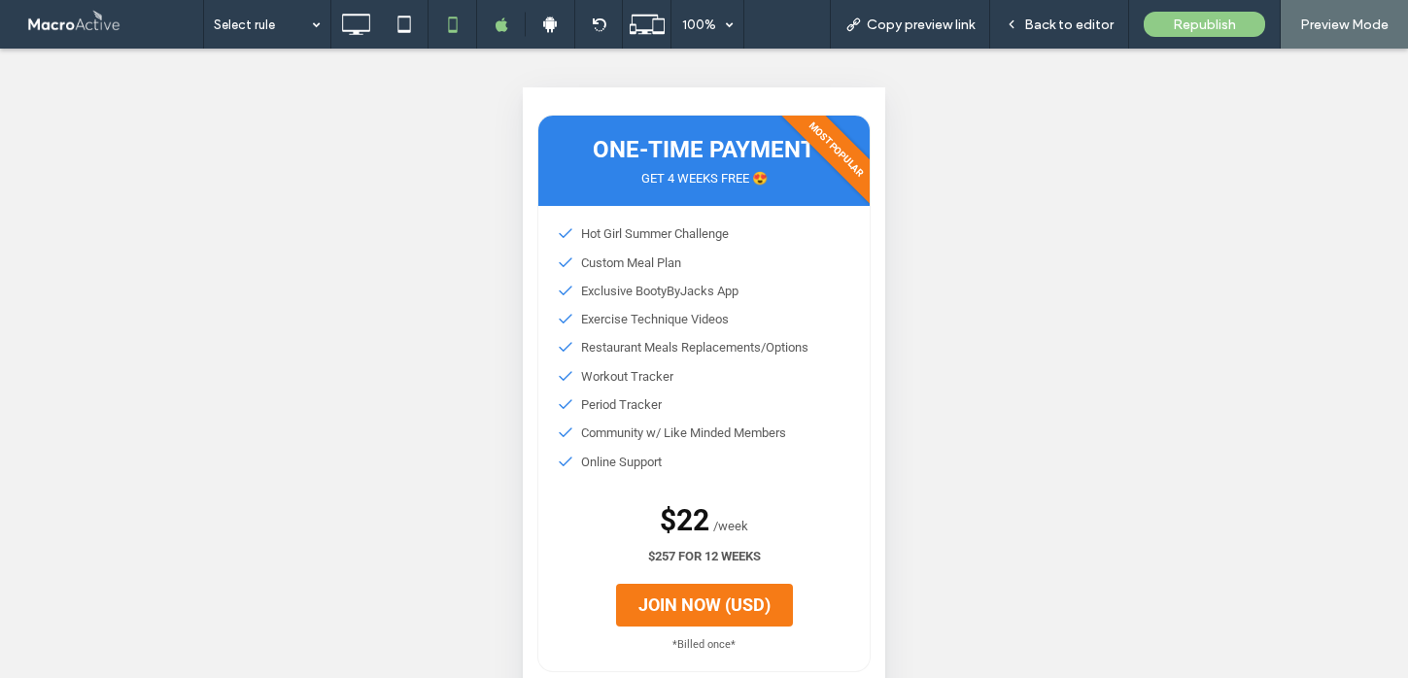
scroll to position [720, 0]
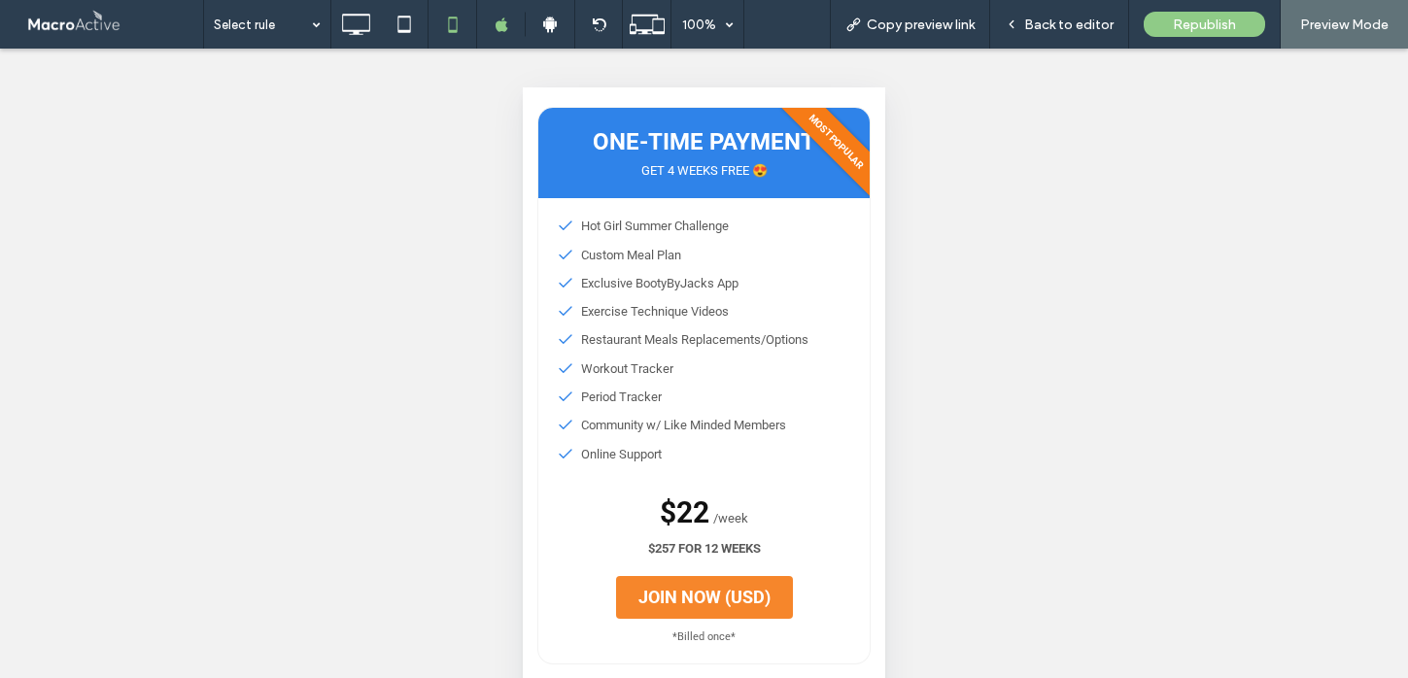
click at [703, 602] on span "JOIN NOW (USD)" at bounding box center [704, 597] width 132 height 23
click at [1061, 19] on span "Back to editor" at bounding box center [1068, 25] width 89 height 17
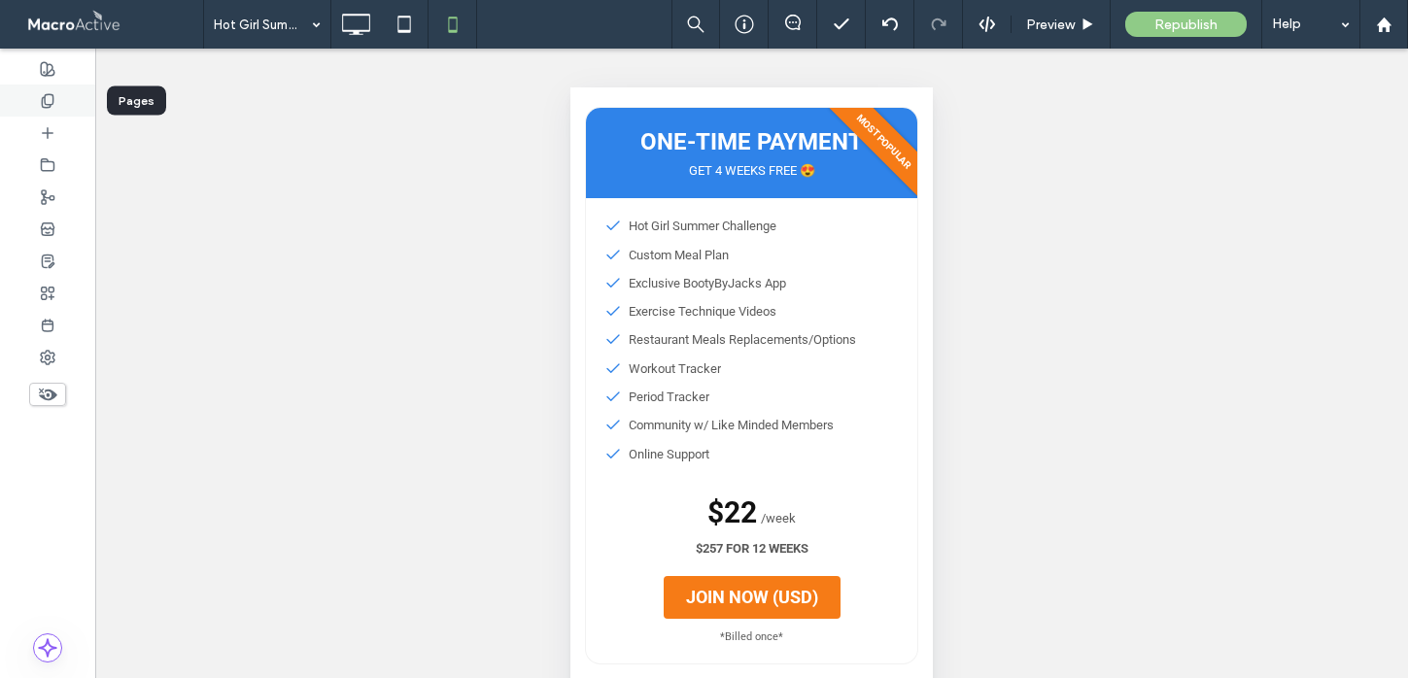
click at [56, 100] on div at bounding box center [47, 101] width 95 height 32
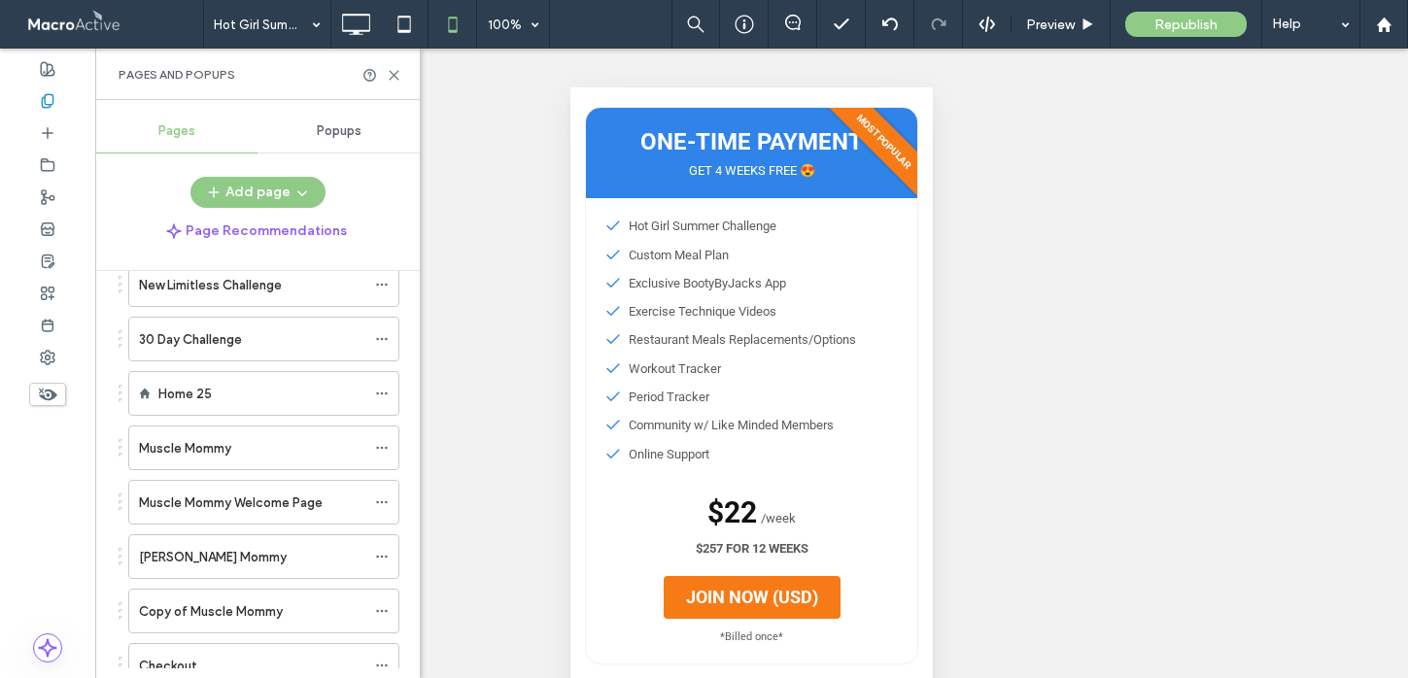
scroll to position [2839, 0]
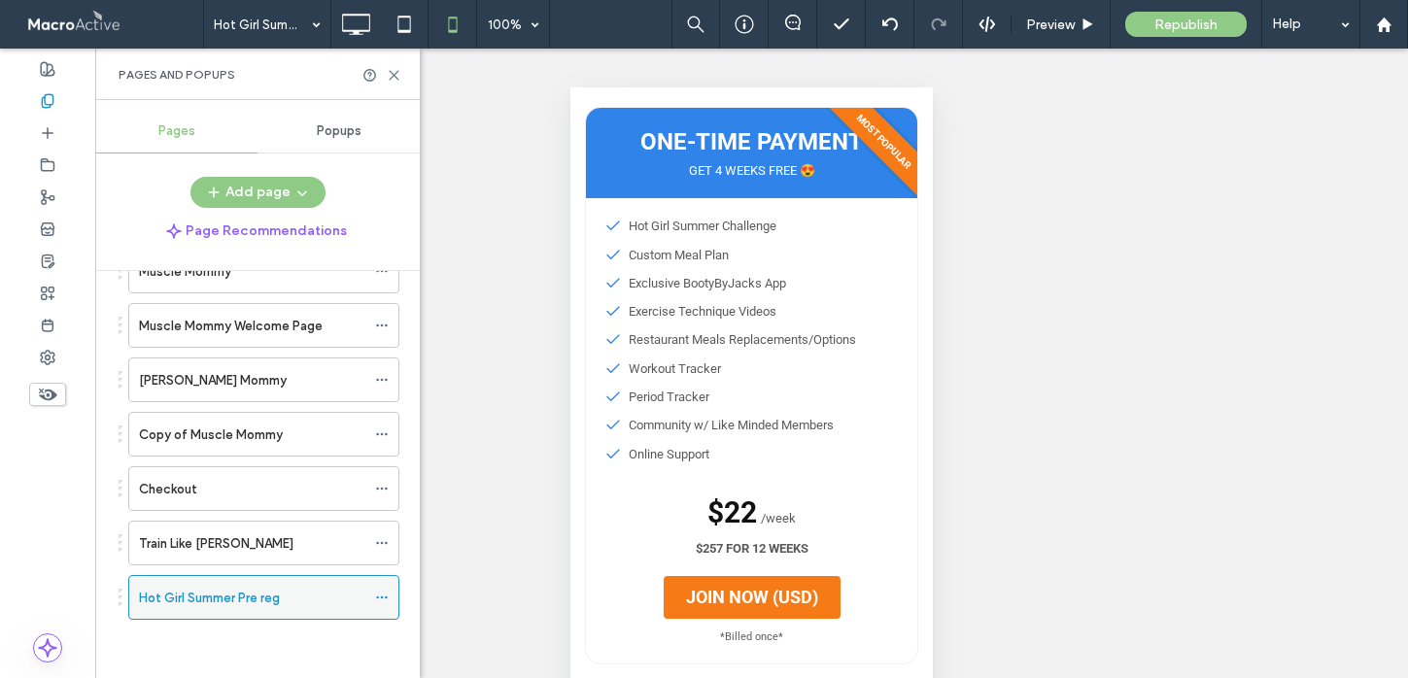
click at [382, 593] on icon at bounding box center [382, 598] width 14 height 14
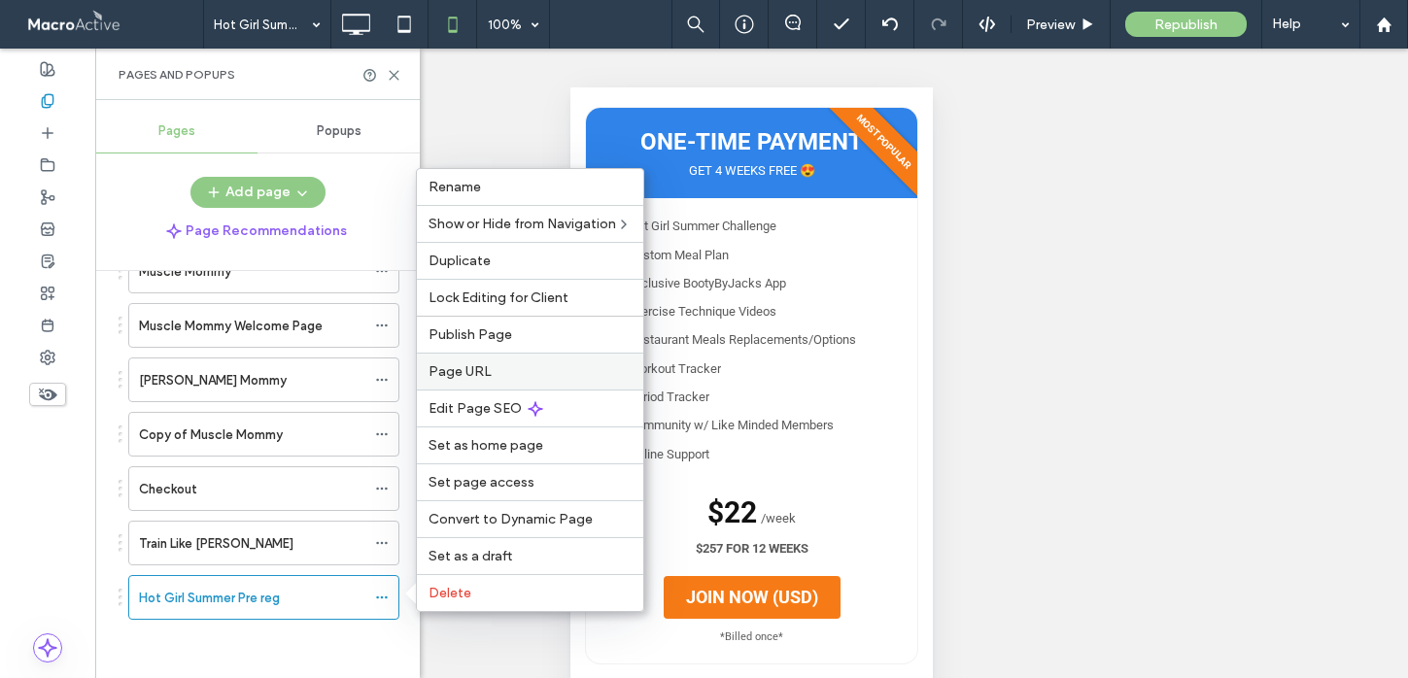
click at [496, 373] on label "Page URL" at bounding box center [530, 371] width 203 height 17
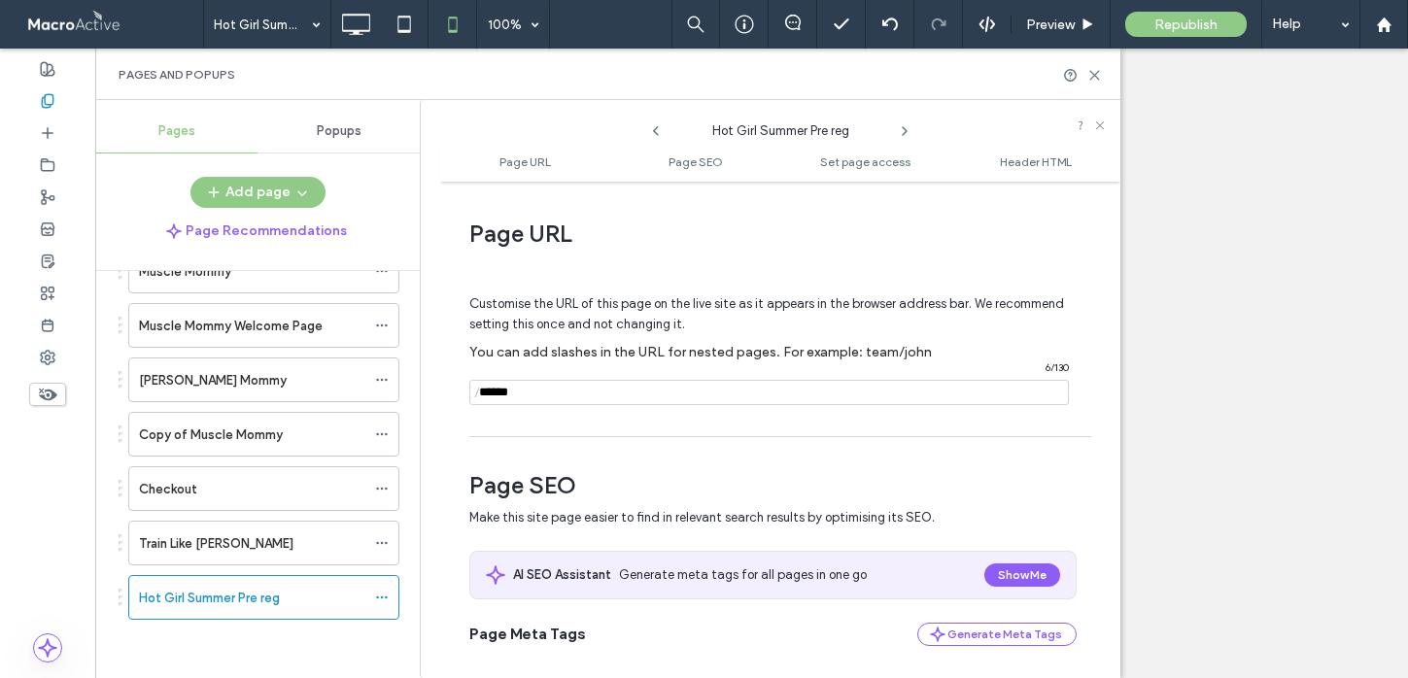
drag, startPoint x: 533, startPoint y: 396, endPoint x: 428, endPoint y: 396, distance: 105.9
click at [428, 396] on div "**********" at bounding box center [770, 389] width 701 height 578
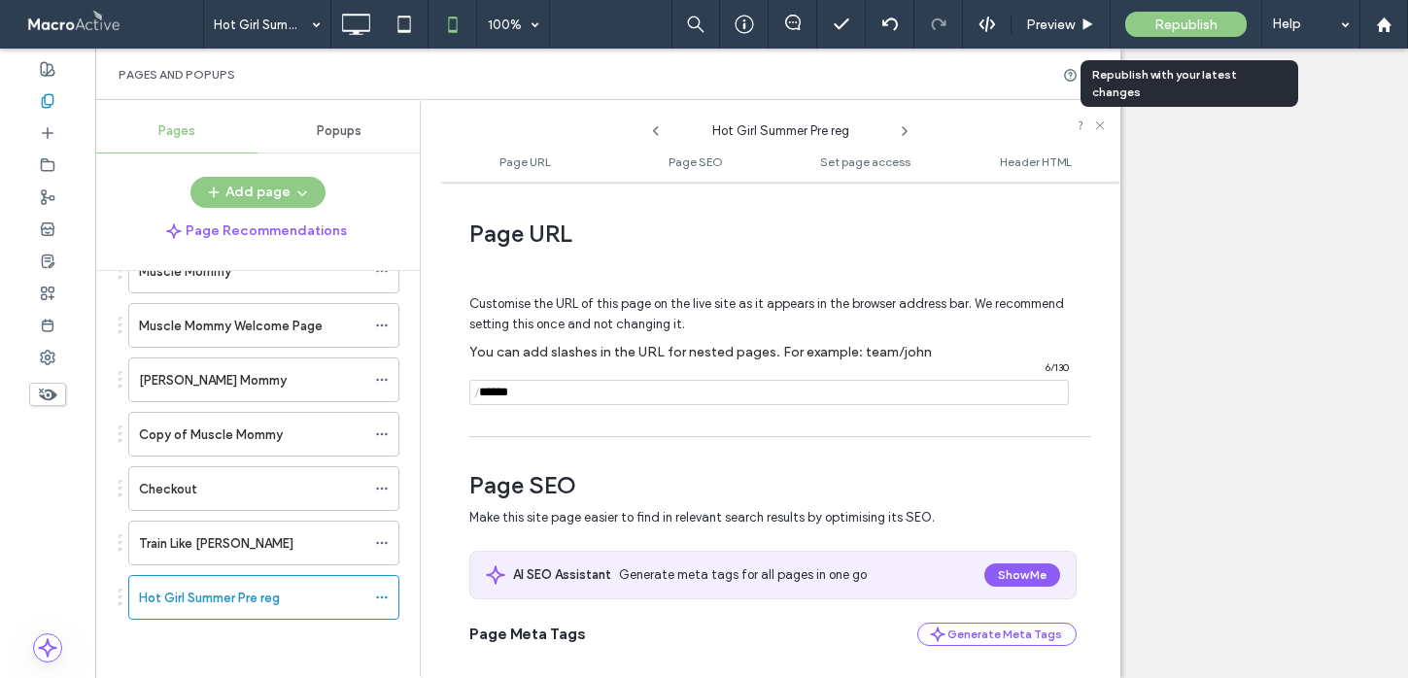
click at [1195, 23] on span "Republish" at bounding box center [1185, 25] width 63 height 17
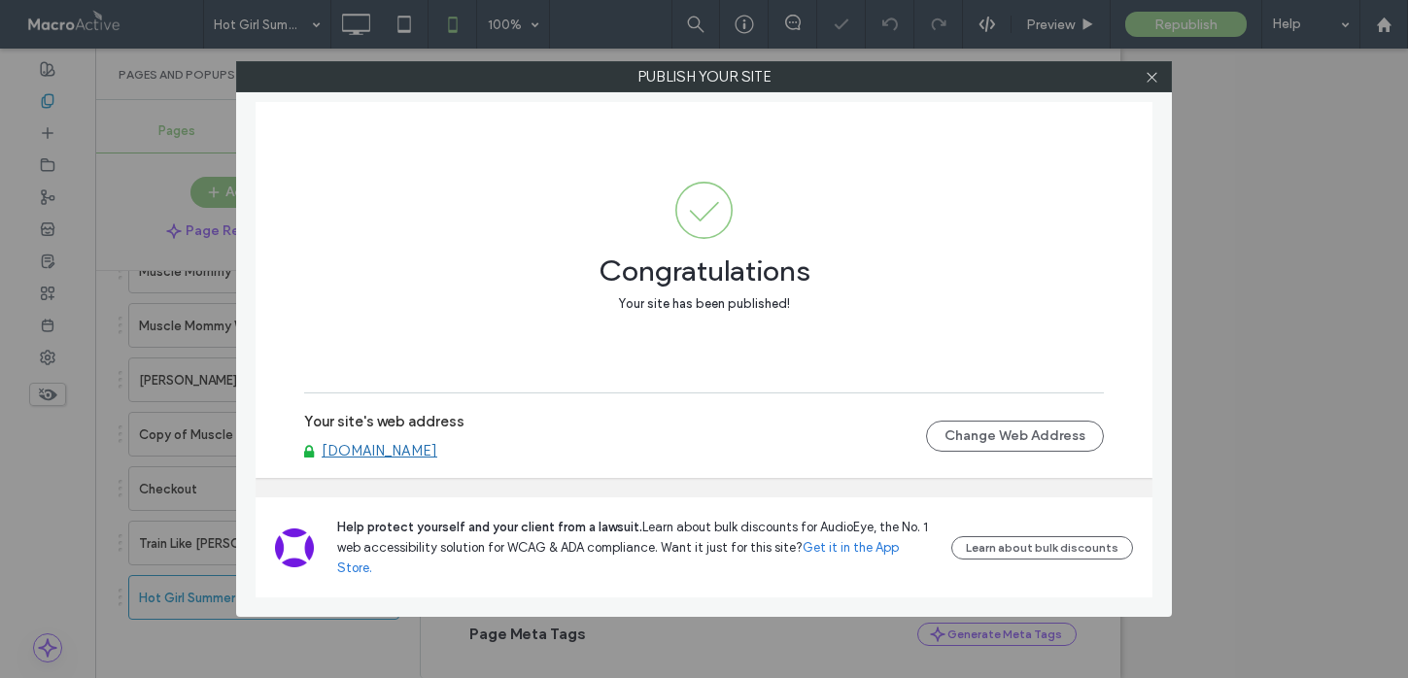
click at [429, 460] on link "www.bootybyjacks.com" at bounding box center [380, 450] width 116 height 17
